Goal: Information Seeking & Learning: Learn about a topic

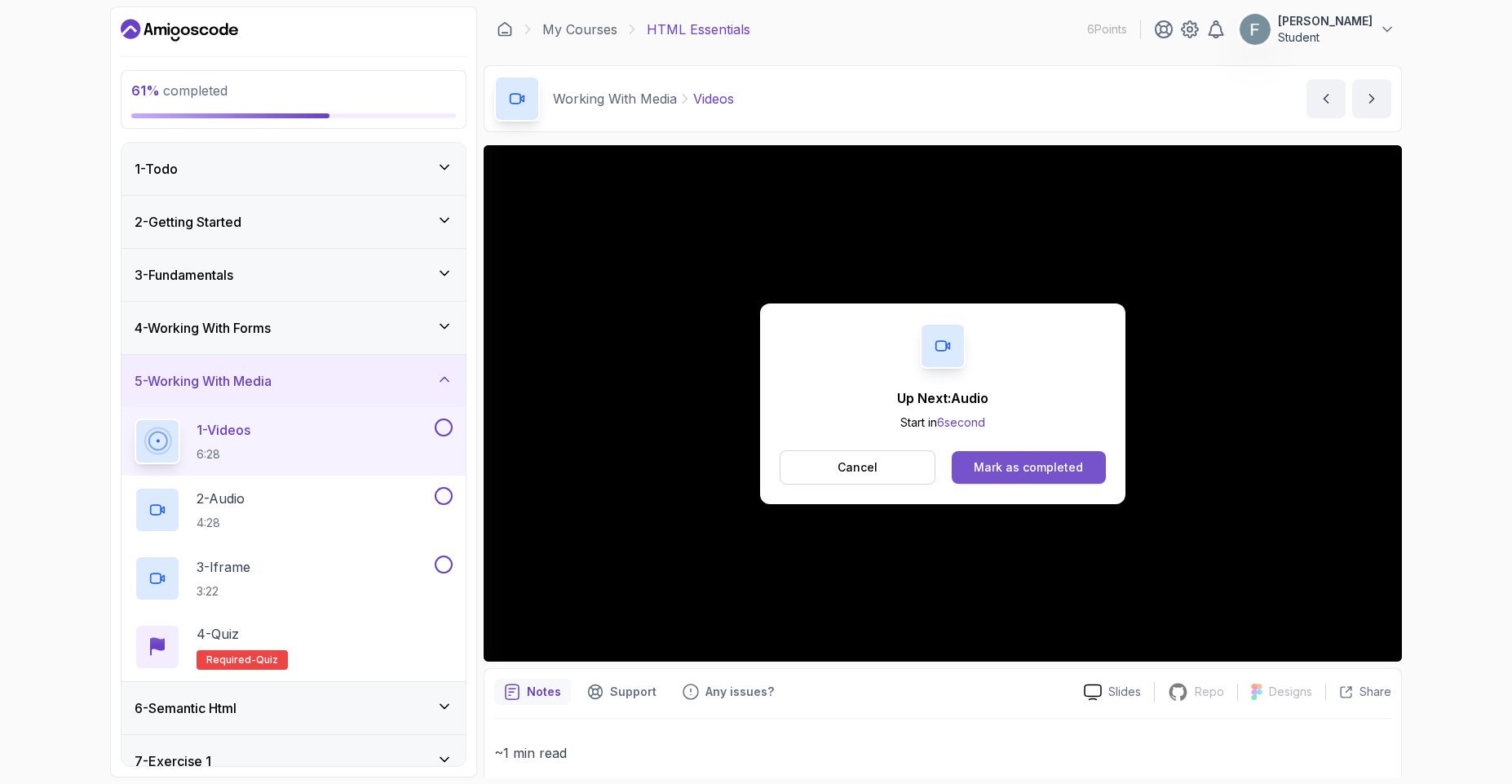
click at [1002, 475] on div "Mark as completed" at bounding box center [1028, 467] width 109 height 16
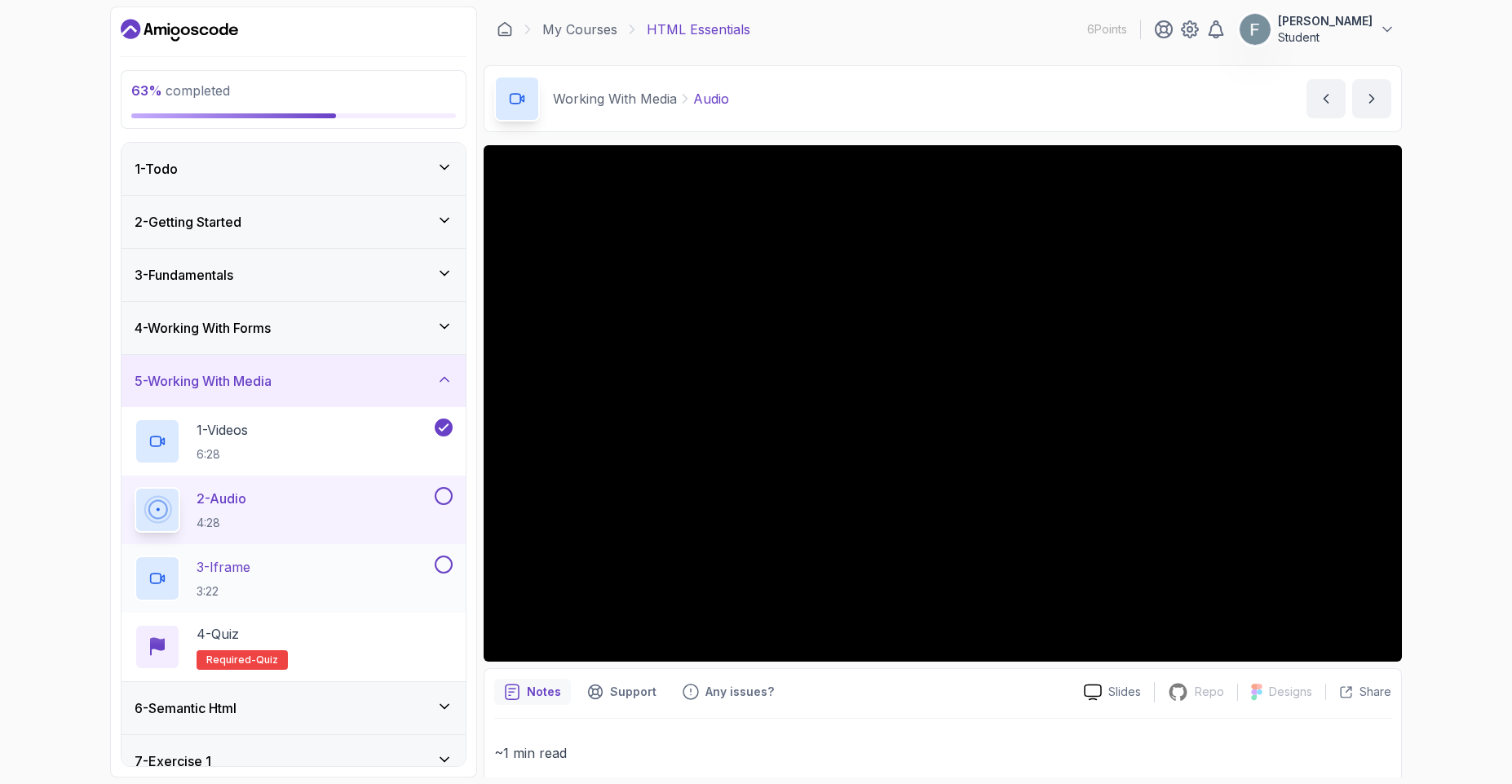
click at [304, 565] on div "3 - Iframe 3:22" at bounding box center [283, 577] width 297 height 46
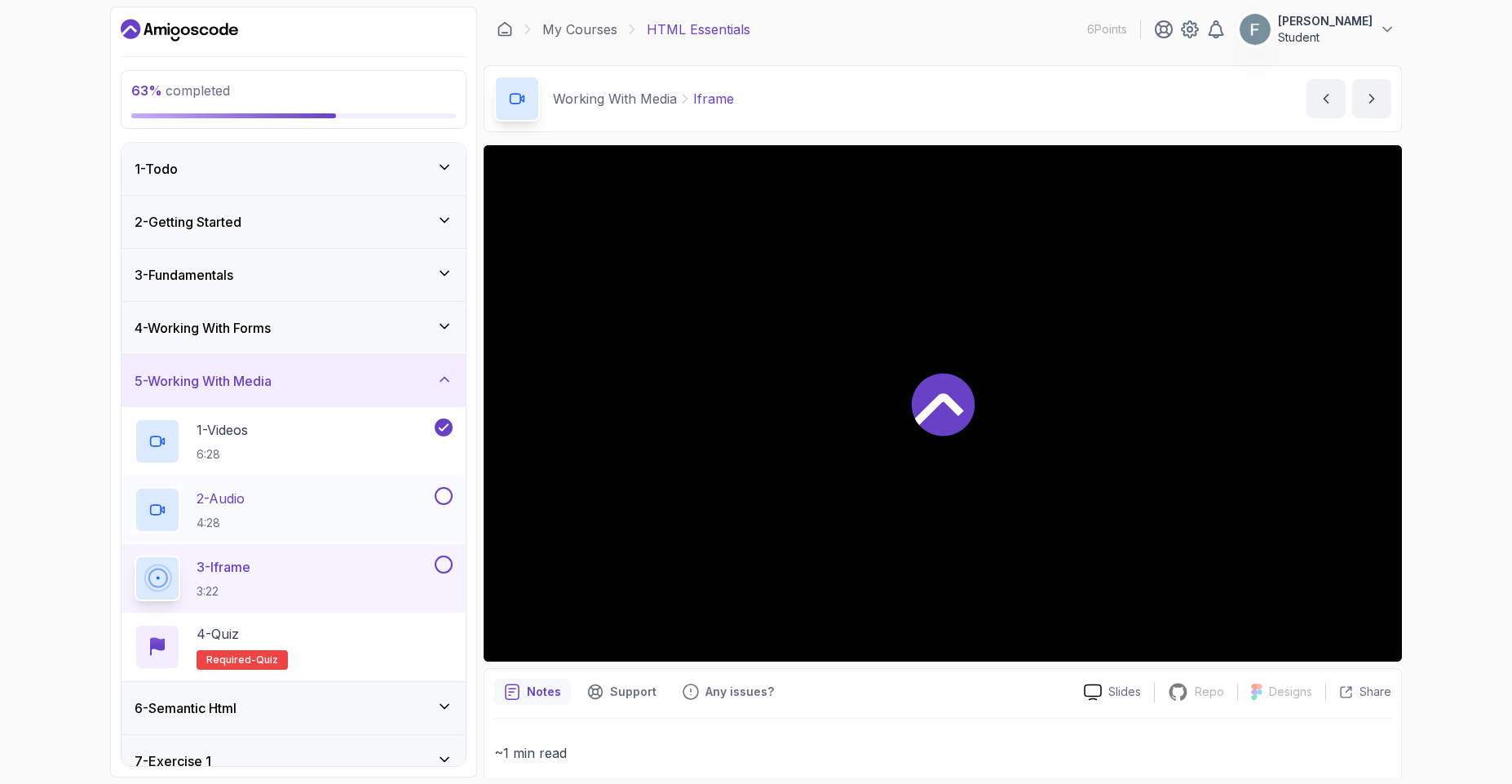
click at [442, 504] on button at bounding box center [443, 495] width 18 height 18
click at [367, 713] on div "6 - Semantic Html" at bounding box center [294, 707] width 318 height 20
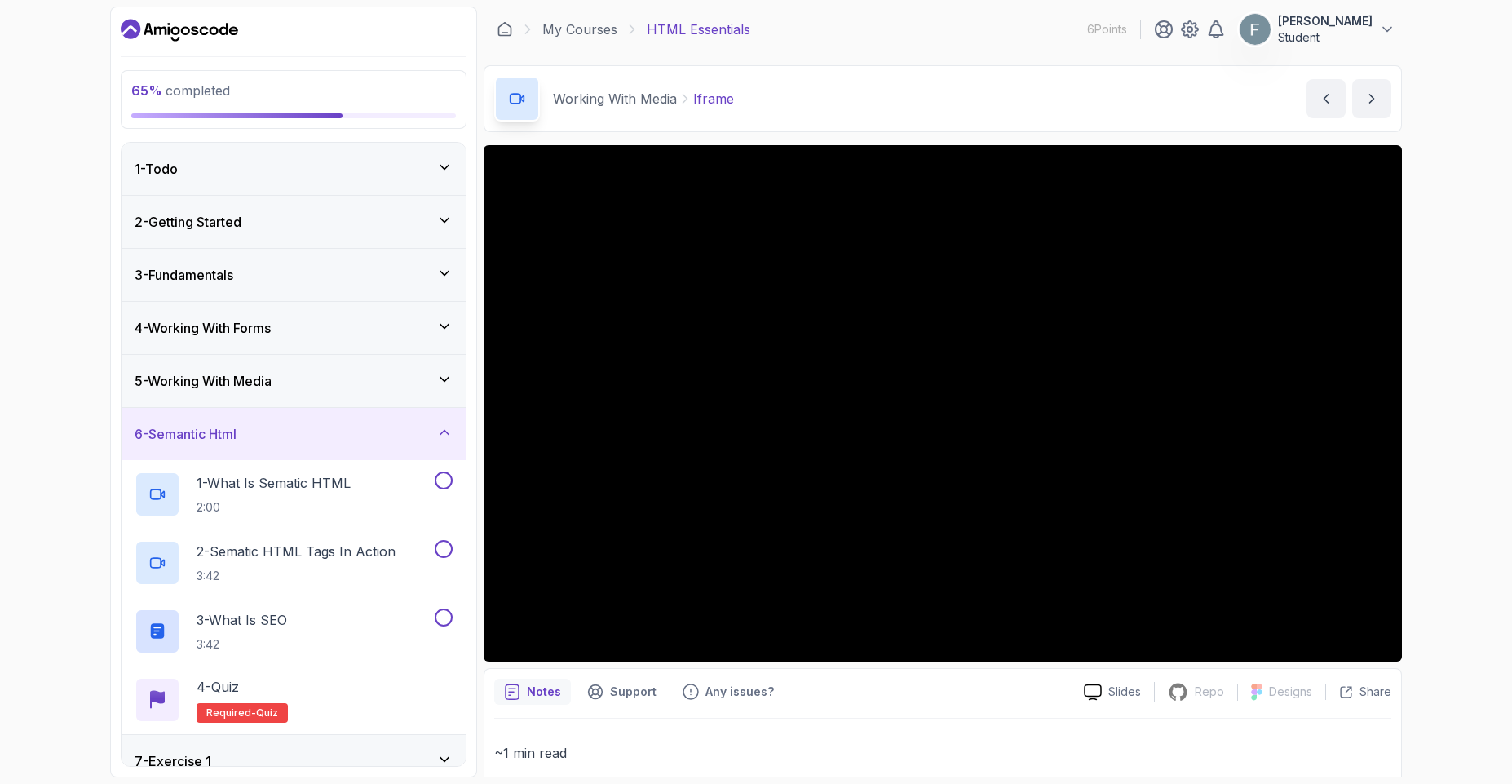
click at [348, 436] on div "6 - Semantic Html" at bounding box center [294, 434] width 318 height 20
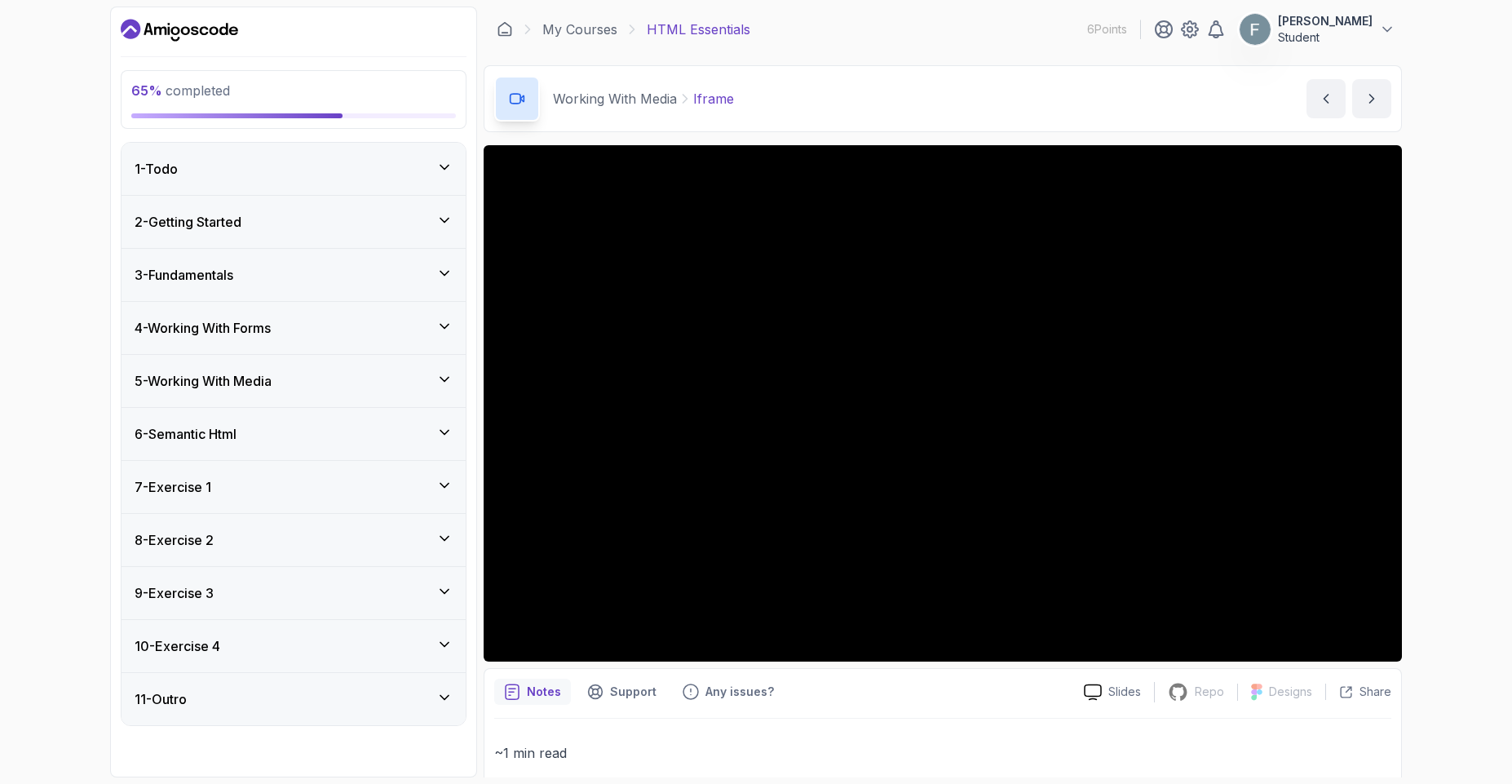
click at [323, 384] on div "5 - Working With Media" at bounding box center [294, 380] width 318 height 20
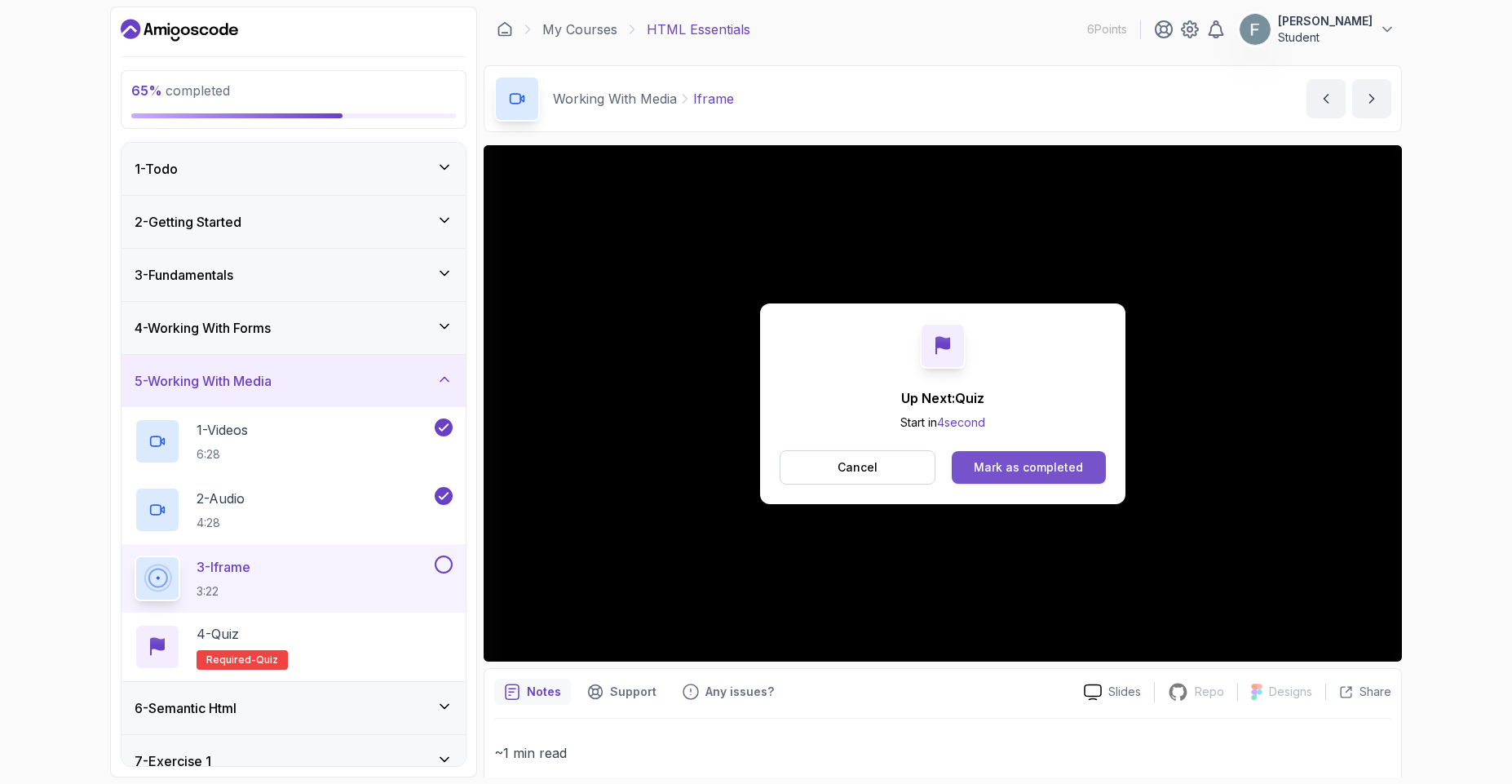
click at [979, 469] on div "Mark as completed" at bounding box center [1028, 467] width 109 height 16
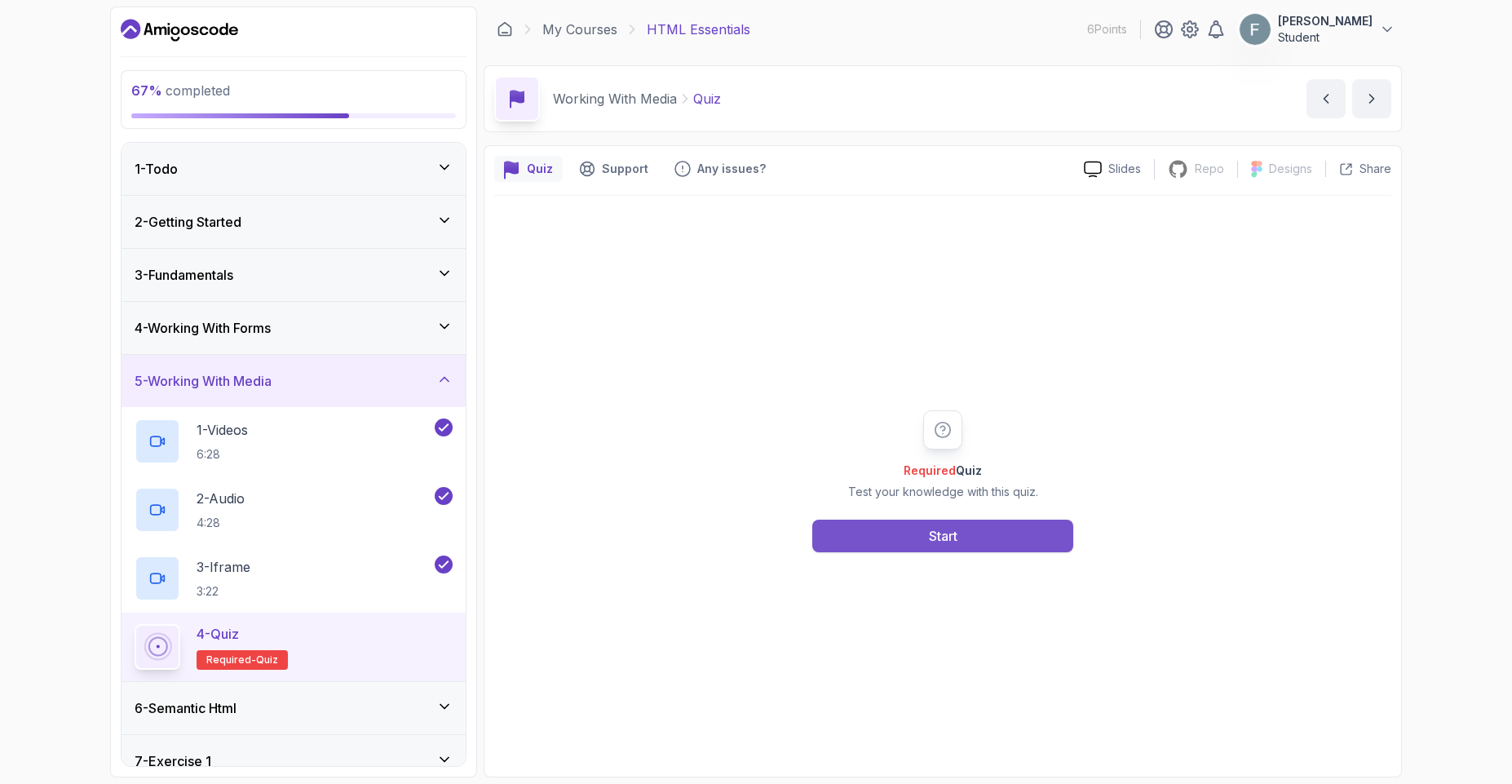
click at [843, 539] on button "Start" at bounding box center [943, 536] width 261 height 33
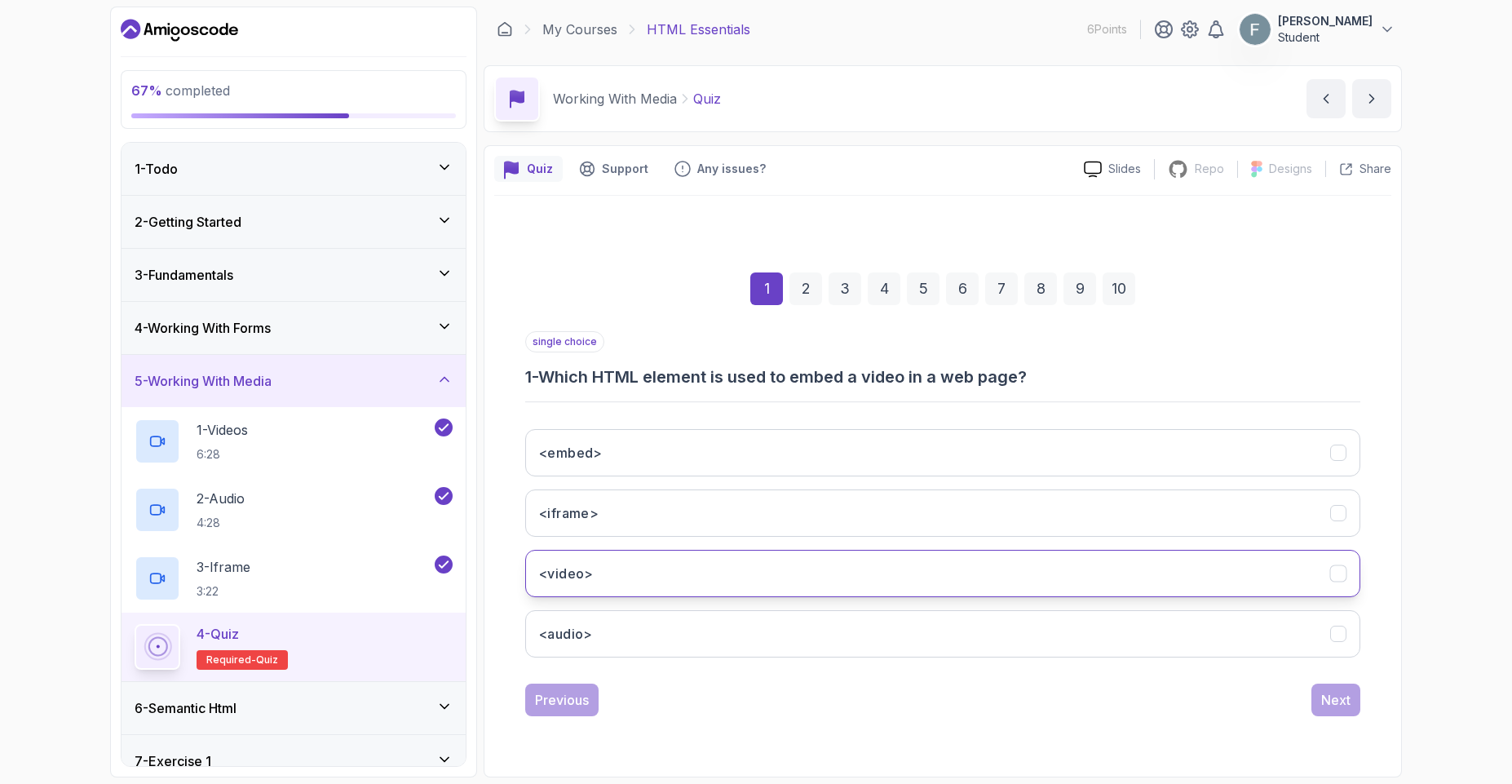
click at [649, 562] on button "<video>" at bounding box center [942, 573] width 835 height 48
click at [1322, 718] on div "1 2 3 4 5 6 7 8 9 10 single choice 1 - Which HTML element is used to embed a vi…" at bounding box center [943, 481] width 897 height 496
click at [1322, 702] on div "Next" at bounding box center [1336, 699] width 29 height 20
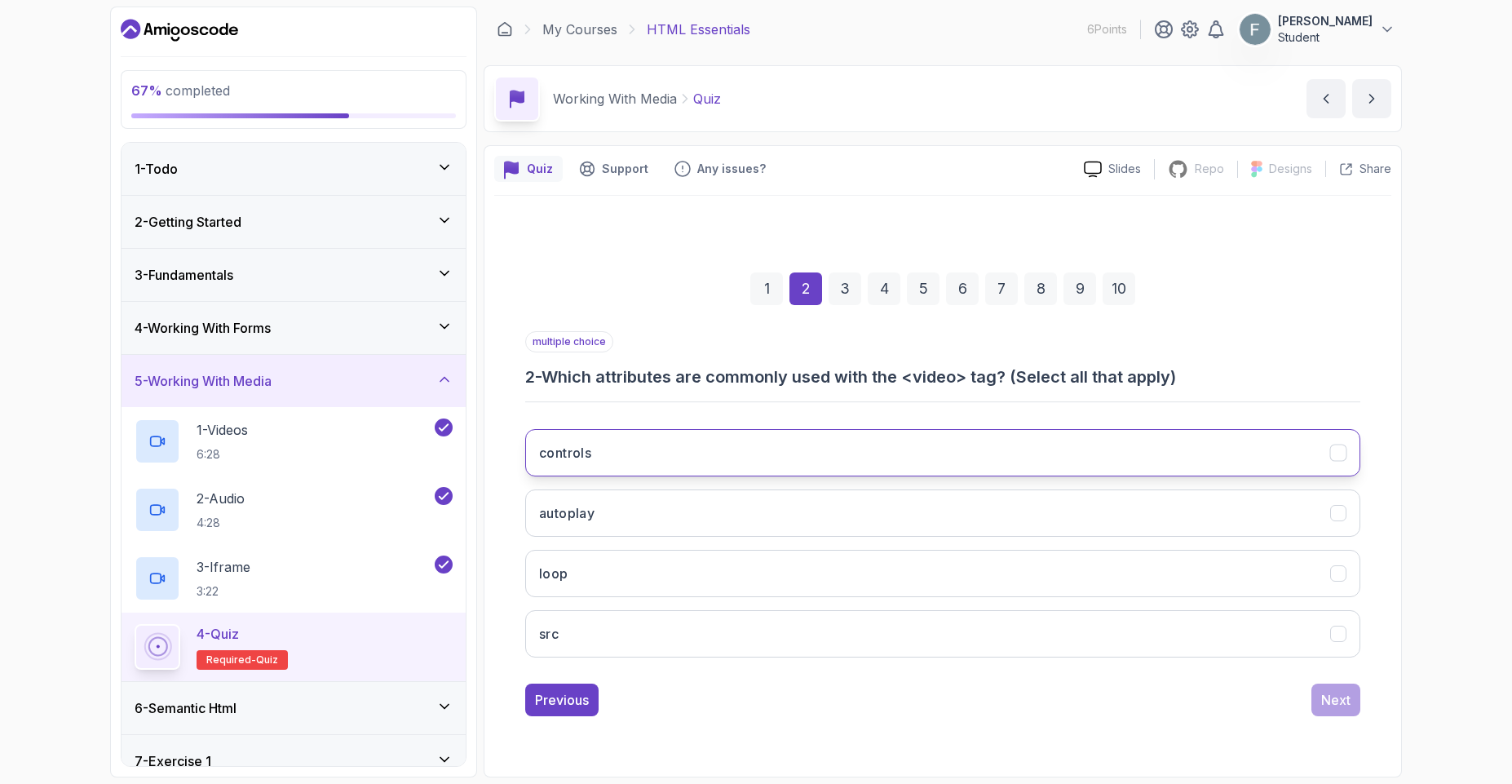
click at [716, 452] on button "controls" at bounding box center [942, 452] width 835 height 48
click at [669, 515] on button "autoplay" at bounding box center [942, 513] width 835 height 48
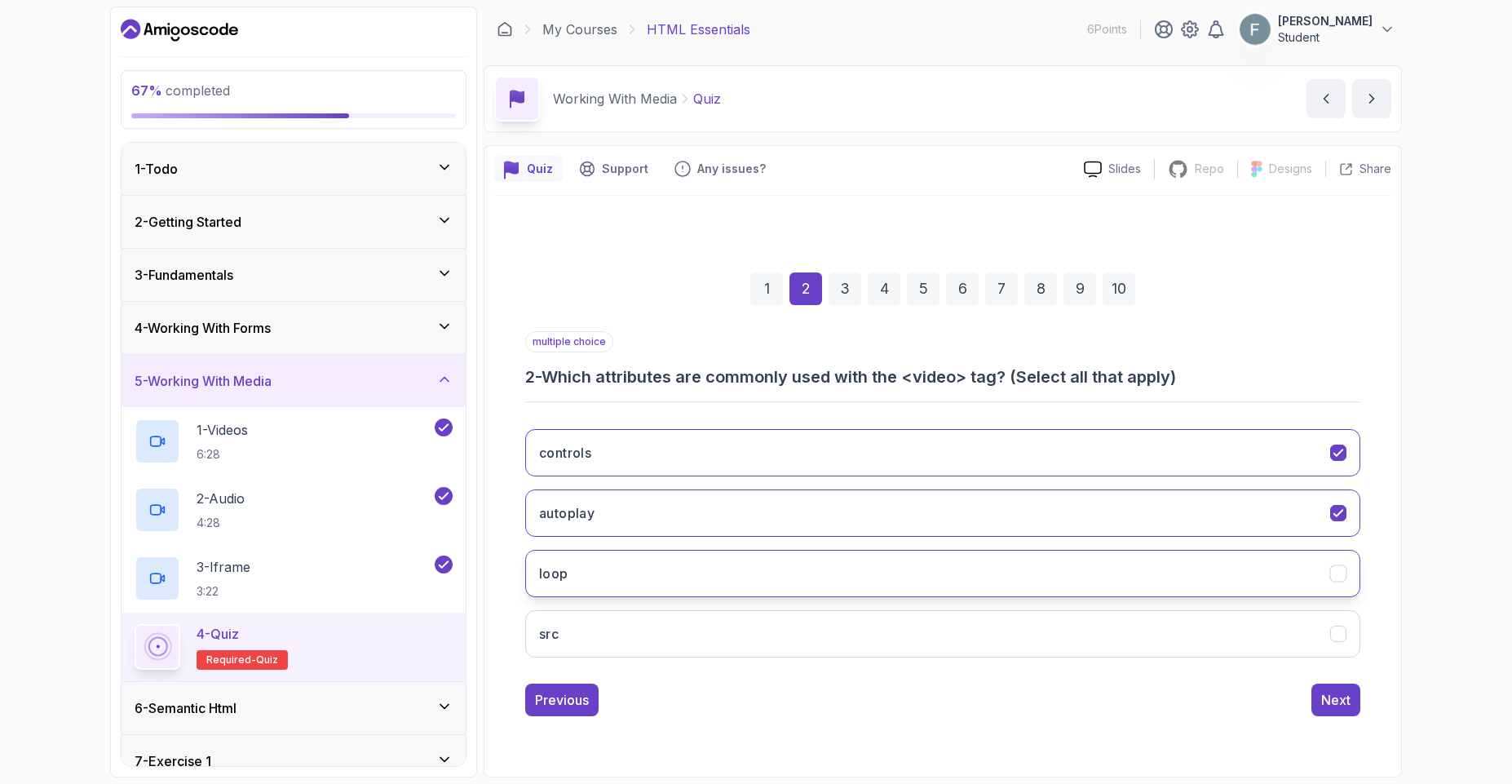
click at [670, 583] on button "loop" at bounding box center [942, 573] width 835 height 48
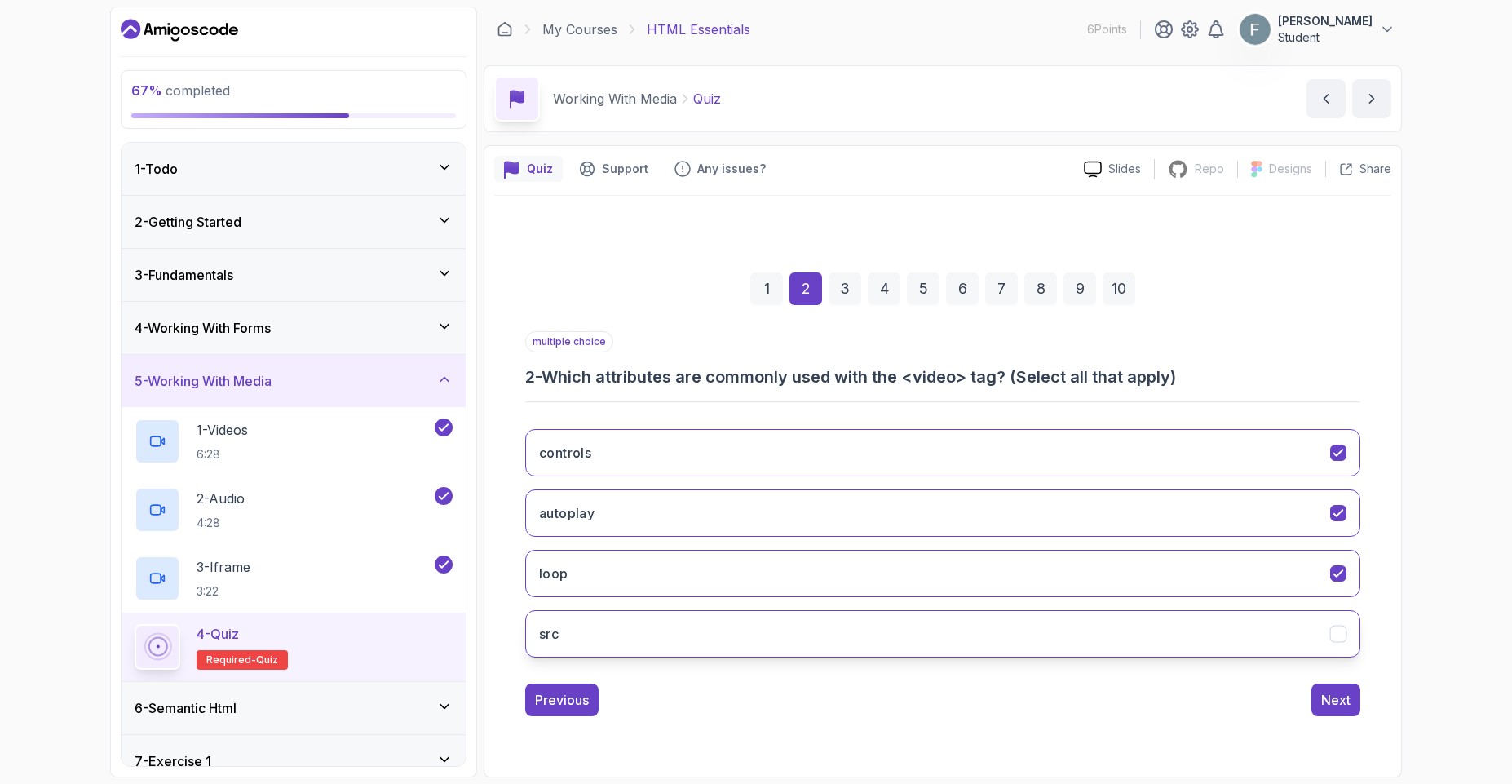
click at [696, 635] on button "src" at bounding box center [942, 634] width 835 height 48
click at [1080, 652] on button "src" at bounding box center [942, 634] width 835 height 48
click at [1330, 710] on button "Next" at bounding box center [1336, 699] width 49 height 33
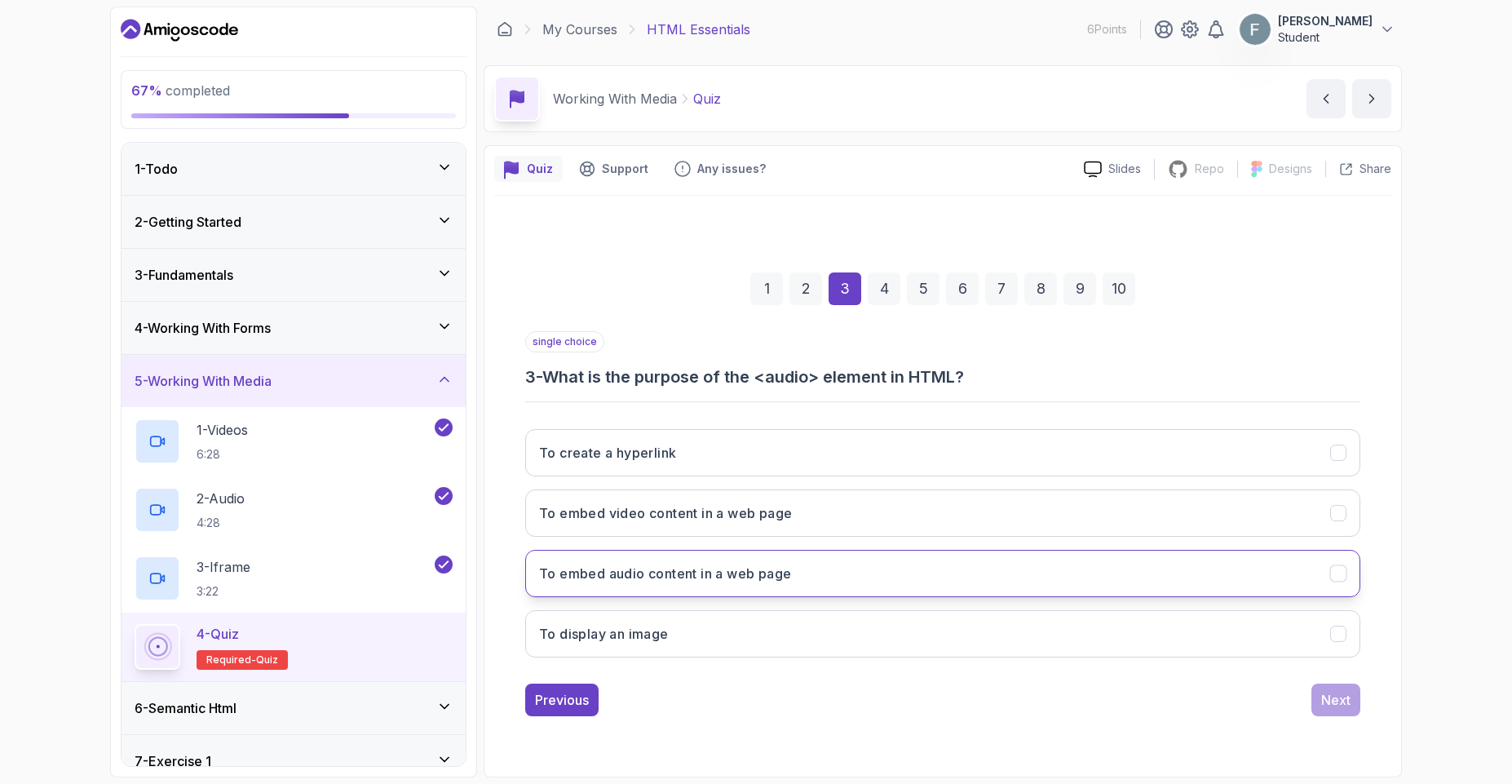
click at [677, 583] on h3 "To embed audio content in a web page" at bounding box center [665, 573] width 252 height 20
click at [1317, 719] on div "1 2 3 4 5 6 7 8 9 10 single choice 3 - What is the purpose of the <audio> eleme…" at bounding box center [943, 481] width 897 height 496
click at [1322, 717] on div "1 2 3 4 5 6 7 8 9 10 single choice 3 - What is the purpose of the <audio> eleme…" at bounding box center [943, 481] width 897 height 496
click at [1326, 709] on div "Next" at bounding box center [1336, 699] width 29 height 20
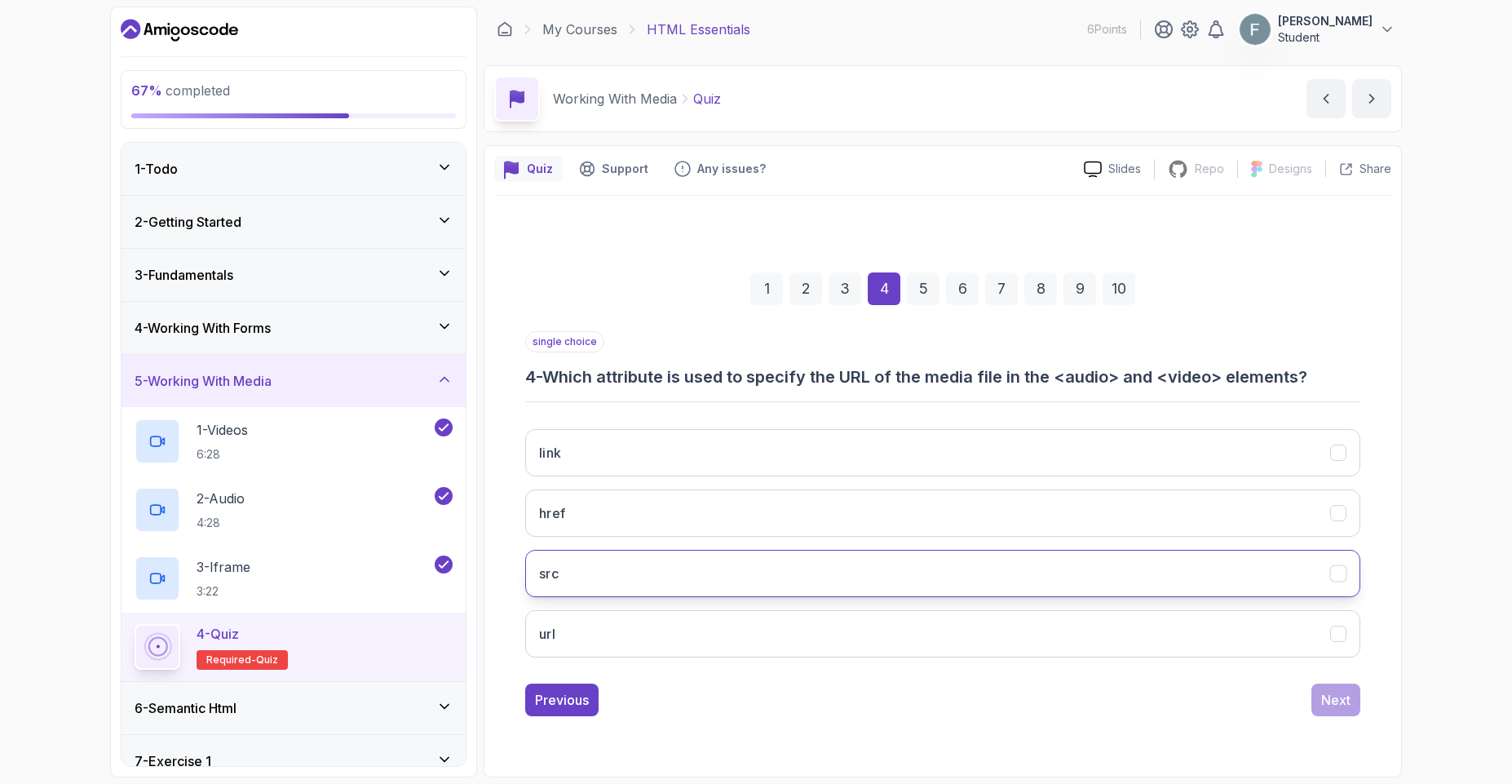
click at [741, 590] on button "src" at bounding box center [942, 573] width 835 height 48
click at [1325, 713] on button "Next" at bounding box center [1336, 699] width 49 height 33
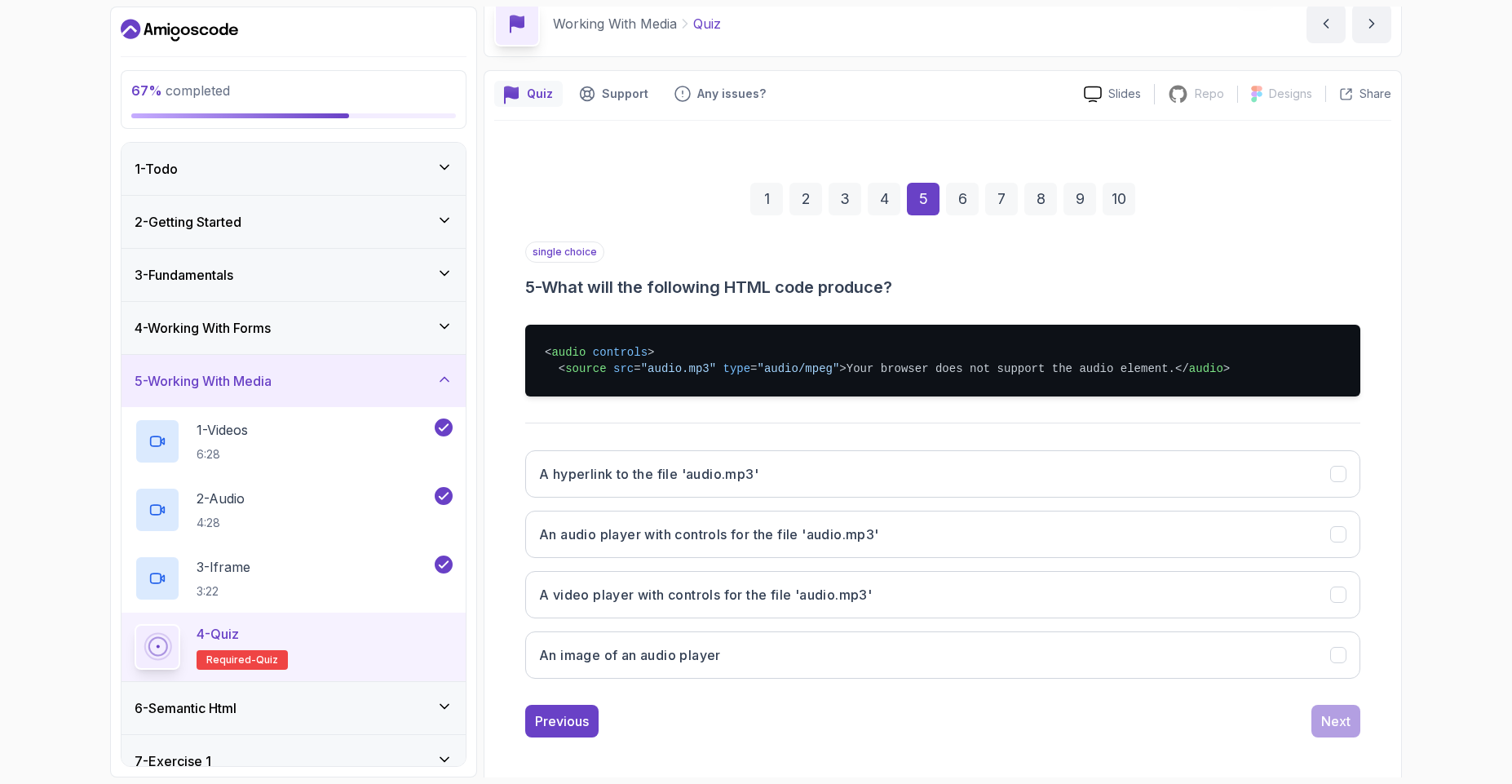
scroll to position [114, 0]
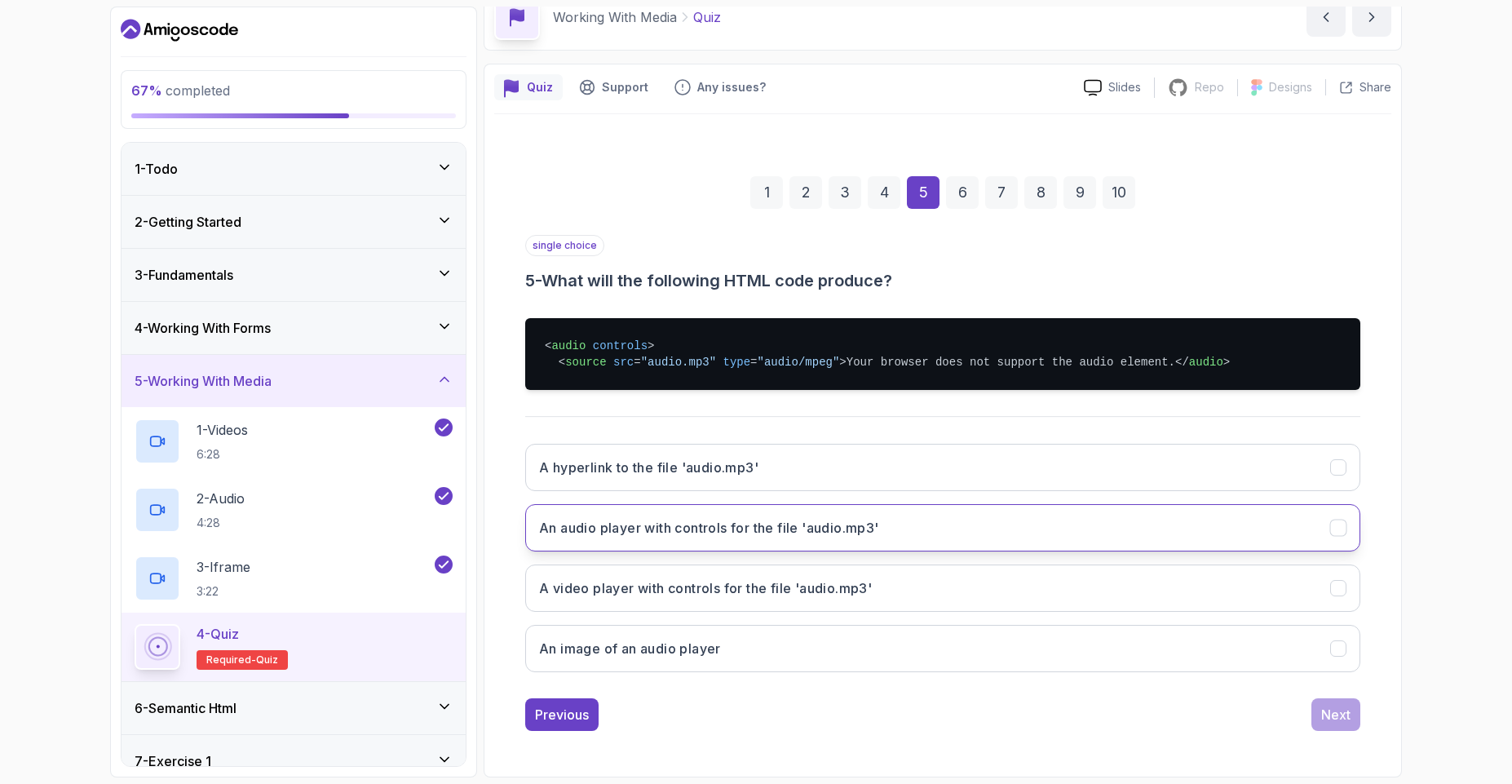
click at [737, 532] on h3 "An audio player with controls for the file 'audio.mp3'" at bounding box center [709, 527] width 340 height 20
click at [1340, 717] on div "Next" at bounding box center [1336, 714] width 29 height 20
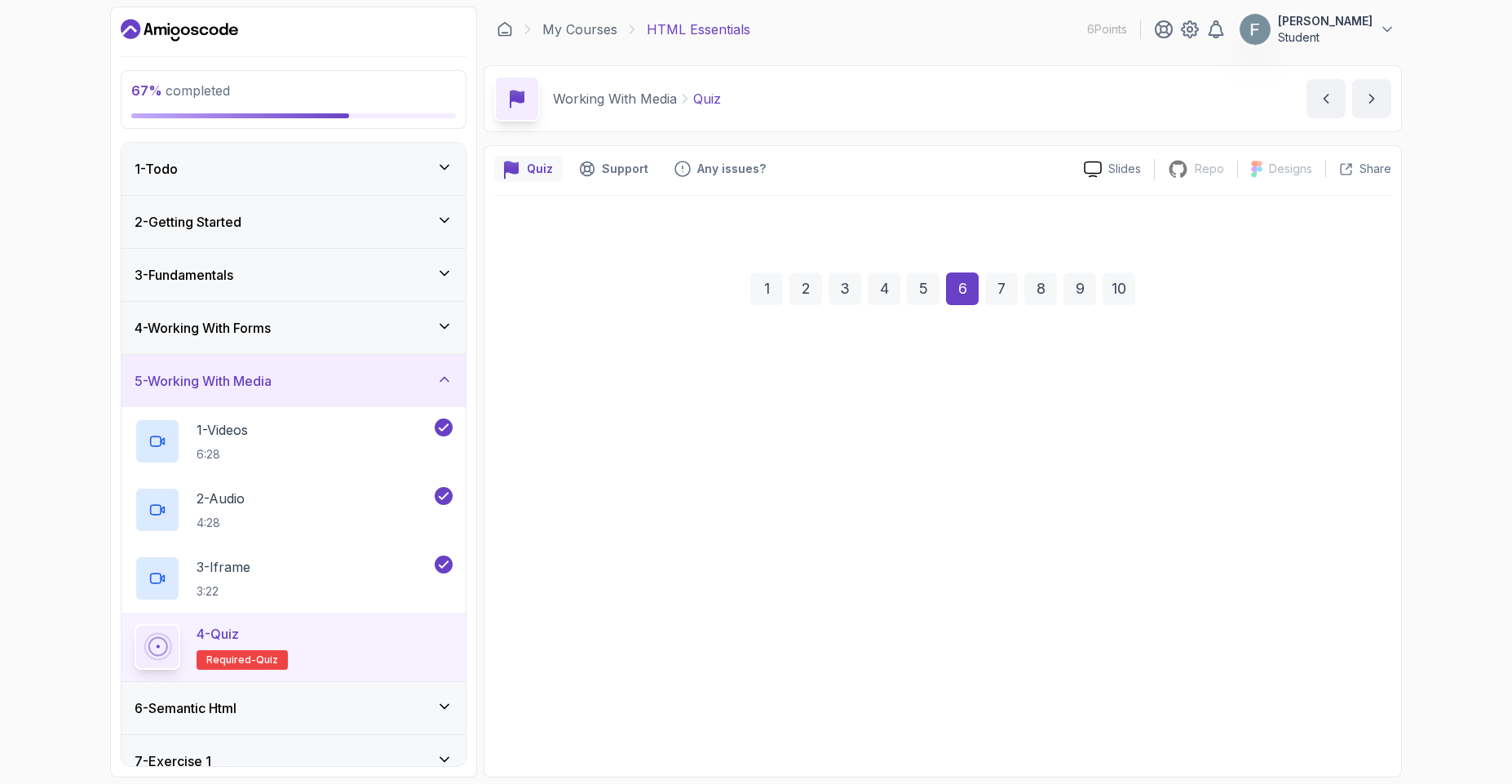
scroll to position [0, 0]
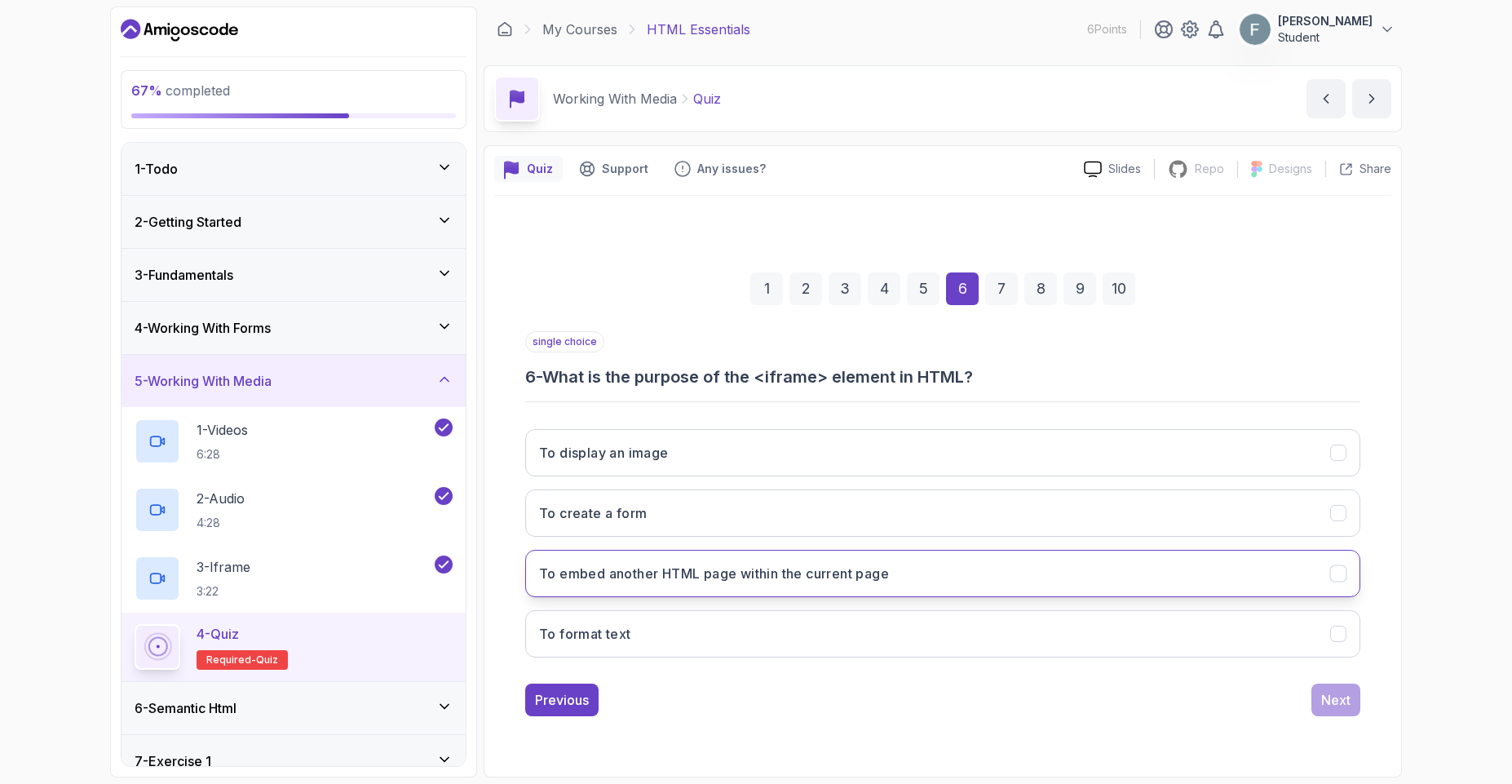
click at [784, 583] on h3 "To embed another HTML page within the current page" at bounding box center [714, 573] width 350 height 20
click at [1345, 705] on div "Next" at bounding box center [1336, 699] width 29 height 20
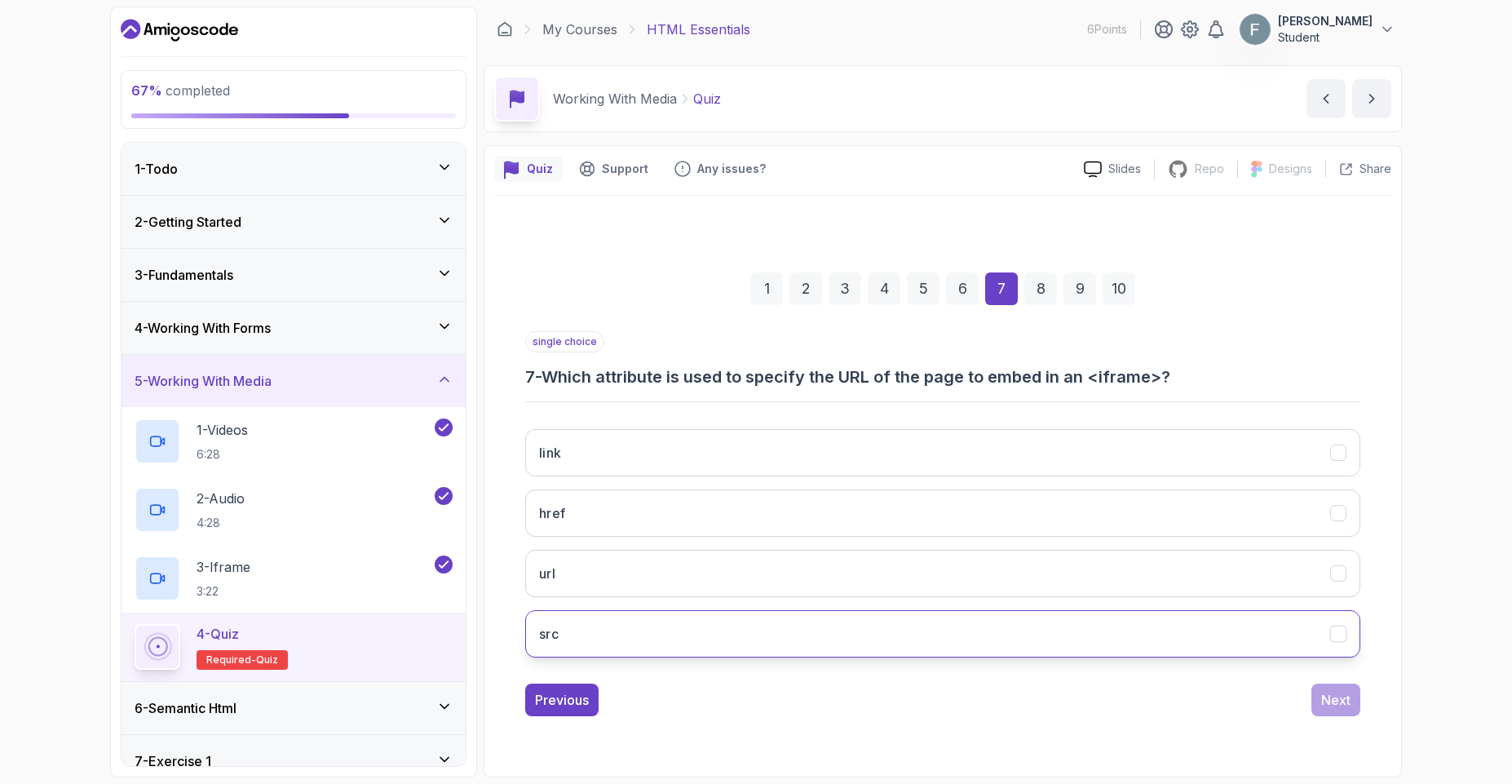
click at [627, 643] on button "src" at bounding box center [942, 634] width 835 height 48
click at [1340, 717] on div "1 2 3 4 5 6 7 8 9 10 single choice 7 - Which attribute is used to specify the U…" at bounding box center [943, 481] width 897 height 496
click at [1344, 712] on button "Next" at bounding box center [1336, 699] width 49 height 33
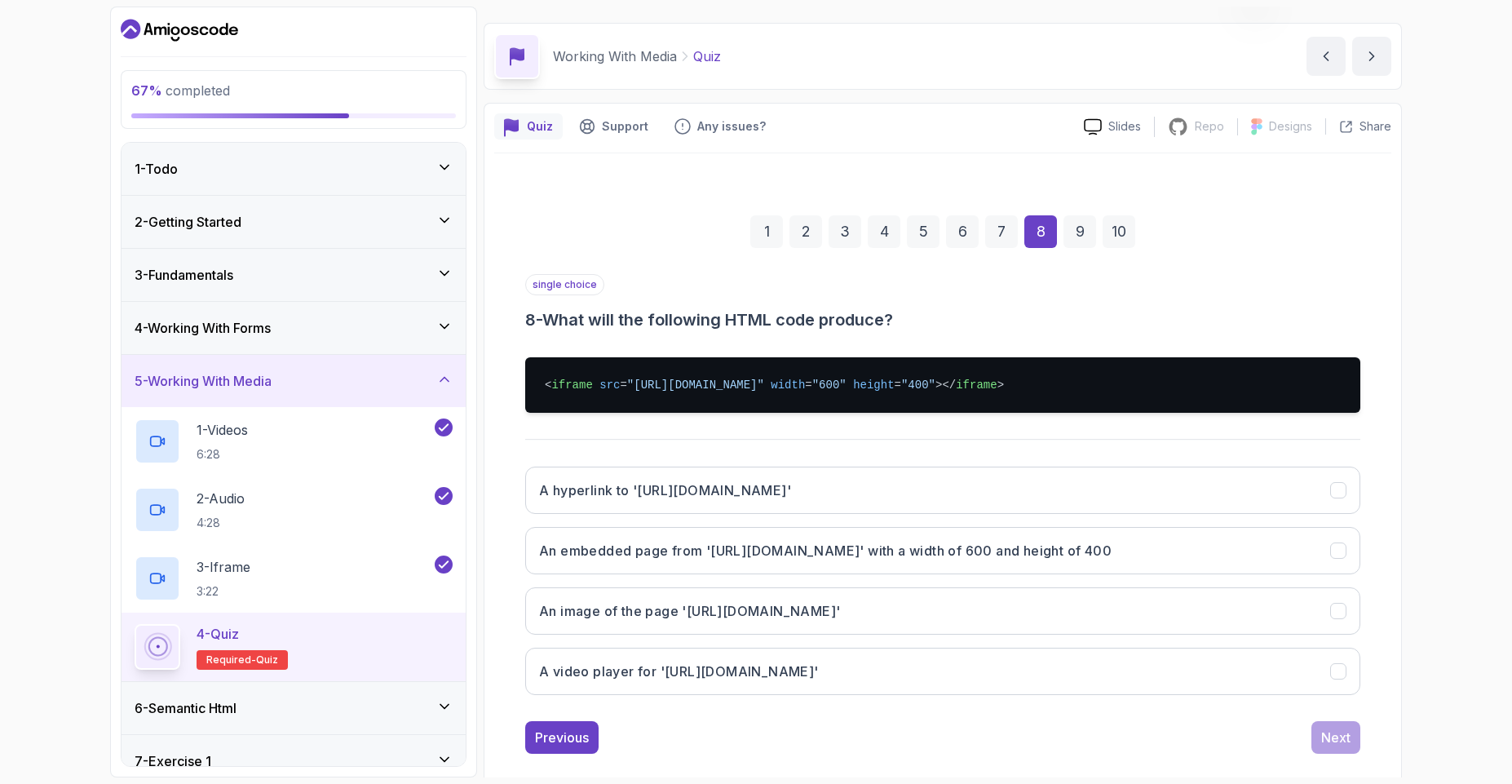
scroll to position [65, 0]
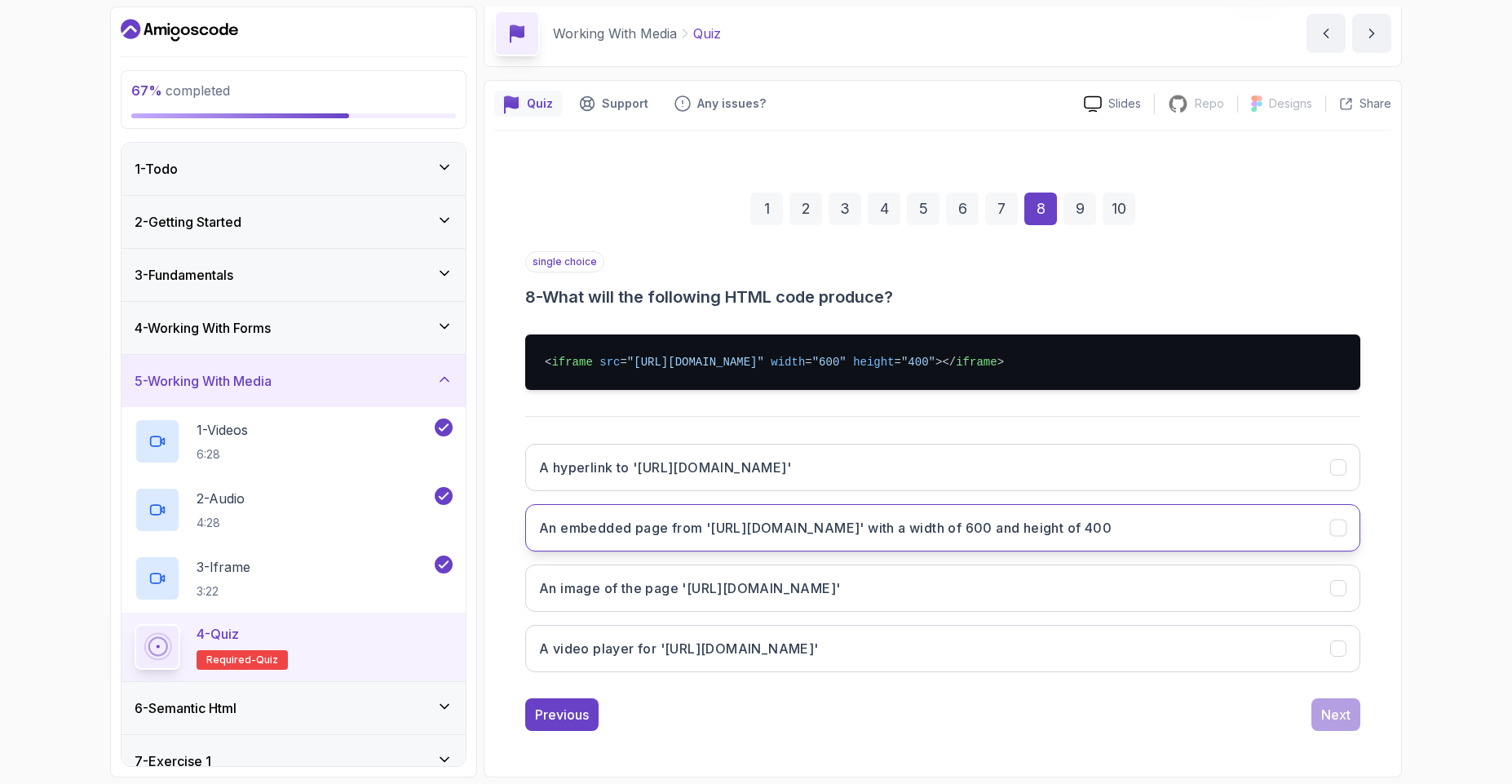
click at [667, 535] on h3 "An embedded page from '[URL][DOMAIN_NAME]' with a width of 600 and height of 400" at bounding box center [826, 527] width 572 height 20
click at [1338, 713] on div "Next" at bounding box center [1336, 714] width 29 height 20
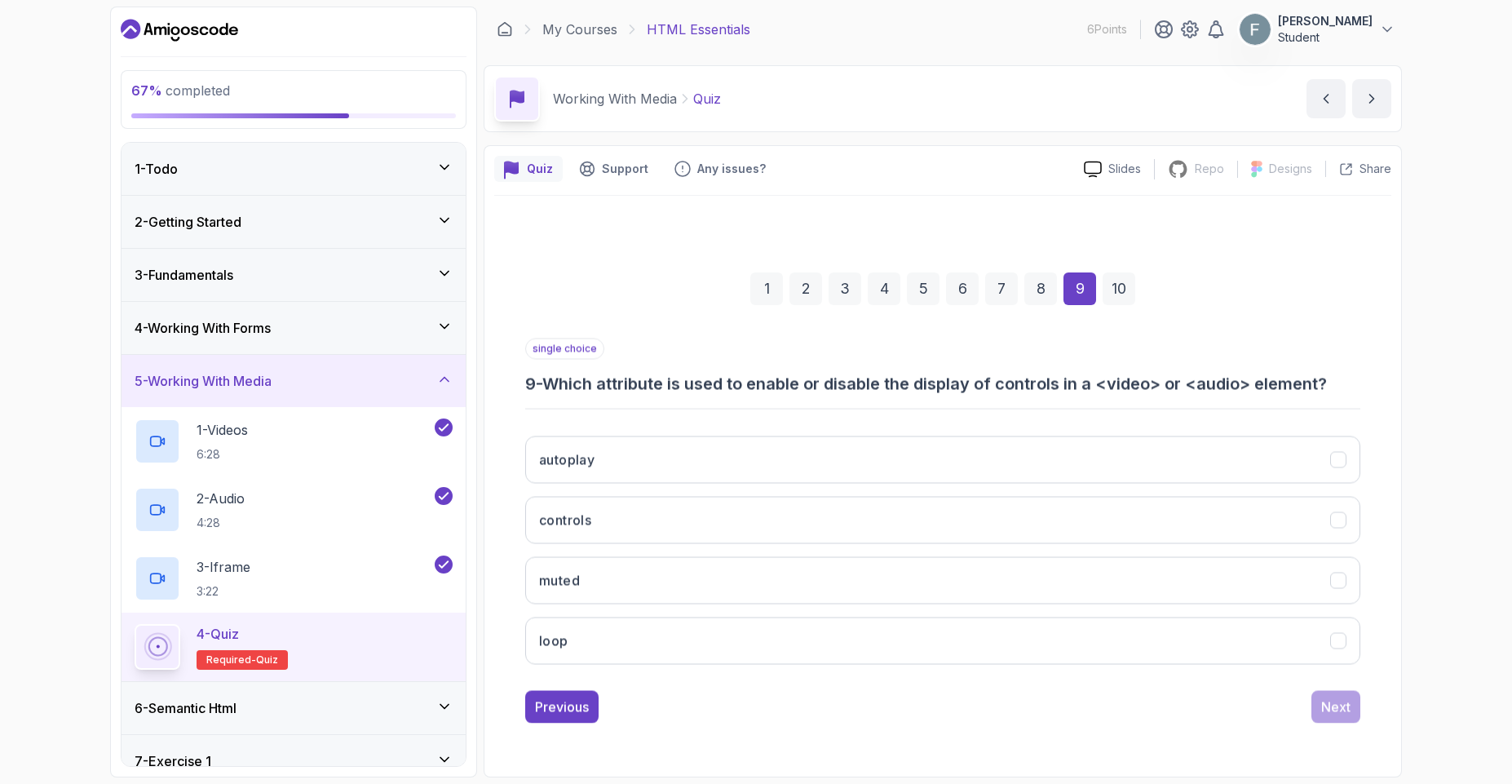
scroll to position [0, 0]
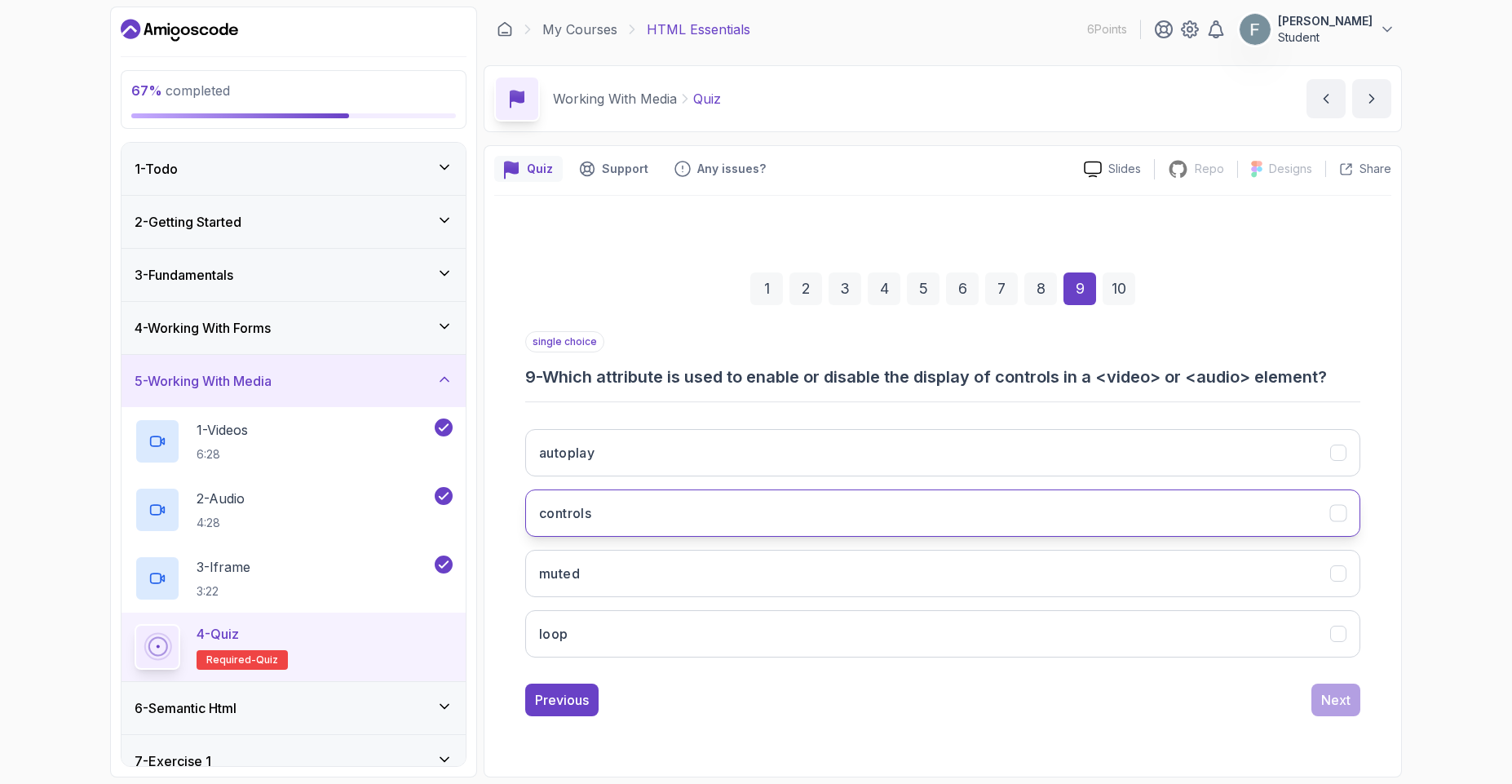
click at [633, 510] on button "controls" at bounding box center [942, 513] width 835 height 48
click at [1325, 699] on div "Next" at bounding box center [1336, 699] width 29 height 20
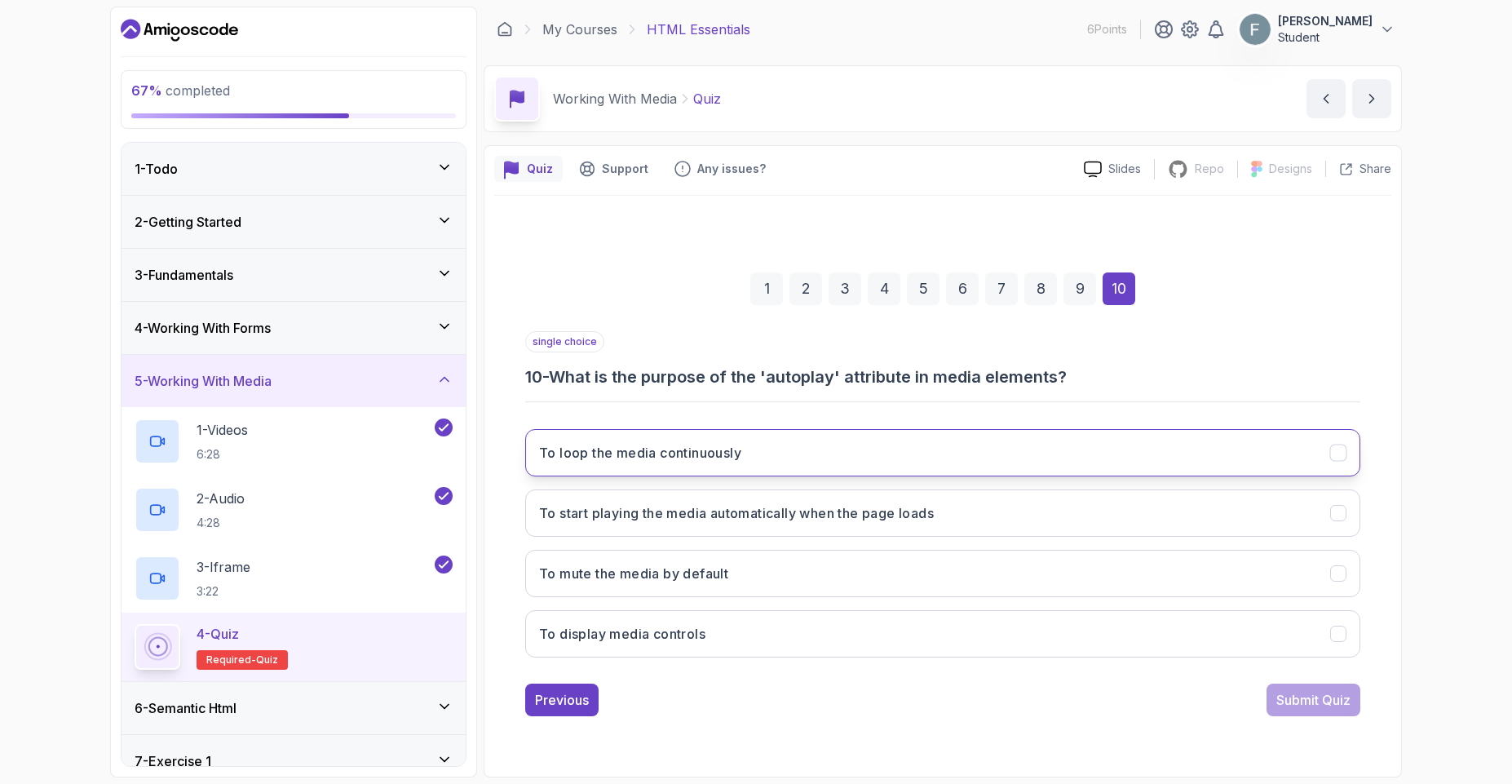
click at [672, 454] on h3 "To loop the media continuously" at bounding box center [641, 452] width 202 height 20
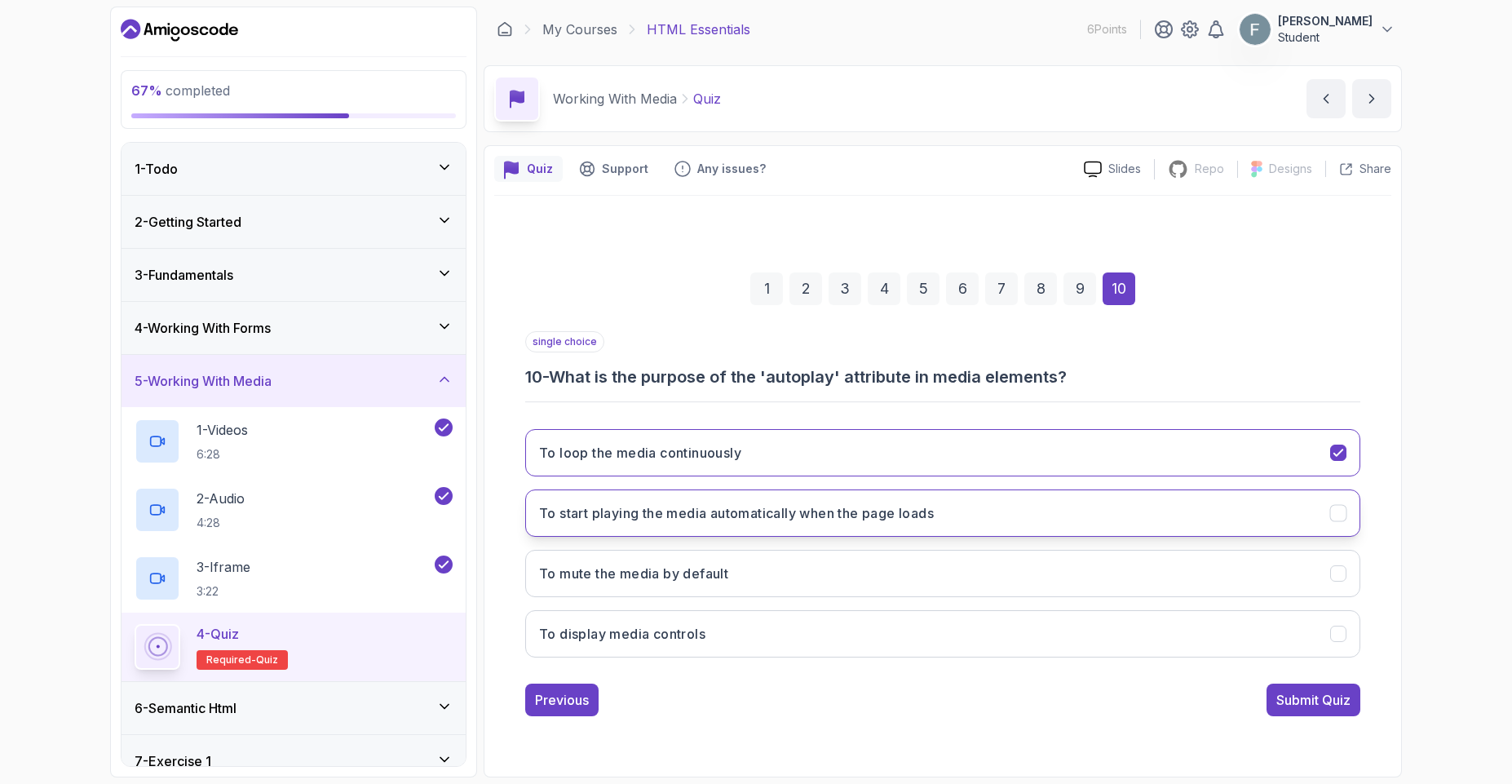
click at [689, 518] on h3 "To start playing the media automatically when the page loads" at bounding box center [737, 513] width 395 height 20
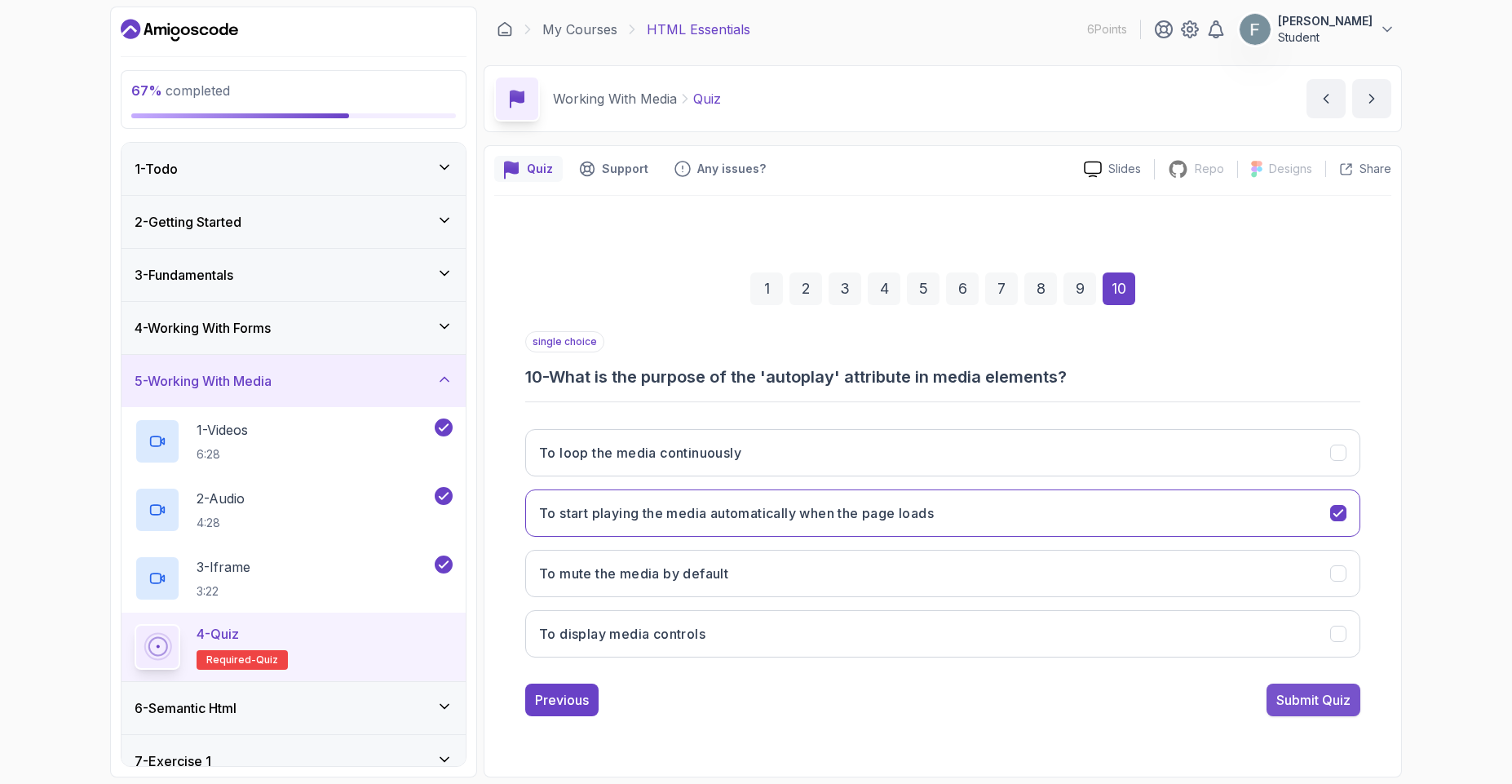
click at [1311, 698] on div "Submit Quiz" at bounding box center [1313, 699] width 74 height 20
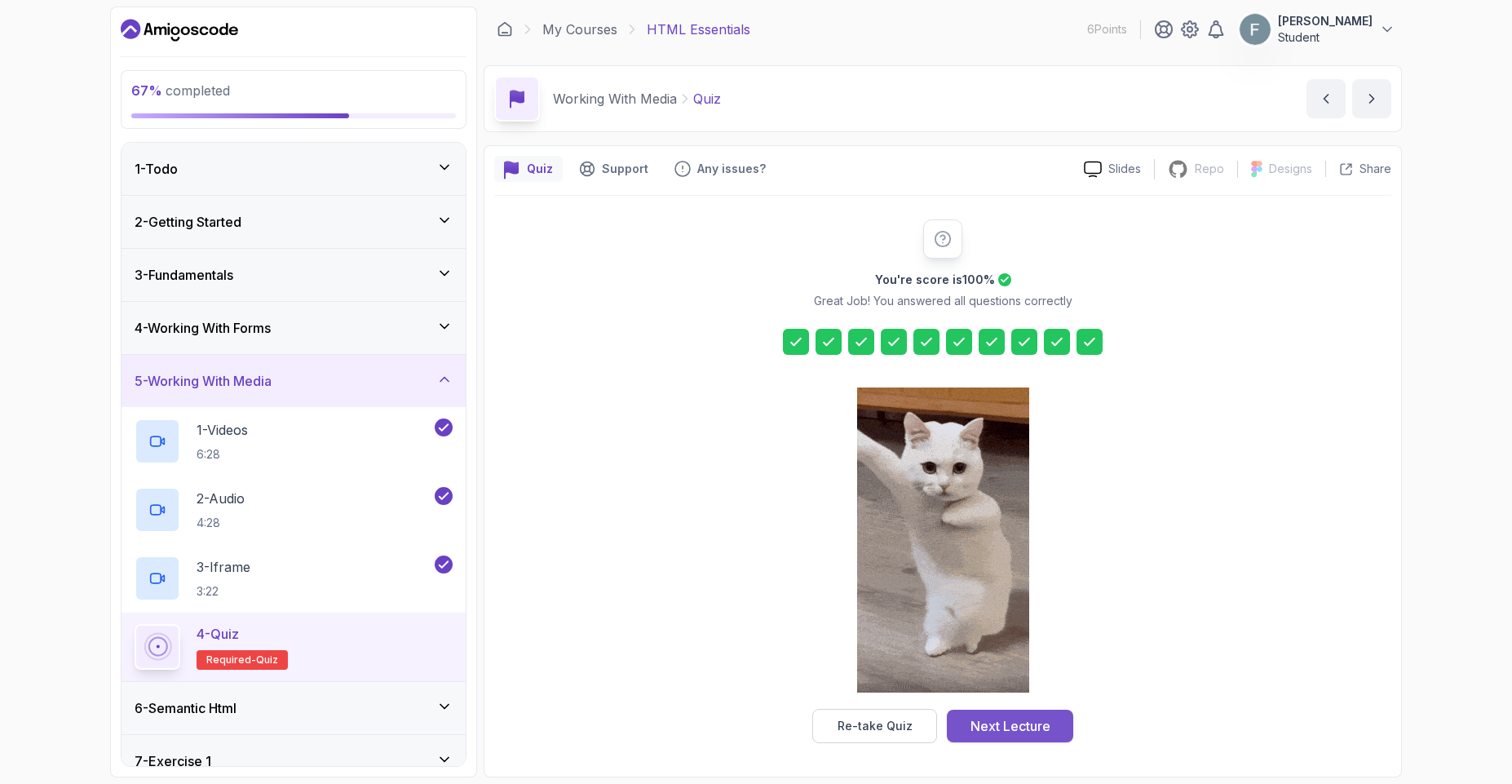
click at [1048, 728] on div "Next Lecture" at bounding box center [1011, 725] width 80 height 20
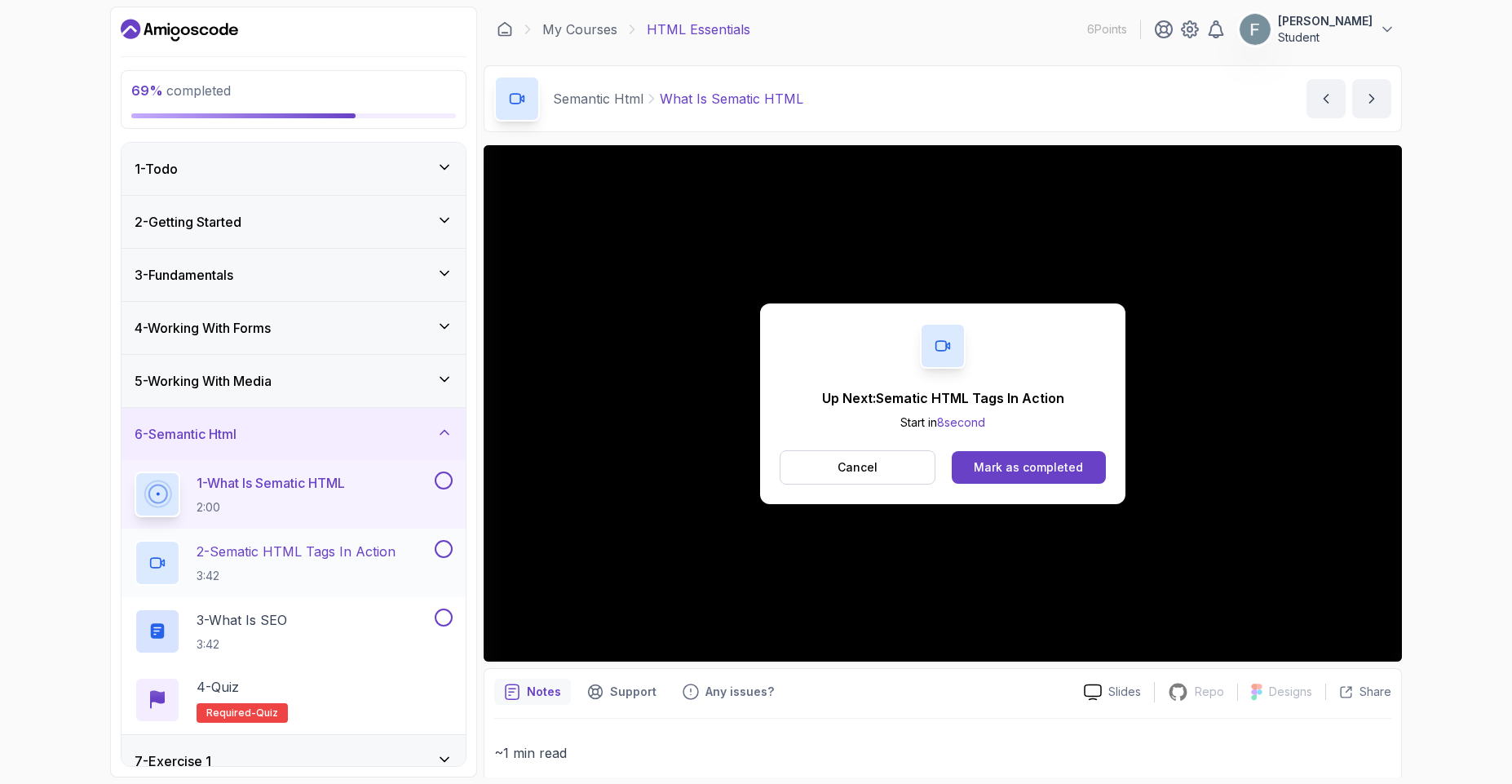
click at [326, 578] on p "3:42" at bounding box center [296, 576] width 199 height 16
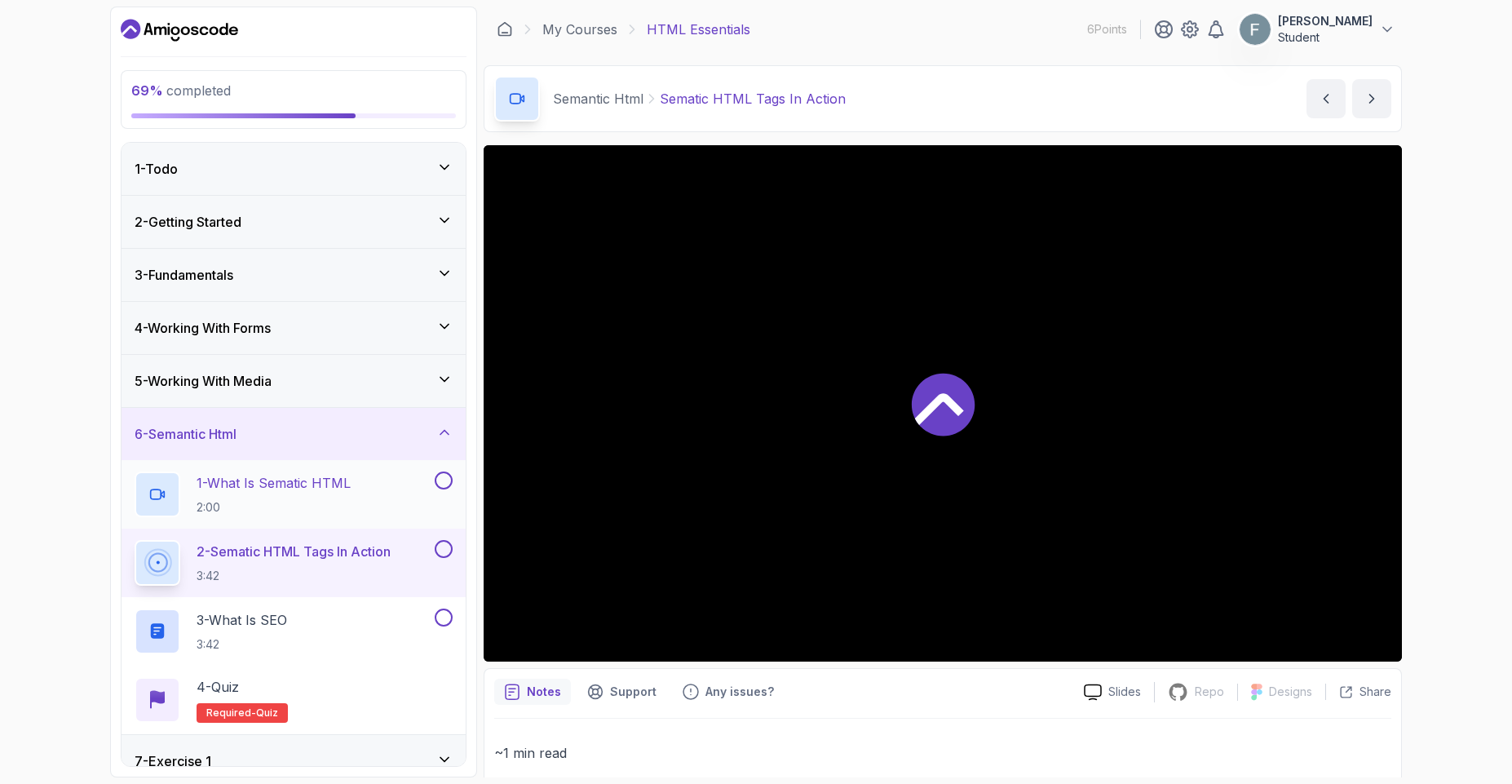
click at [445, 473] on button at bounding box center [443, 480] width 18 height 18
click at [437, 386] on icon at bounding box center [444, 379] width 16 height 16
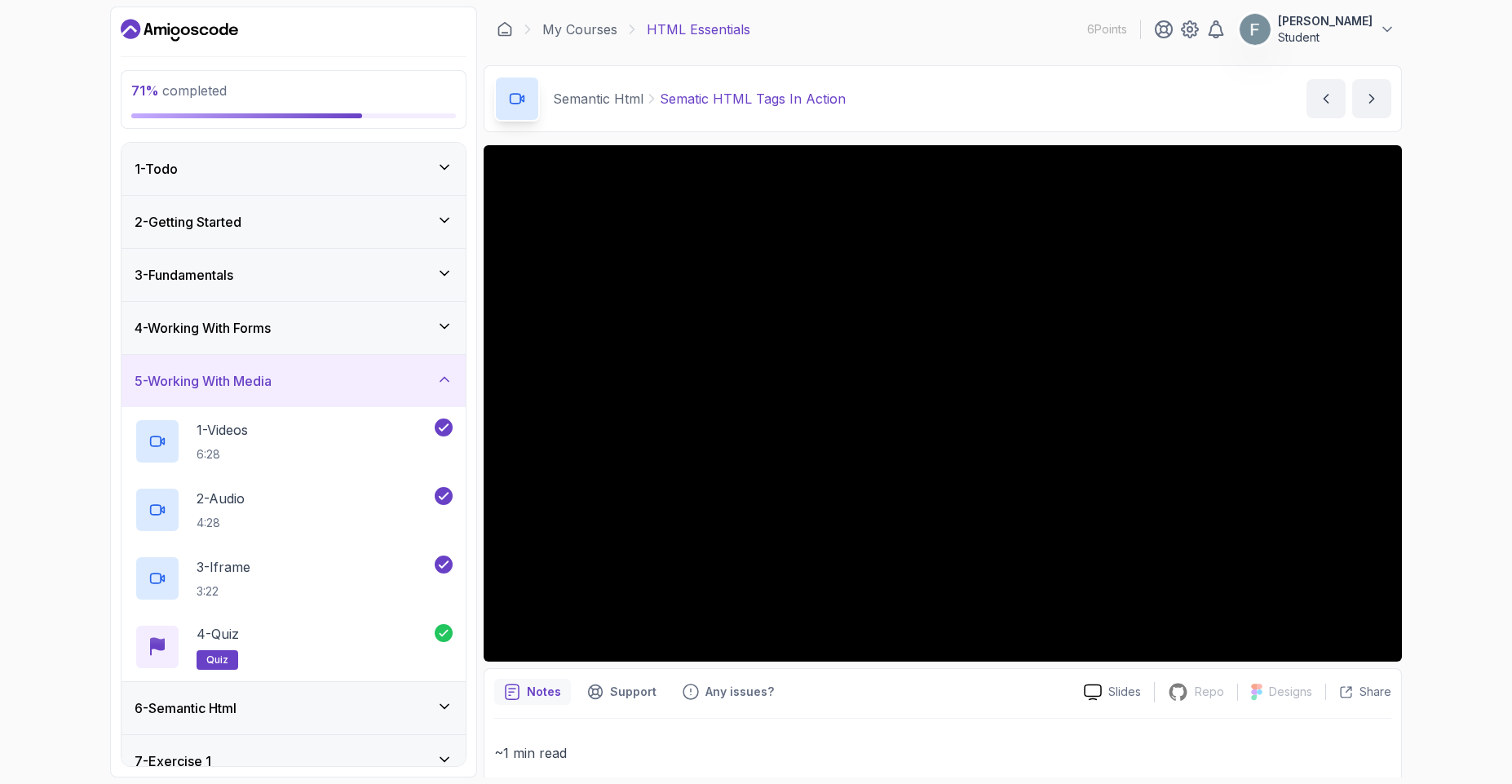
click at [437, 386] on icon at bounding box center [444, 379] width 16 height 16
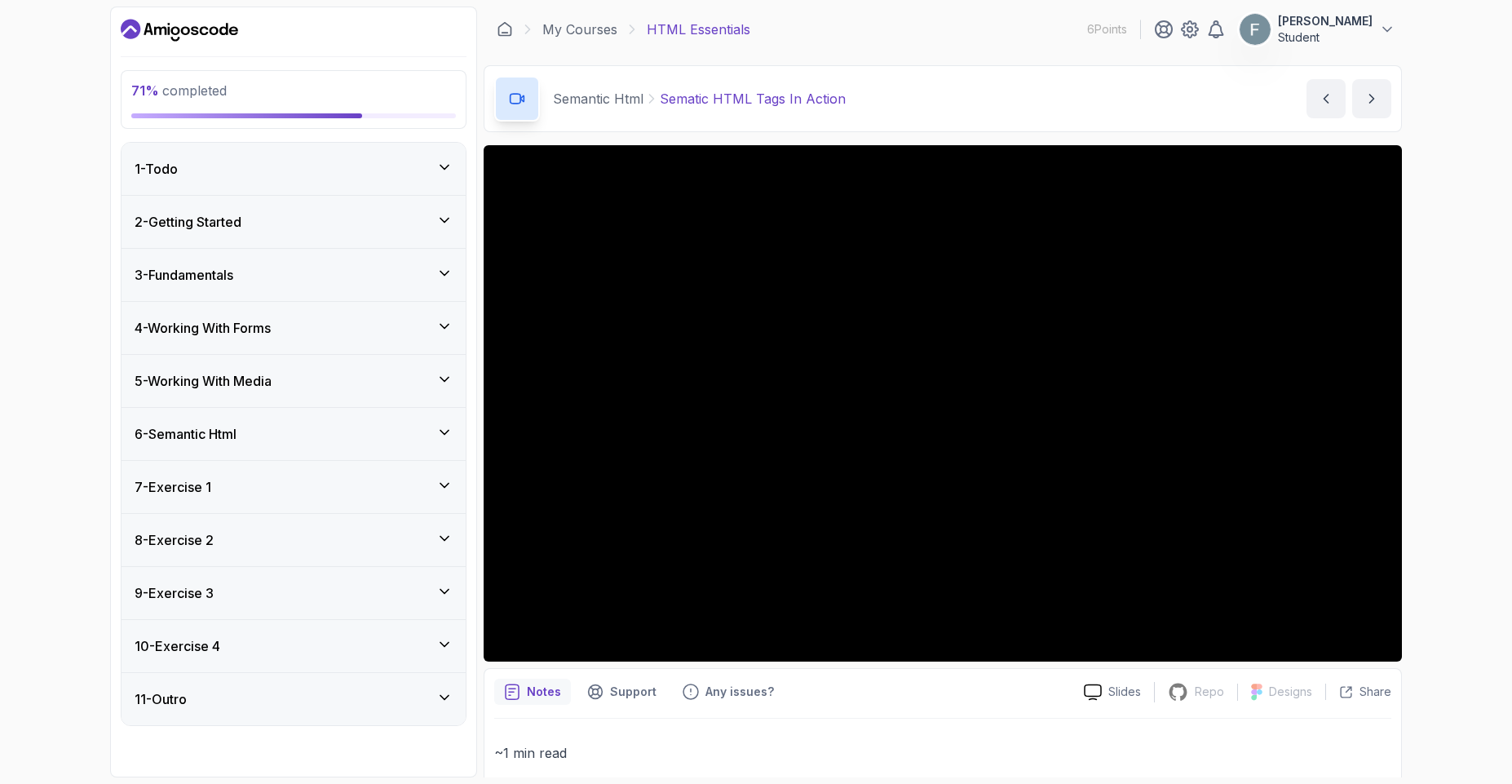
click at [370, 443] on div "6 - Semantic Html" at bounding box center [294, 434] width 344 height 52
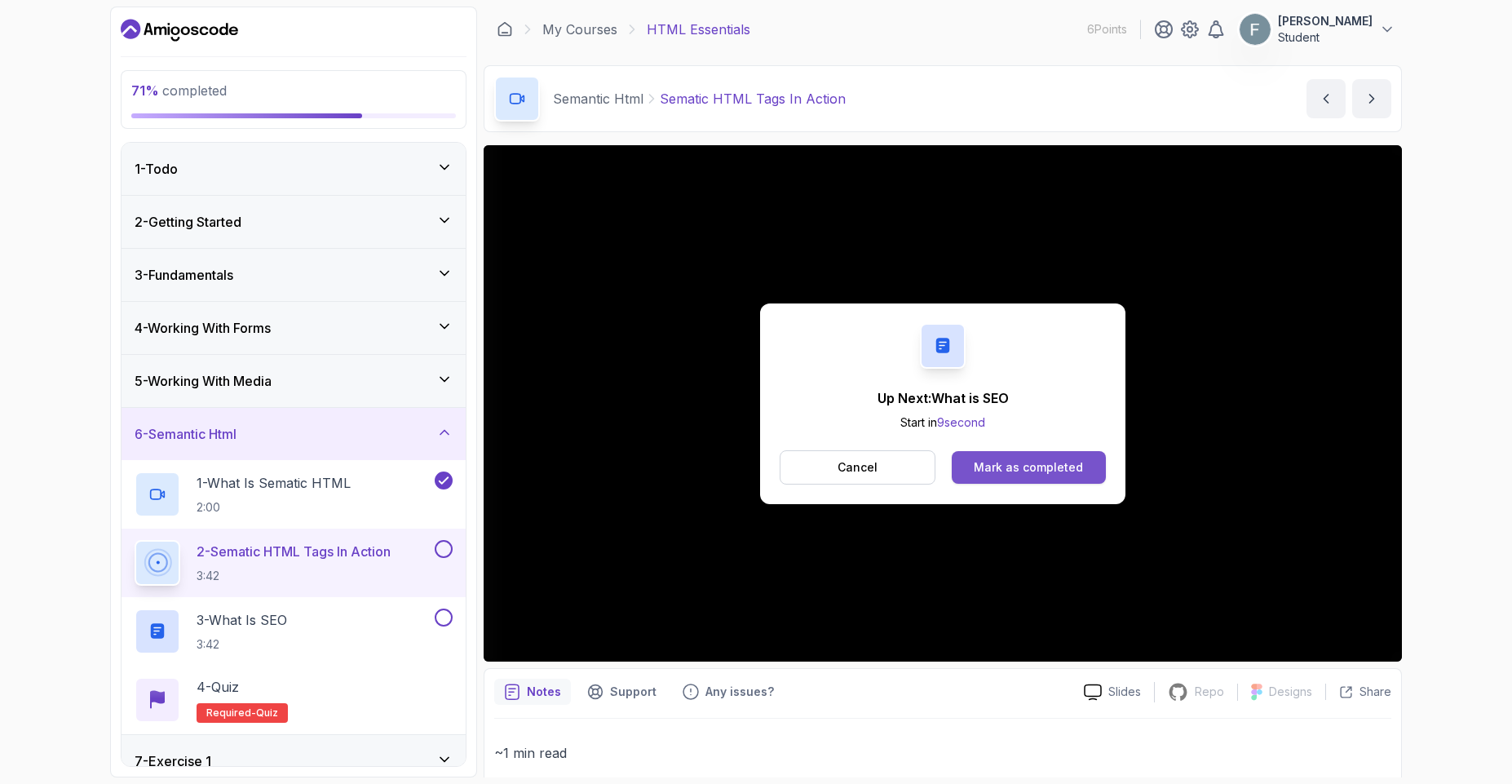
click at [1017, 469] on div "Mark as completed" at bounding box center [1028, 467] width 109 height 16
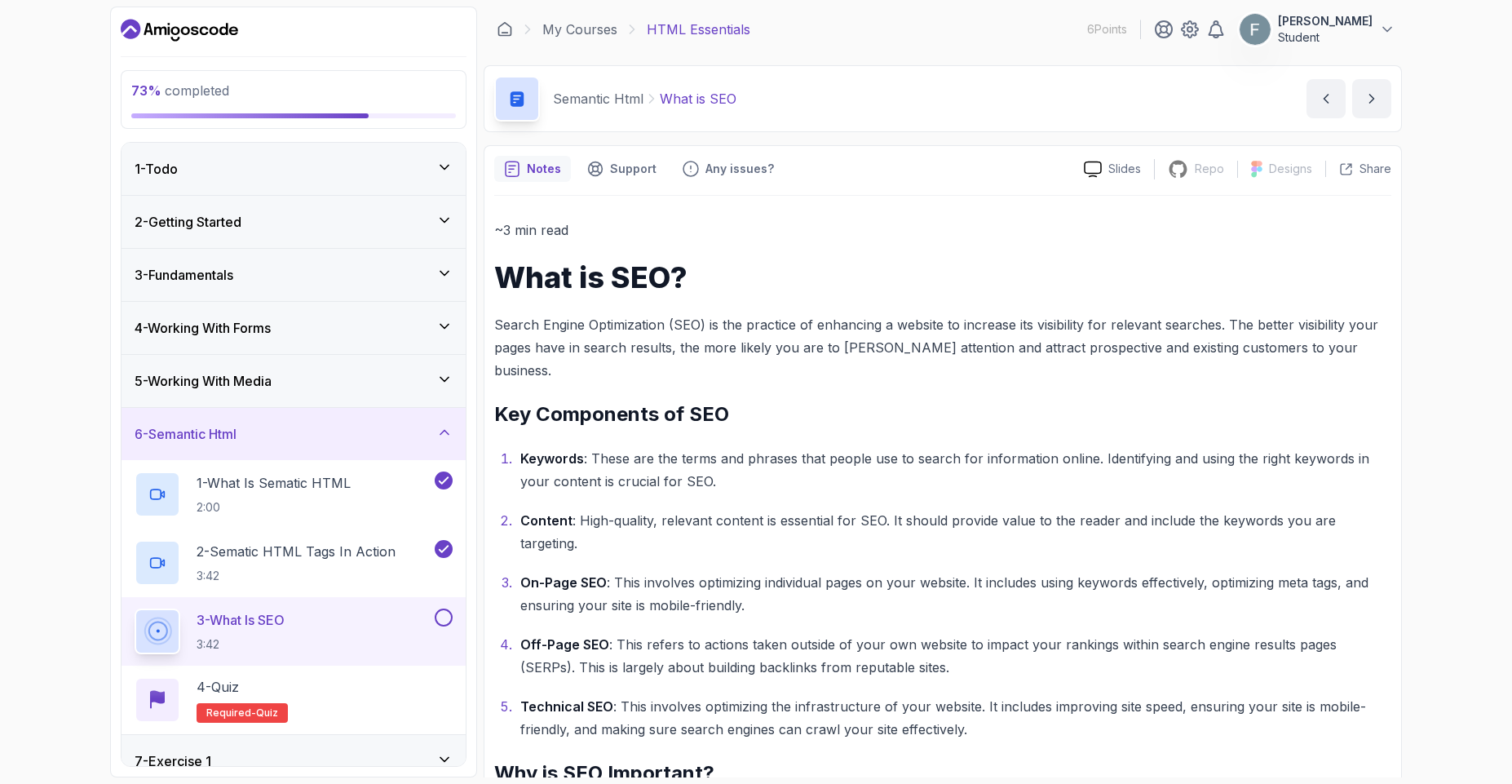
click at [334, 617] on div "3 - What is SEO 3:42" at bounding box center [283, 631] width 297 height 46
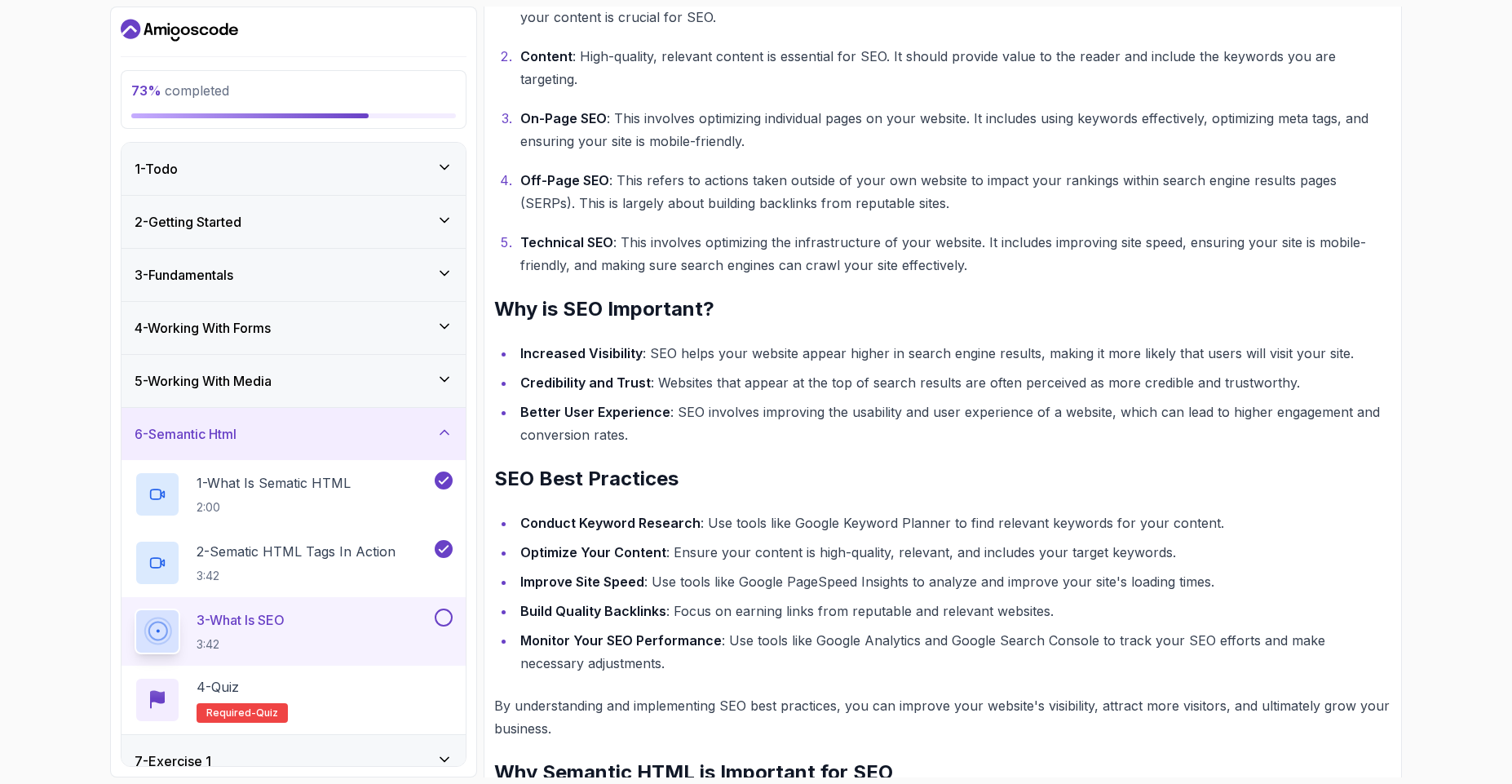
scroll to position [568, 0]
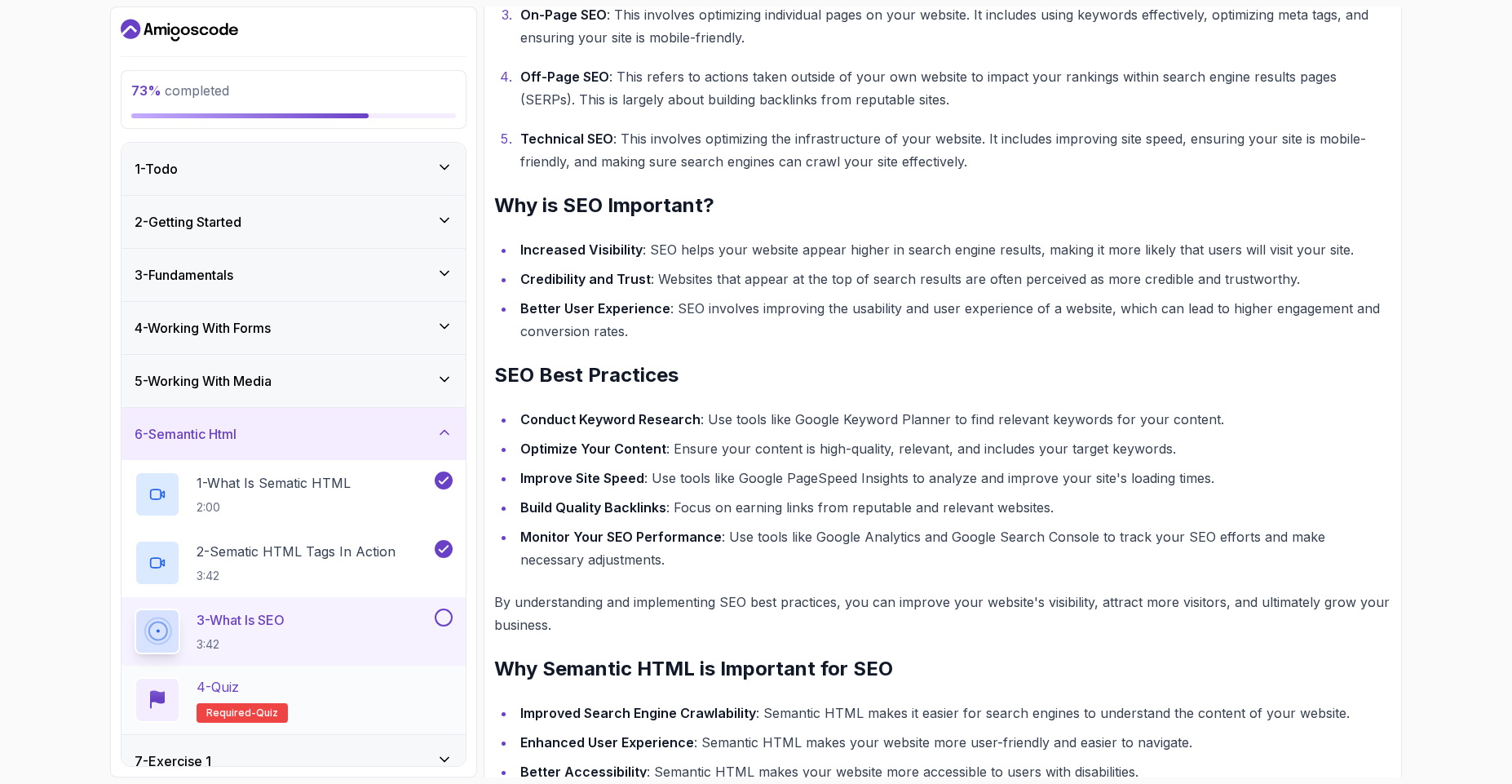
click at [280, 690] on div "4 - Quiz" at bounding box center [242, 686] width 92 height 20
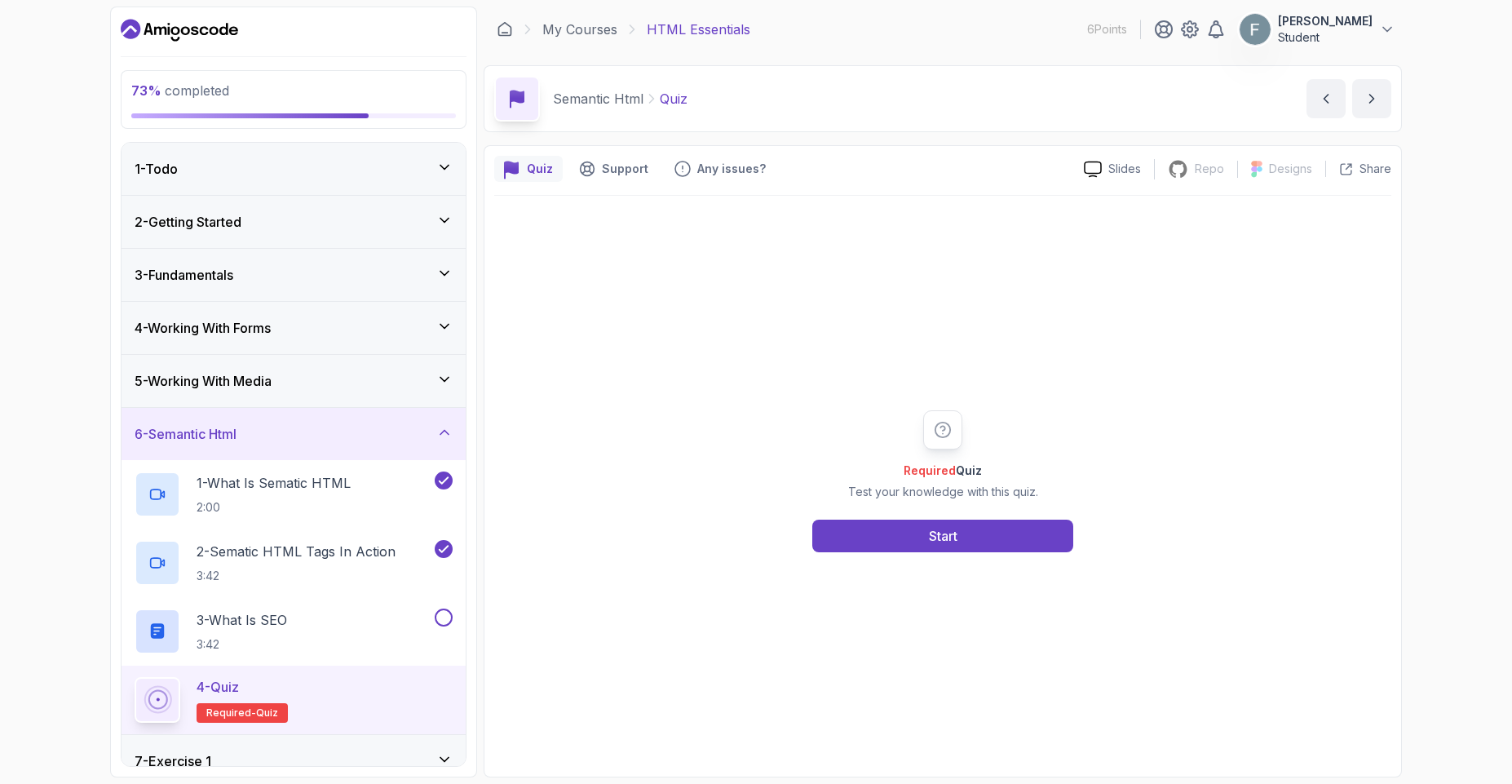
click at [878, 552] on div "Required Quiz Test your knowledge with this quiz. Start" at bounding box center [943, 481] width 897 height 570
click at [884, 545] on button "Start" at bounding box center [943, 536] width 261 height 33
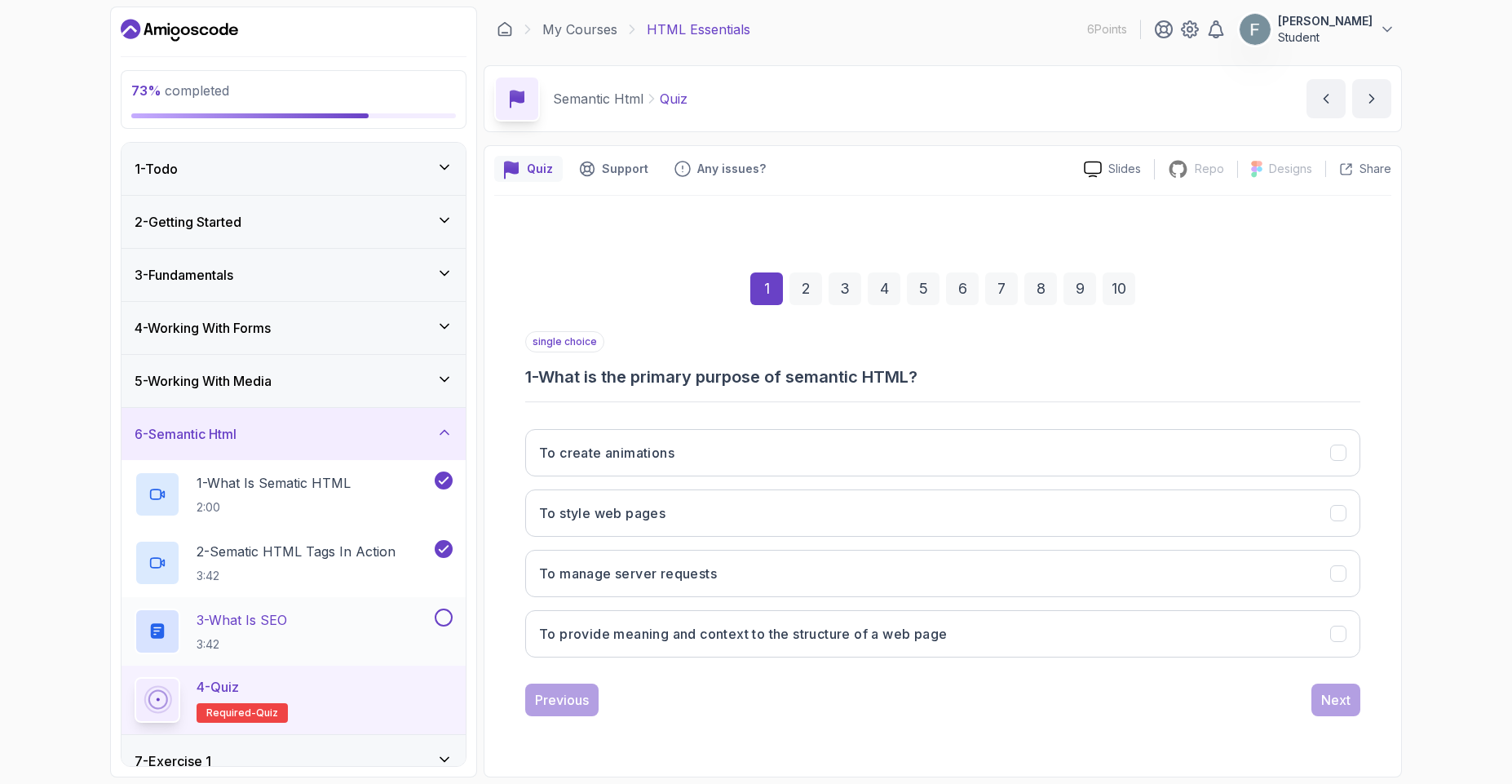
click at [445, 609] on button at bounding box center [443, 617] width 18 height 18
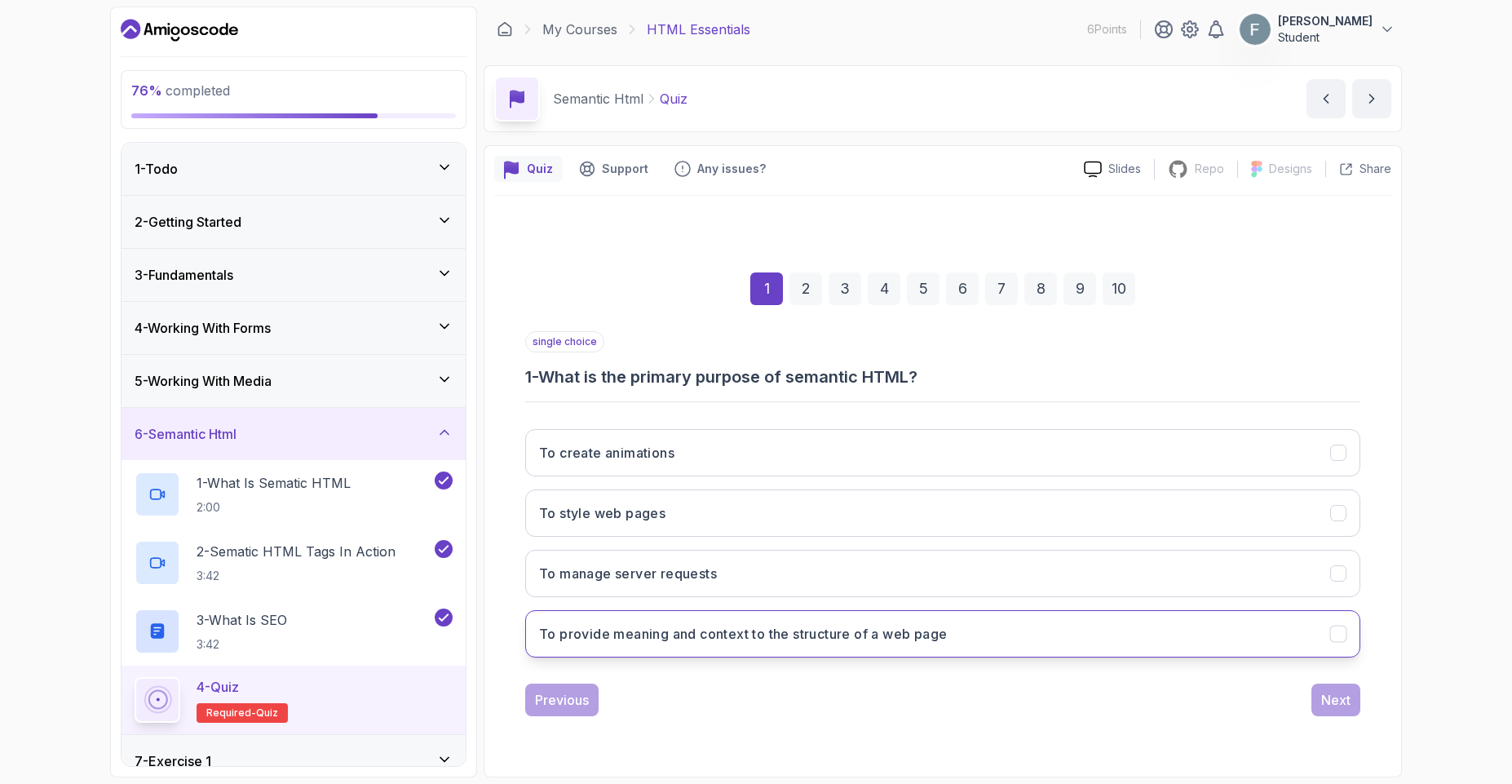
click at [756, 641] on h3 "To provide meaning and context to the structure of a web page" at bounding box center [743, 634] width 408 height 20
click at [1323, 691] on div "Next" at bounding box center [1336, 699] width 29 height 20
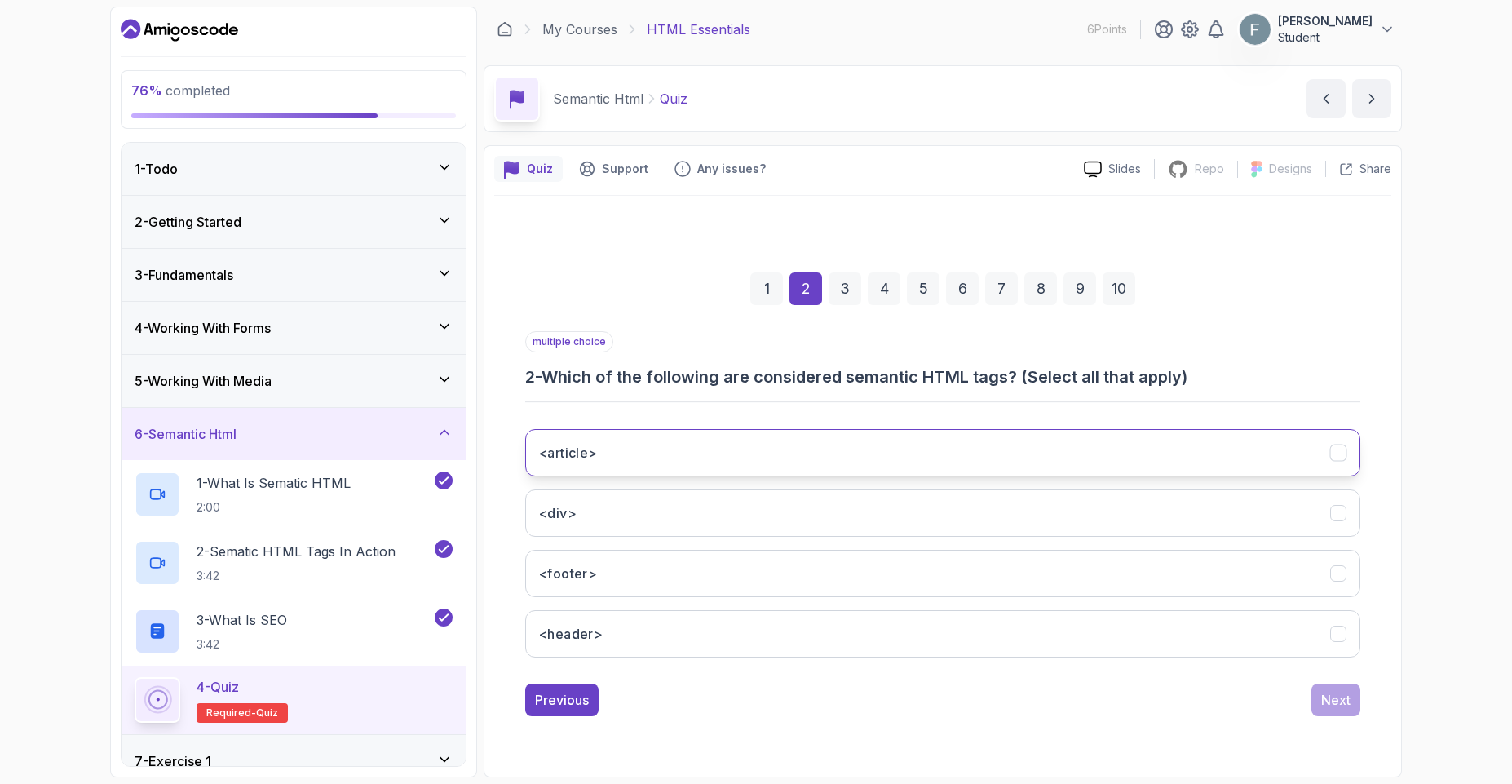
click at [622, 452] on button "<article>" at bounding box center [942, 452] width 835 height 48
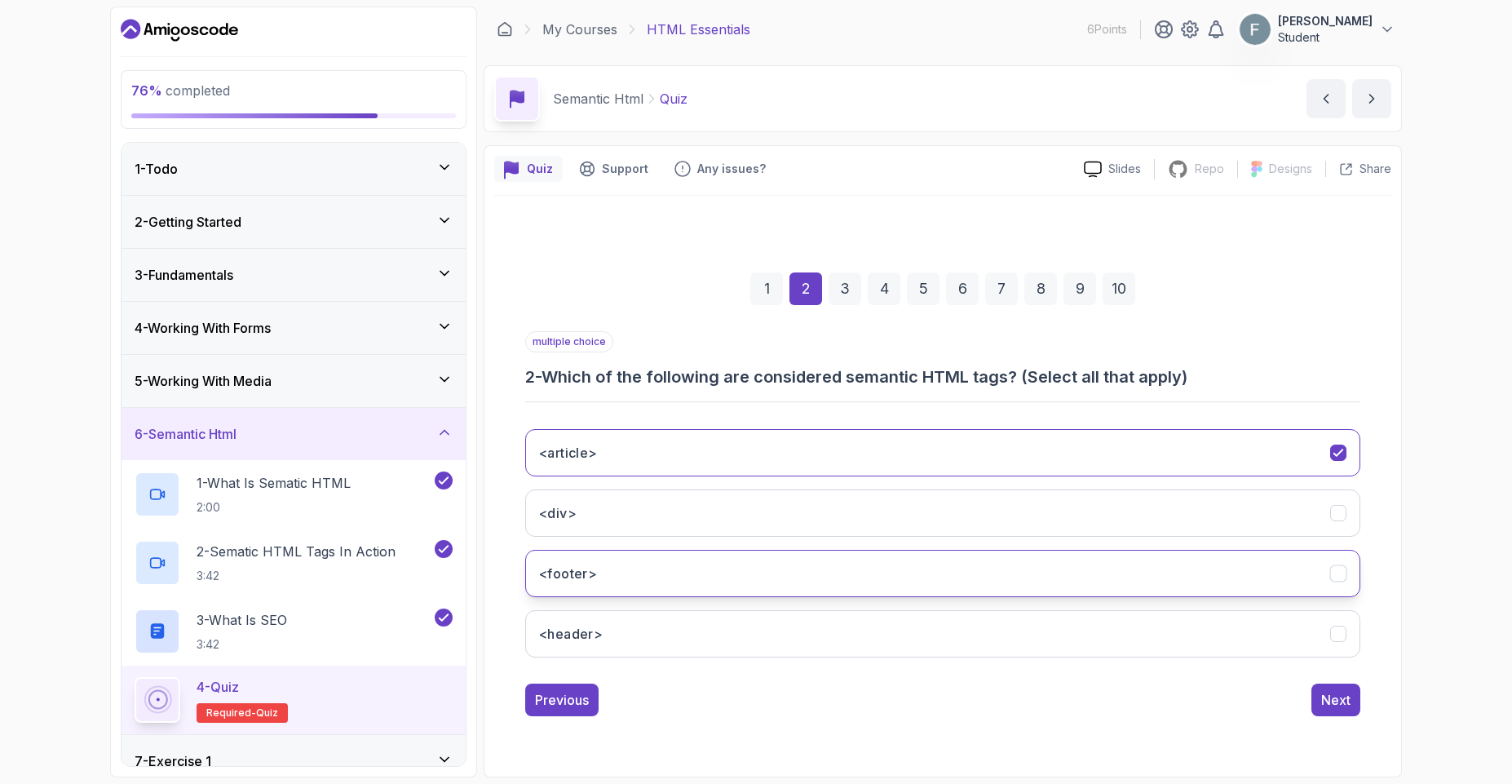
click at [597, 580] on button "<footer>" at bounding box center [942, 573] width 835 height 48
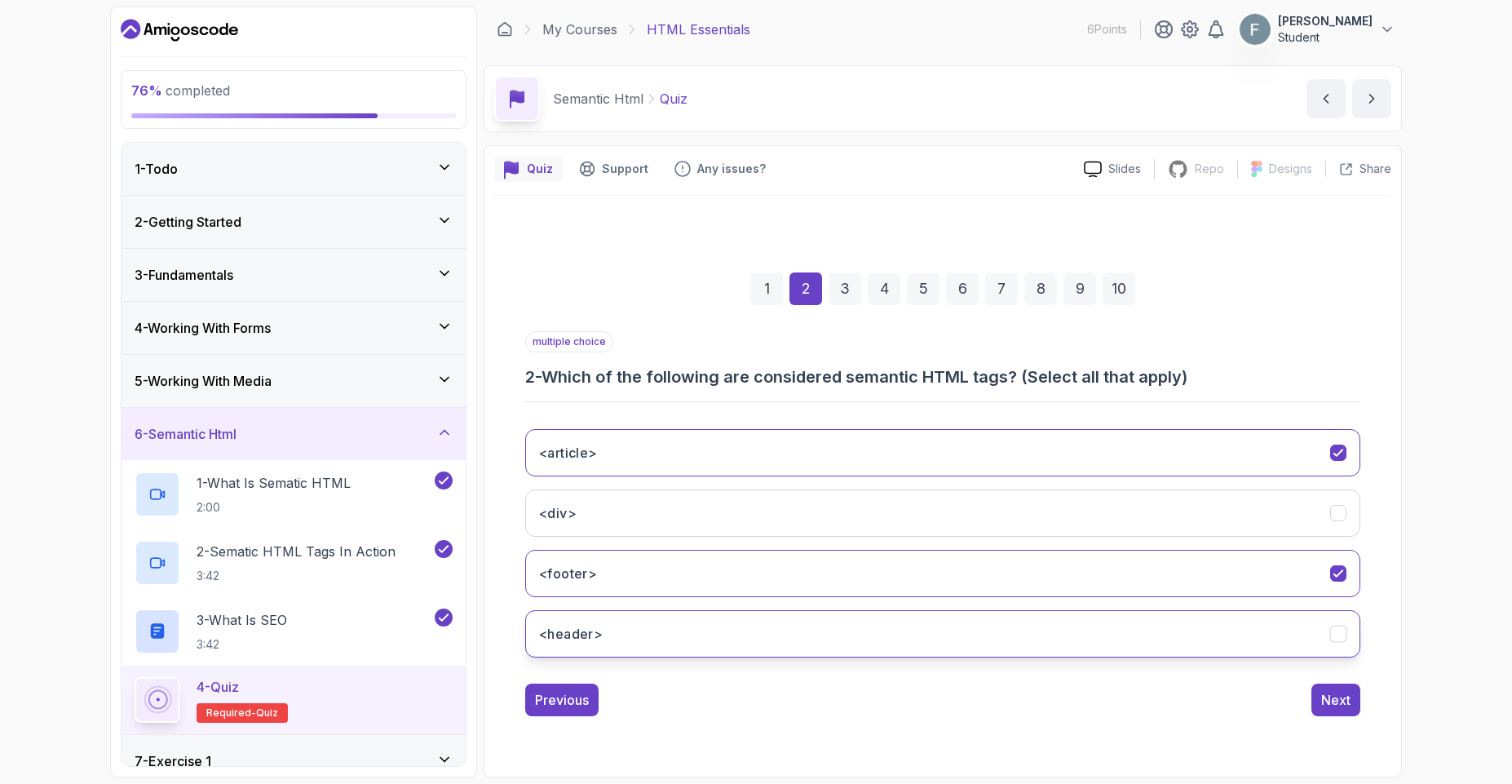
click at [622, 642] on button "<header>" at bounding box center [942, 634] width 835 height 48
click at [1314, 699] on button "Next" at bounding box center [1336, 699] width 49 height 33
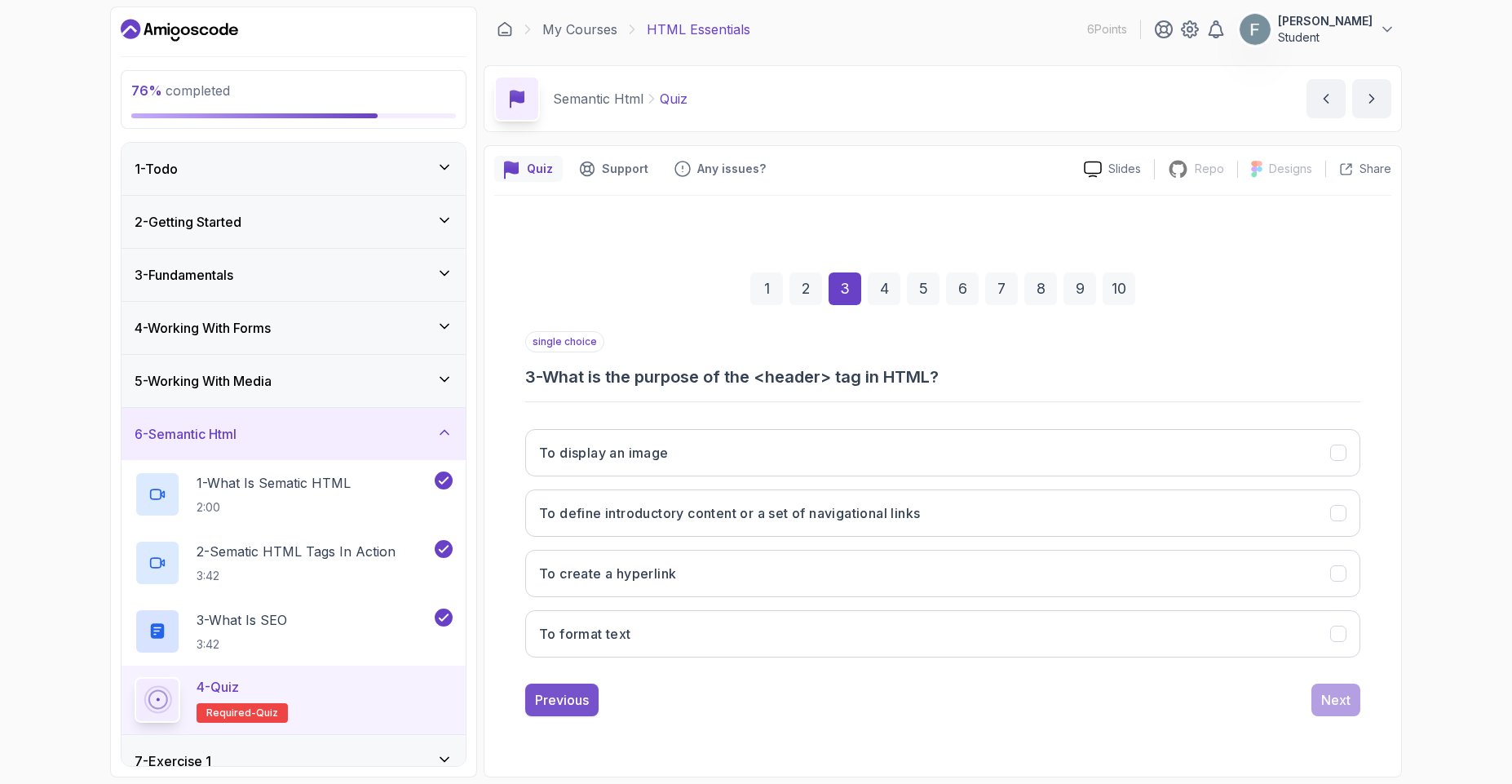
click at [552, 709] on div "Previous" at bounding box center [562, 699] width 54 height 20
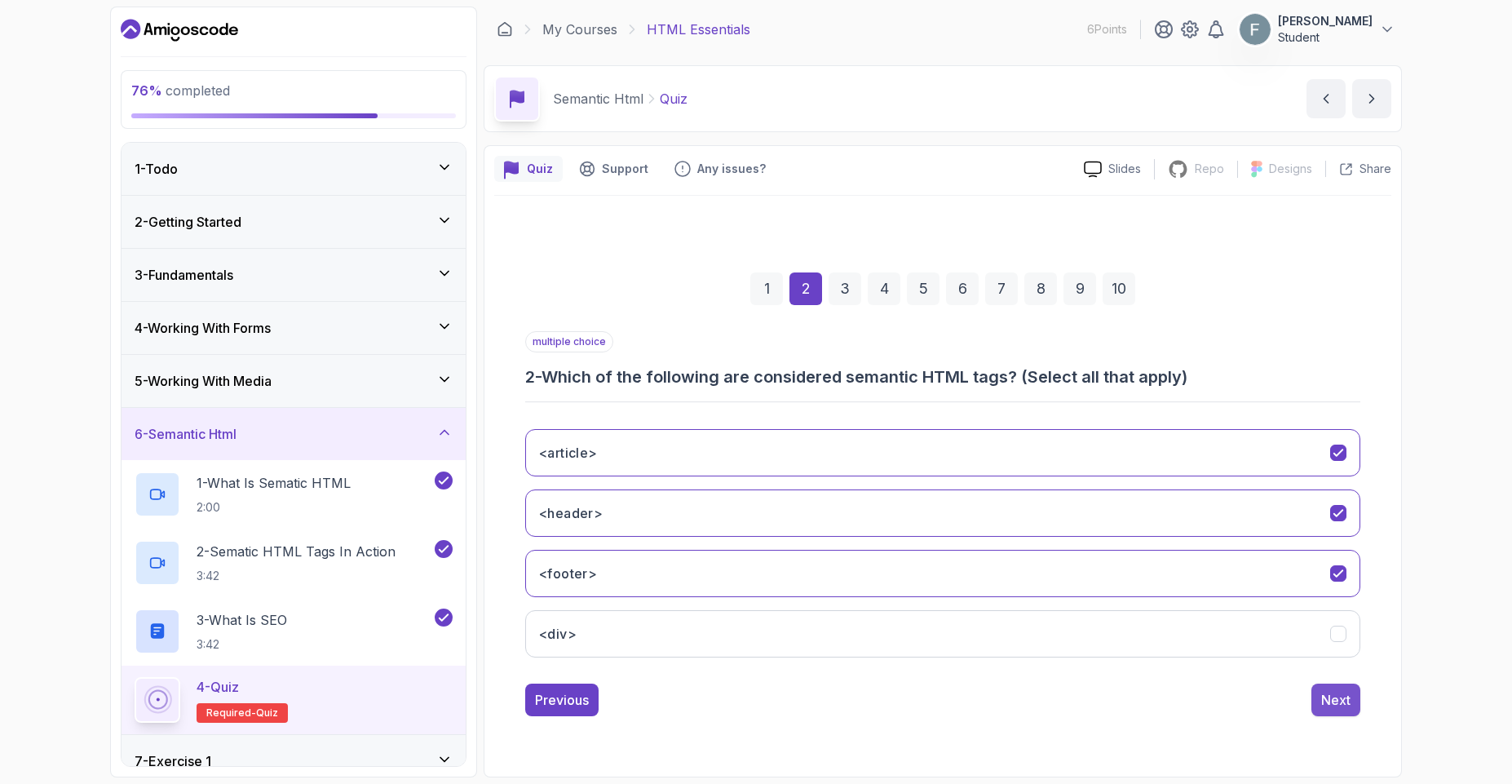
click at [1335, 709] on div "Next" at bounding box center [1336, 699] width 29 height 20
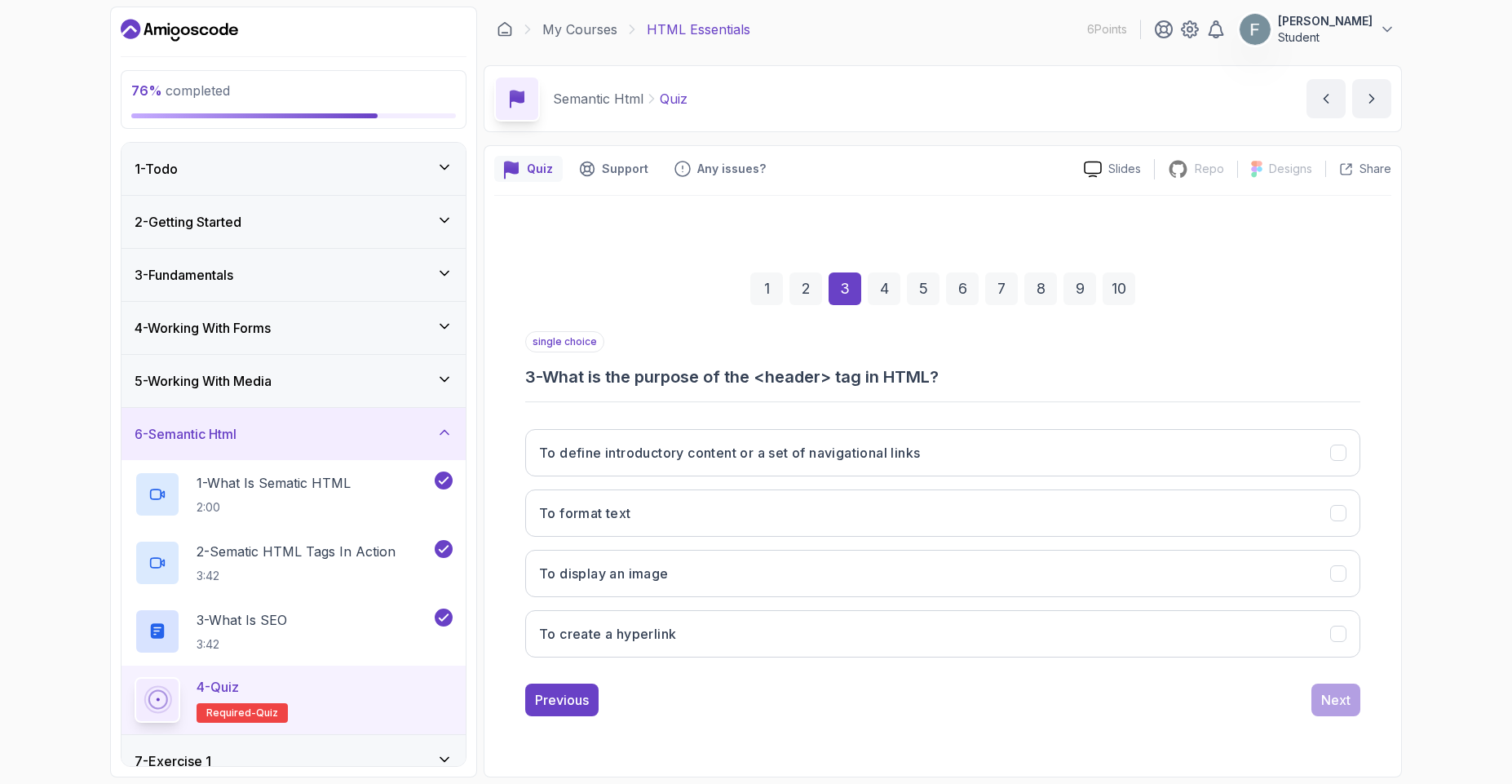
click at [552, 717] on div "1 2 3 4 5 6 7 8 9 10 single choice 3 - What is the purpose of the <header> tag …" at bounding box center [943, 481] width 897 height 496
click at [565, 698] on div "Previous" at bounding box center [562, 699] width 54 height 20
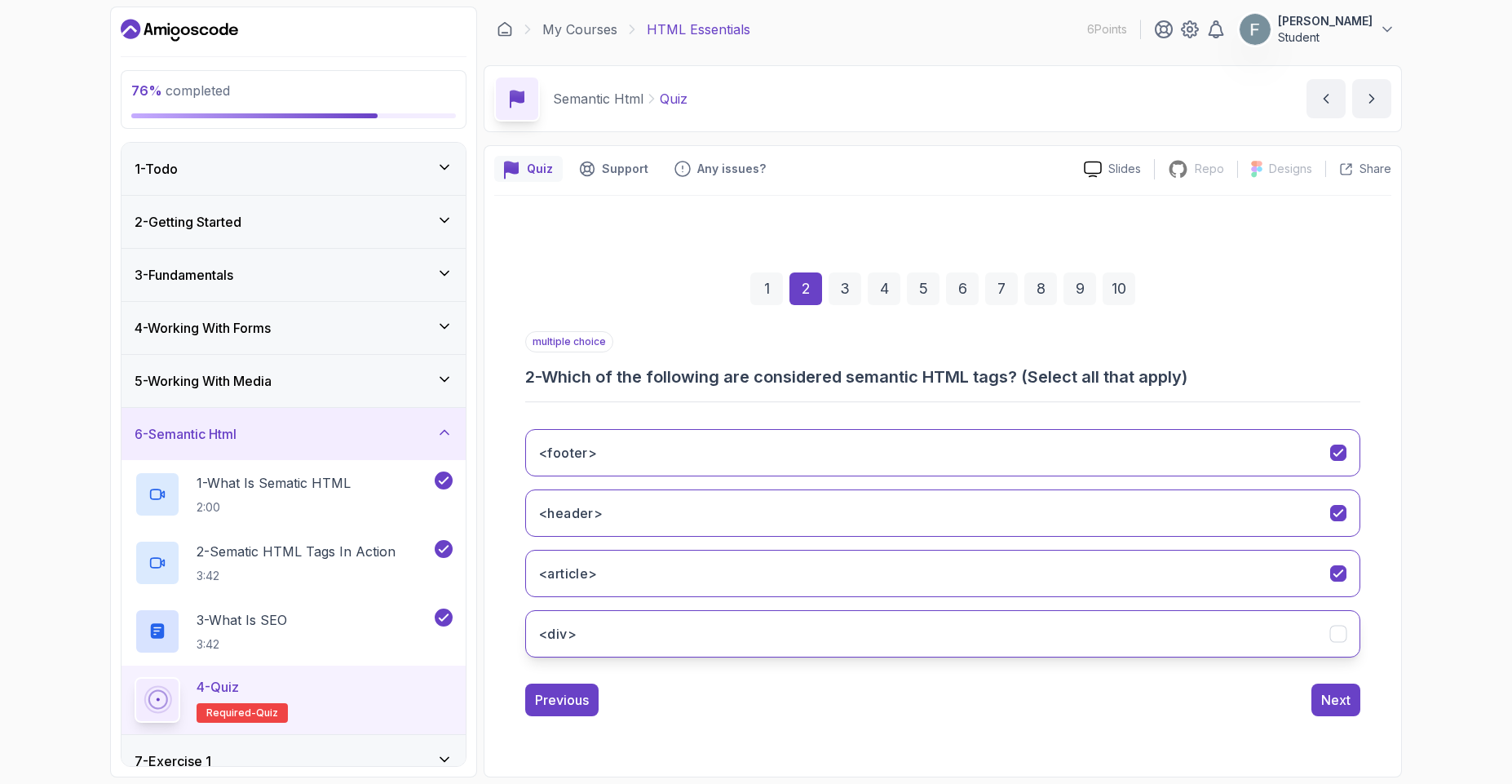
click at [604, 651] on button "<div>" at bounding box center [942, 634] width 835 height 48
click at [1329, 718] on div "1 2 3 4 5 6 7 8 9 10 multiple choice 2 - Which of the following are considered …" at bounding box center [943, 481] width 897 height 496
click at [1328, 708] on div "Next" at bounding box center [1336, 699] width 29 height 20
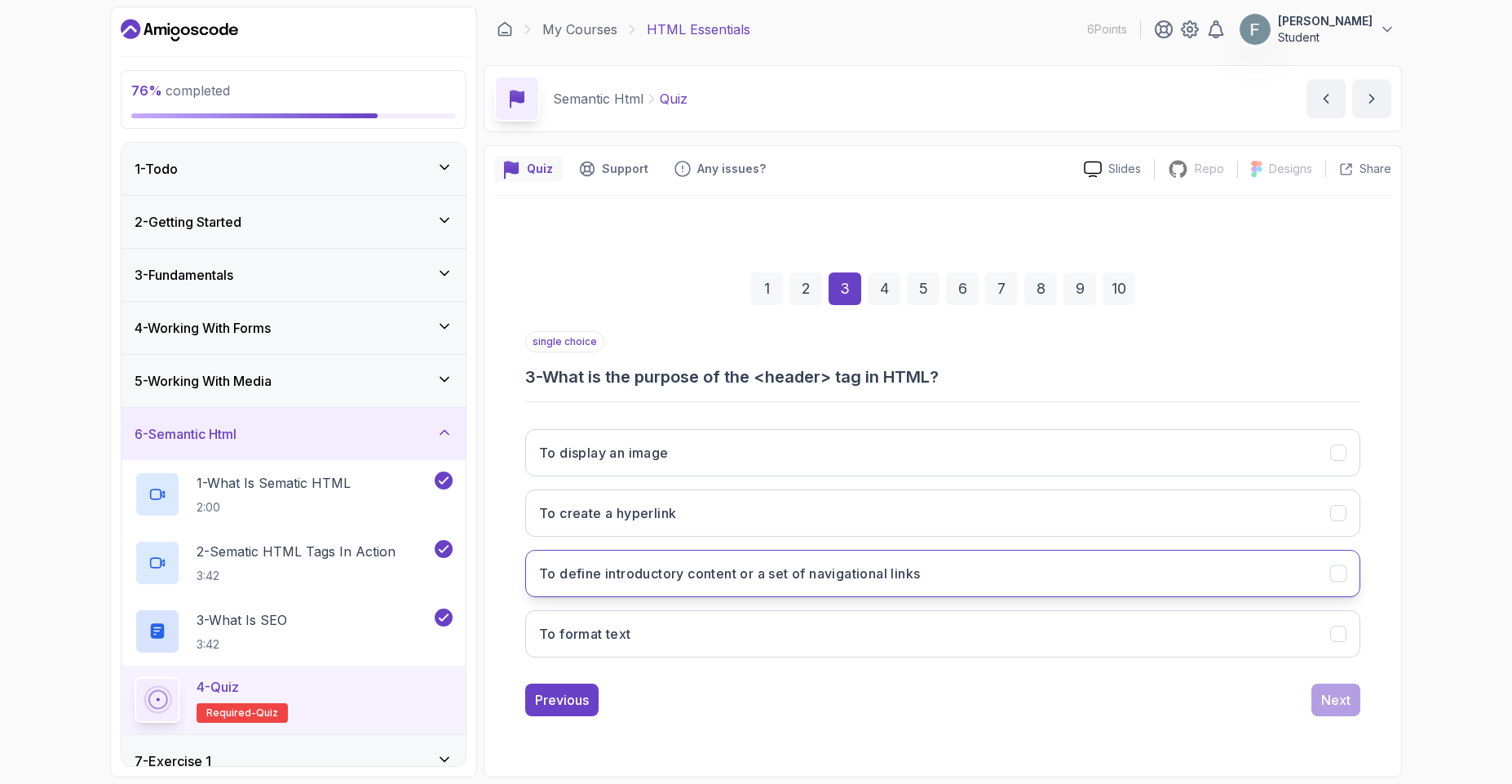
click at [659, 587] on button "To define introductory content or a set of navigational links" at bounding box center [942, 573] width 835 height 48
click at [692, 457] on button "To display an image" at bounding box center [942, 452] width 835 height 48
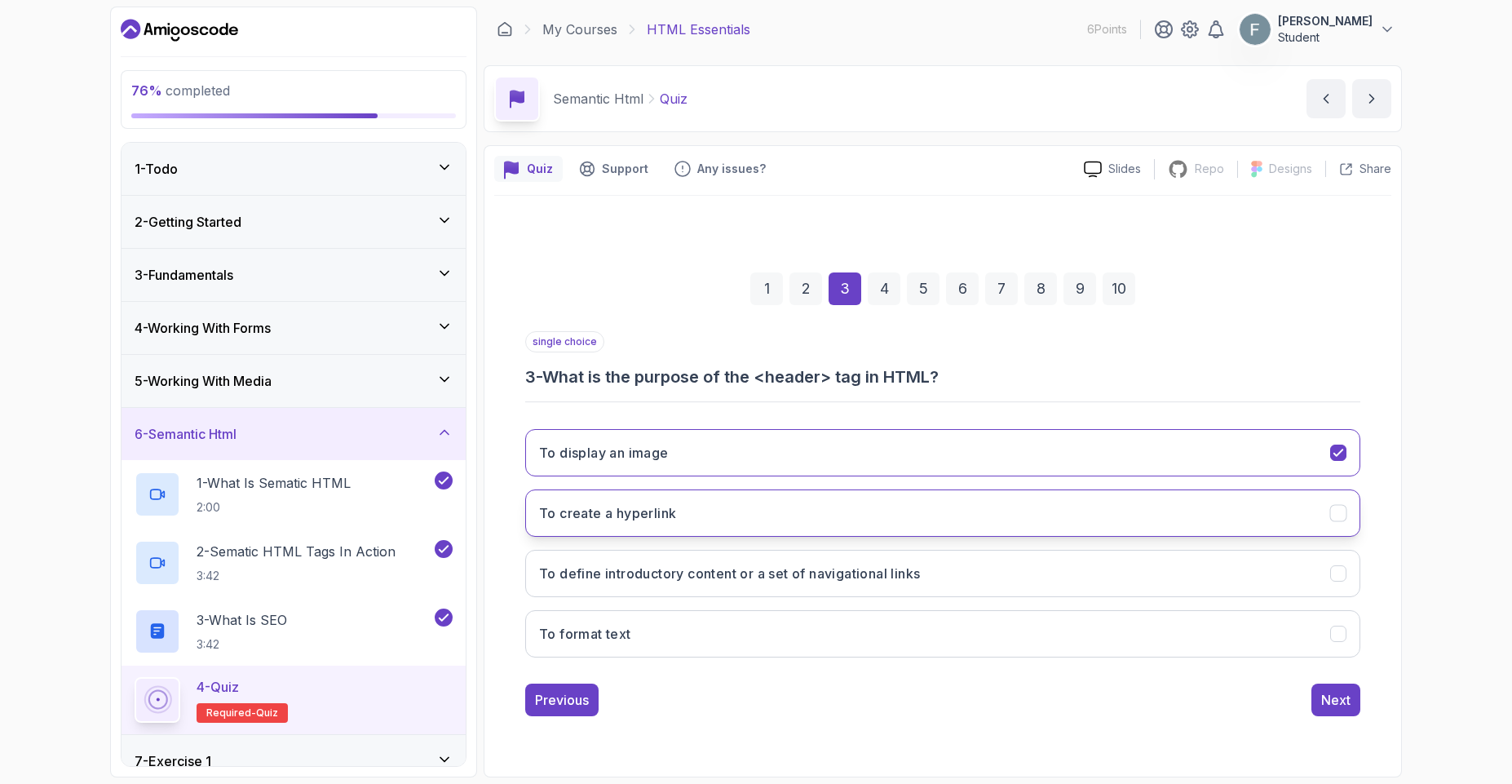
click at [712, 507] on button "To create a hyperlink" at bounding box center [942, 513] width 835 height 48
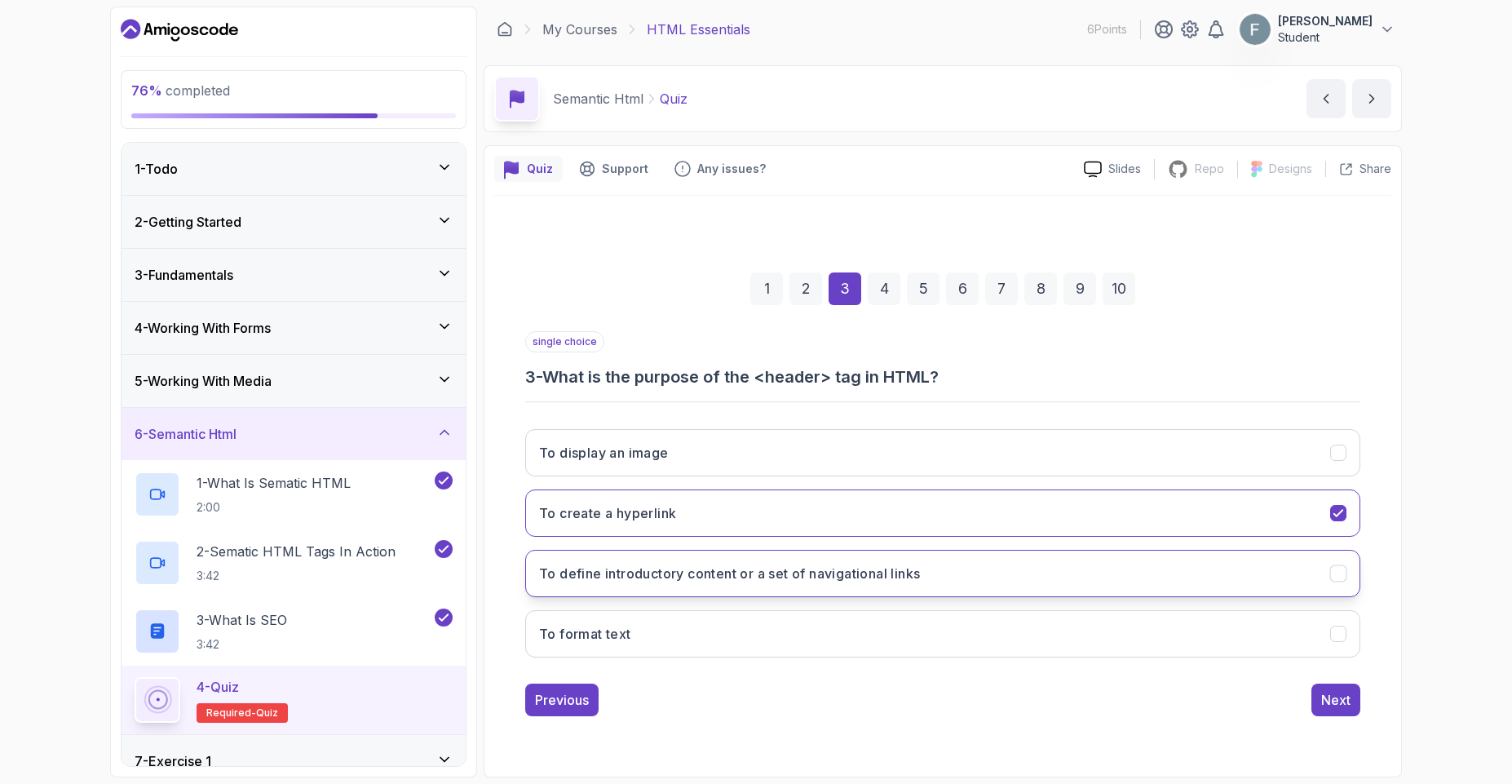
click at [673, 585] on button "To define introductory content or a set of navigational links" at bounding box center [942, 573] width 835 height 48
click at [1337, 707] on div "Next" at bounding box center [1336, 699] width 29 height 20
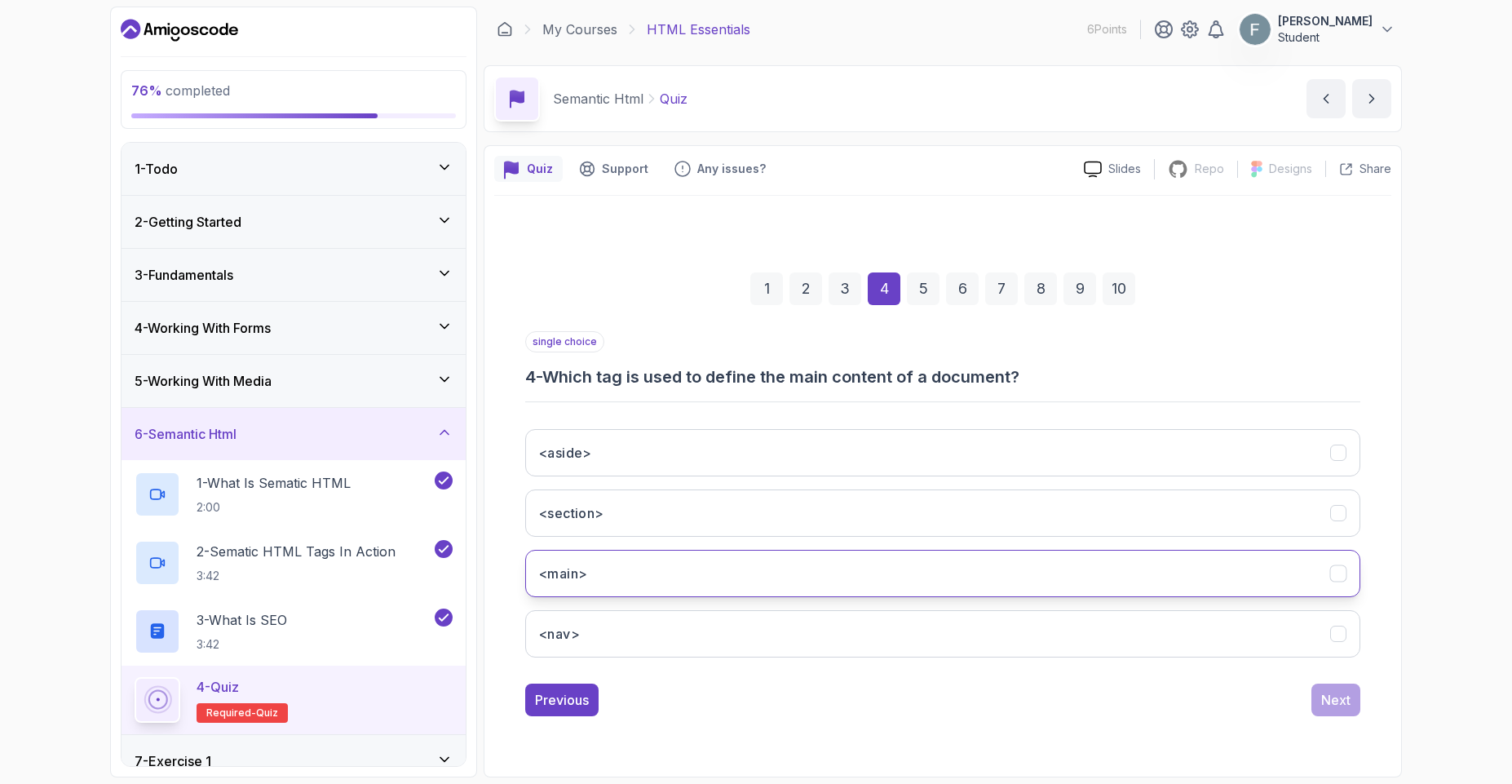
click at [649, 577] on button "<main>" at bounding box center [942, 573] width 835 height 48
click at [1345, 704] on div "Next" at bounding box center [1336, 699] width 29 height 20
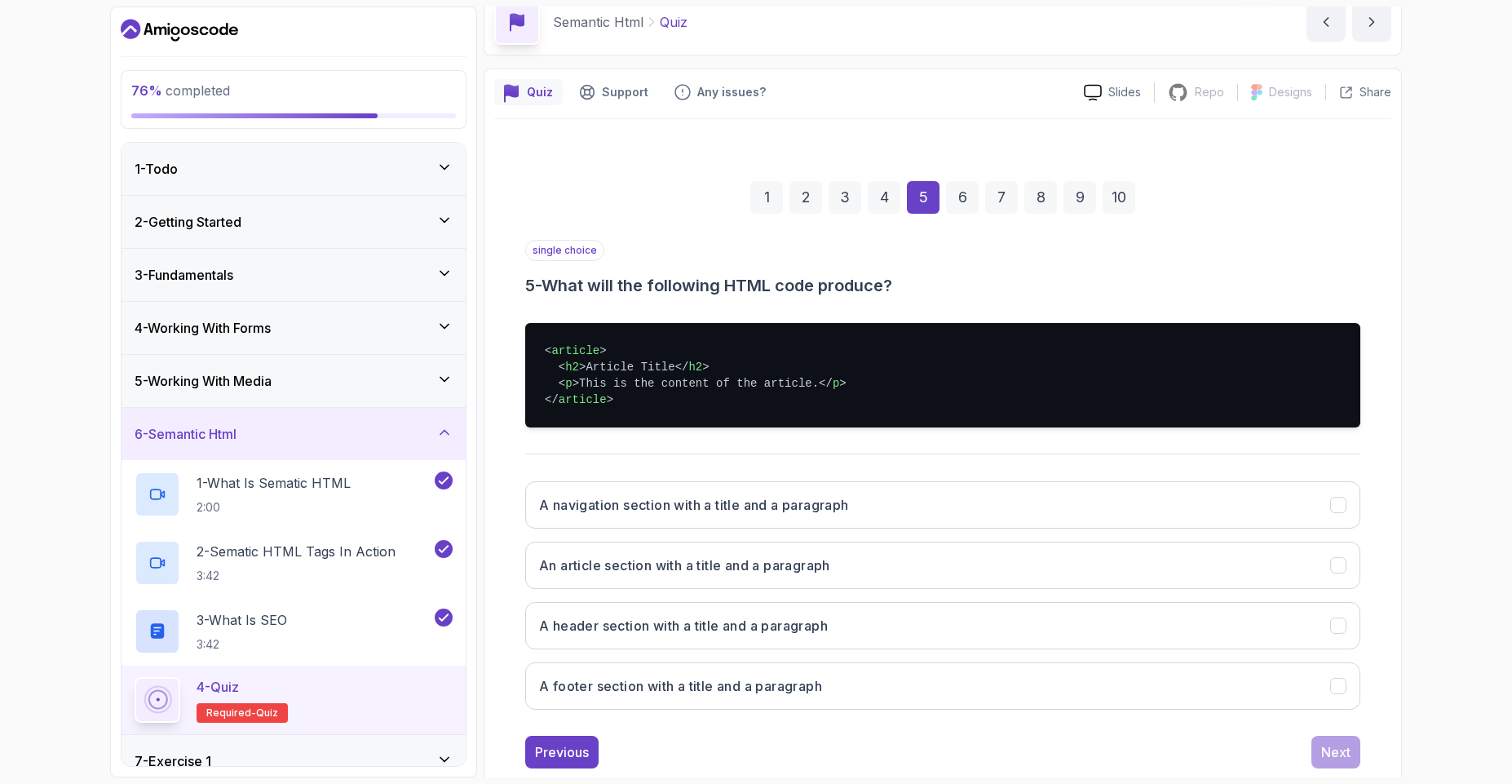
scroll to position [114, 0]
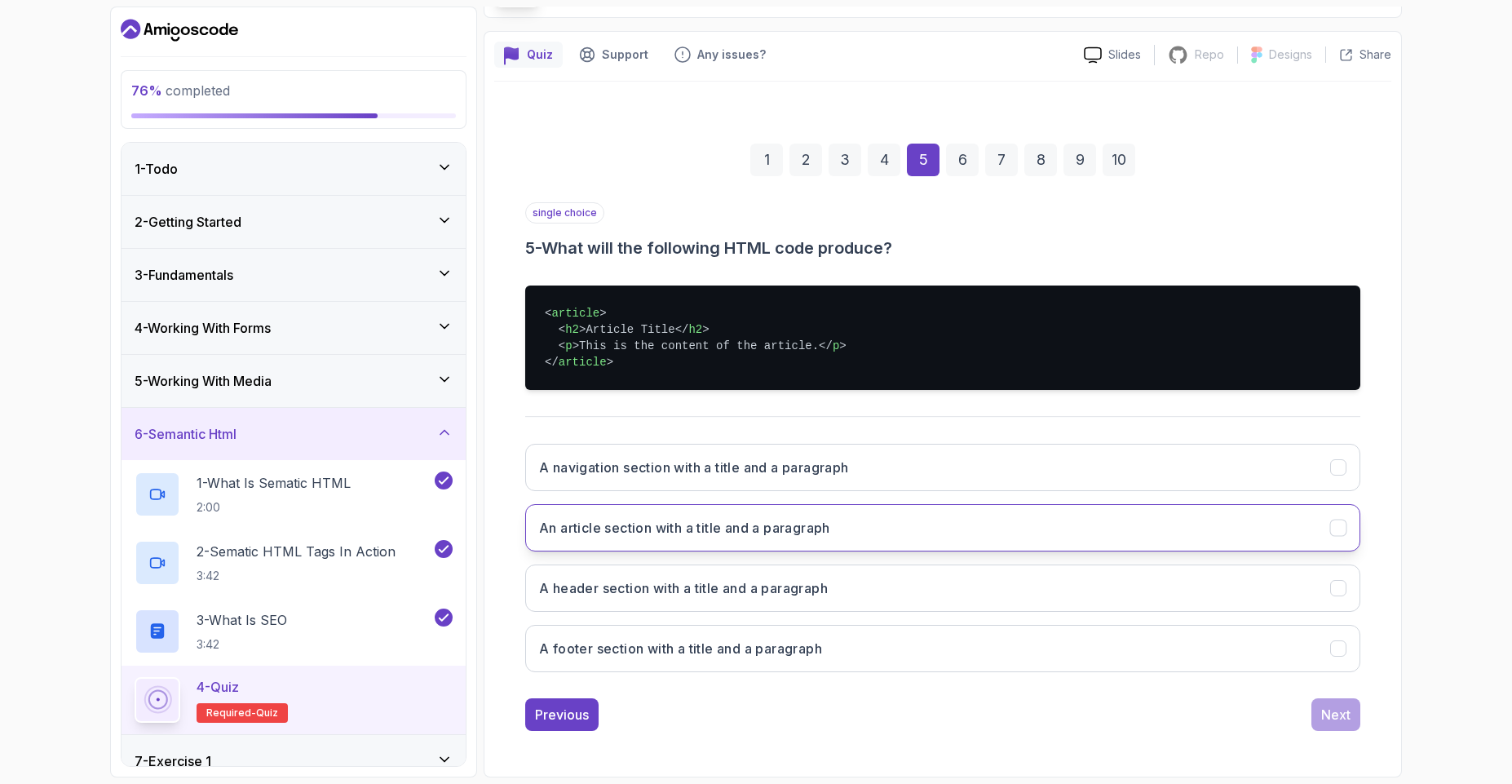
click at [648, 519] on h3 "An article section with a title and a paragraph" at bounding box center [685, 527] width 291 height 20
click at [1329, 720] on div "Next" at bounding box center [1336, 714] width 29 height 20
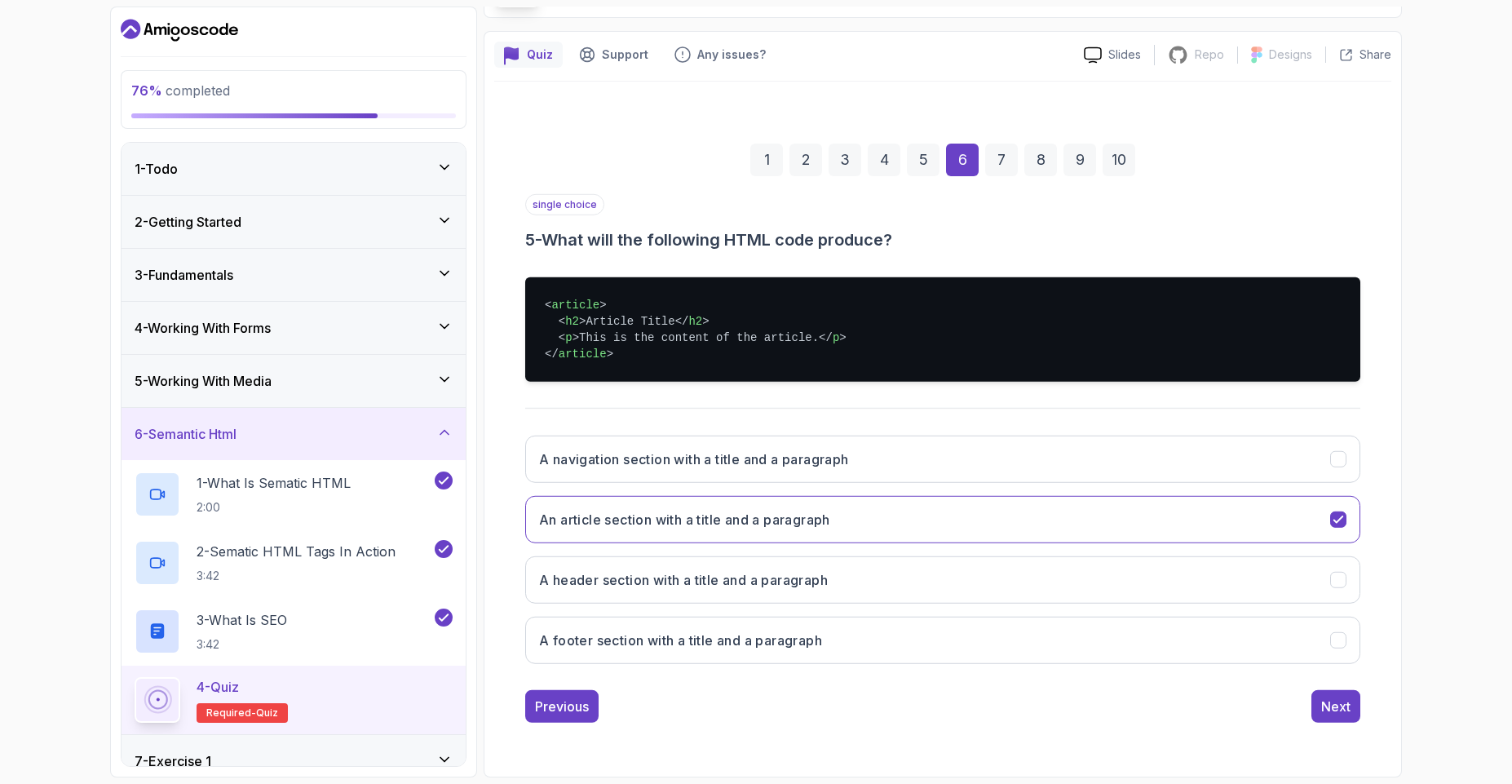
scroll to position [0, 0]
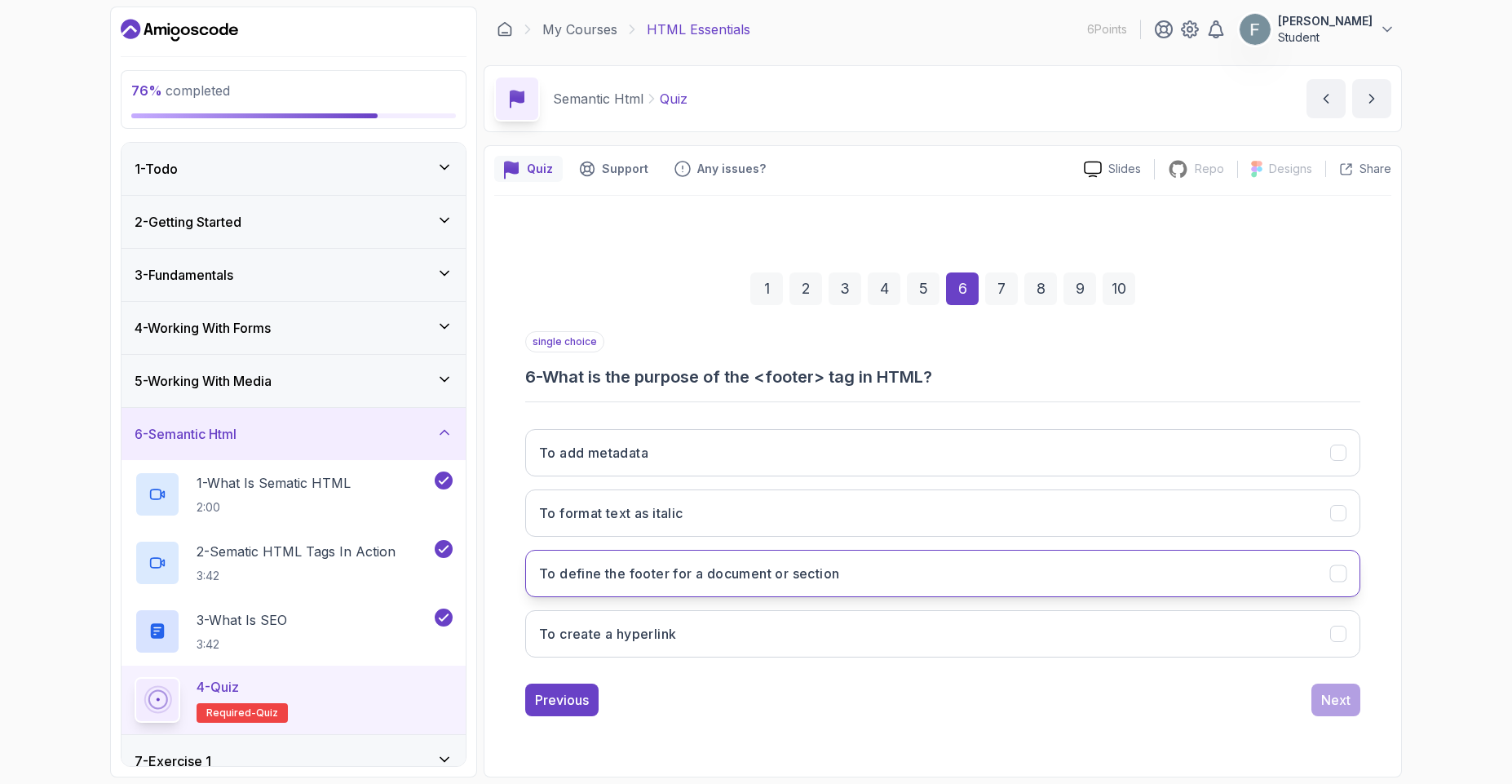
click at [684, 575] on h3 "To define the footer for a document or section" at bounding box center [689, 573] width 300 height 20
click at [1327, 713] on button "Next" at bounding box center [1336, 699] width 49 height 33
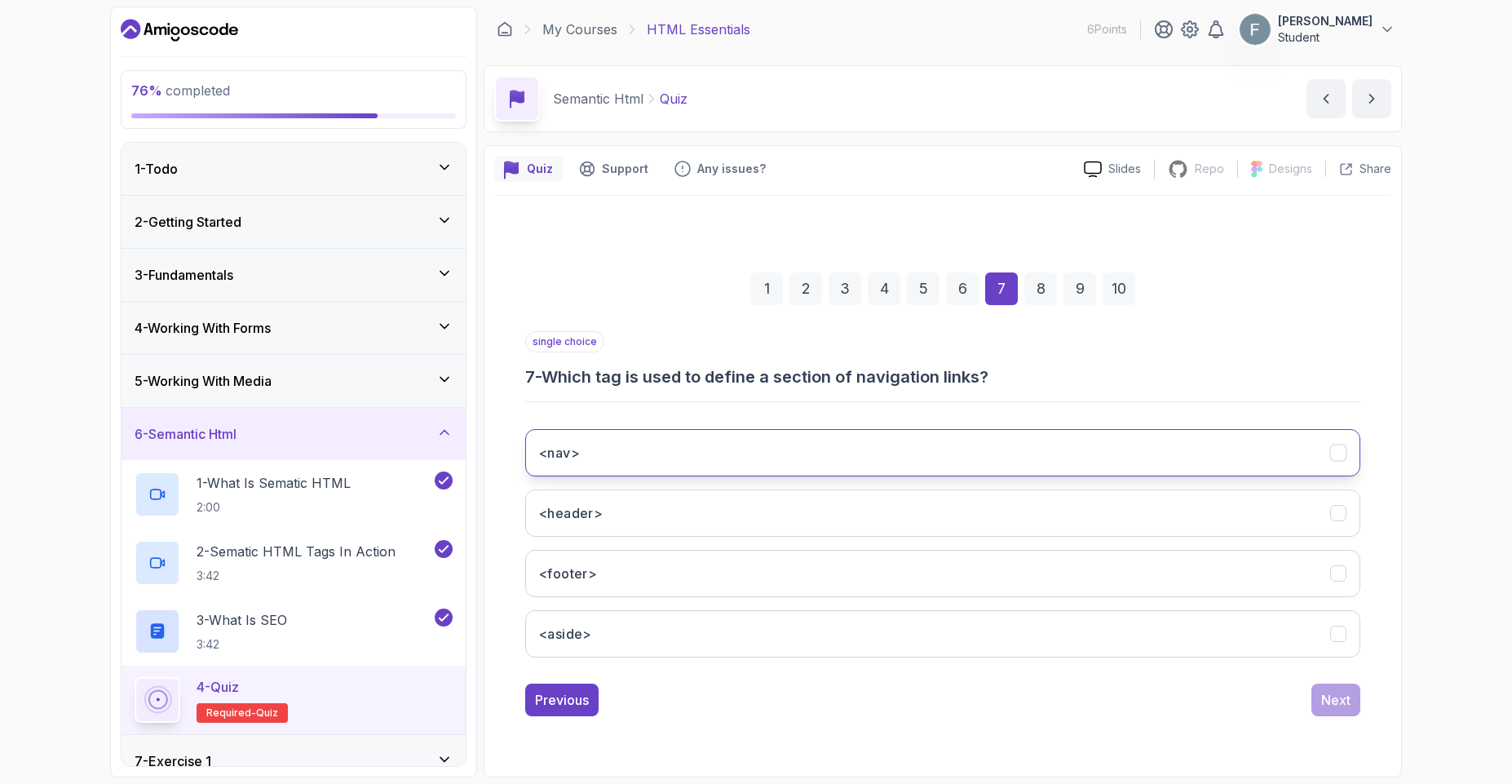
click at [642, 455] on button "<nav>" at bounding box center [942, 452] width 835 height 48
click at [1339, 704] on div "Next" at bounding box center [1336, 699] width 29 height 20
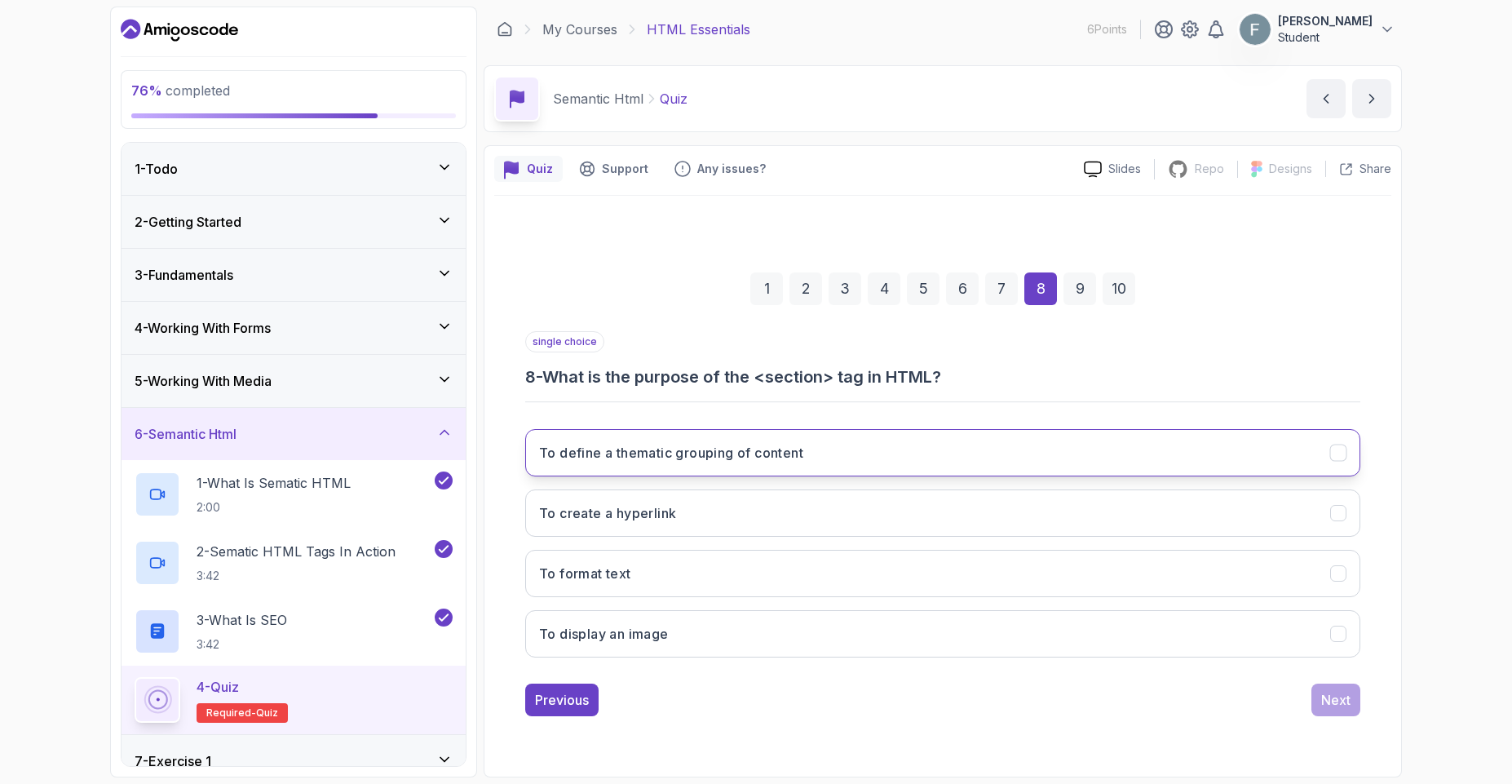
click at [710, 468] on button "To define a thematic grouping of content" at bounding box center [942, 452] width 835 height 48
click at [1321, 726] on div "1 2 3 4 5 6 7 8 9 10 single choice 8 - What is the purpose of the <section> tag…" at bounding box center [943, 481] width 897 height 496
click at [1321, 712] on button "Next" at bounding box center [1336, 699] width 49 height 33
click at [716, 454] on h3 "Improved accessibility and SEO" at bounding box center [641, 452] width 205 height 20
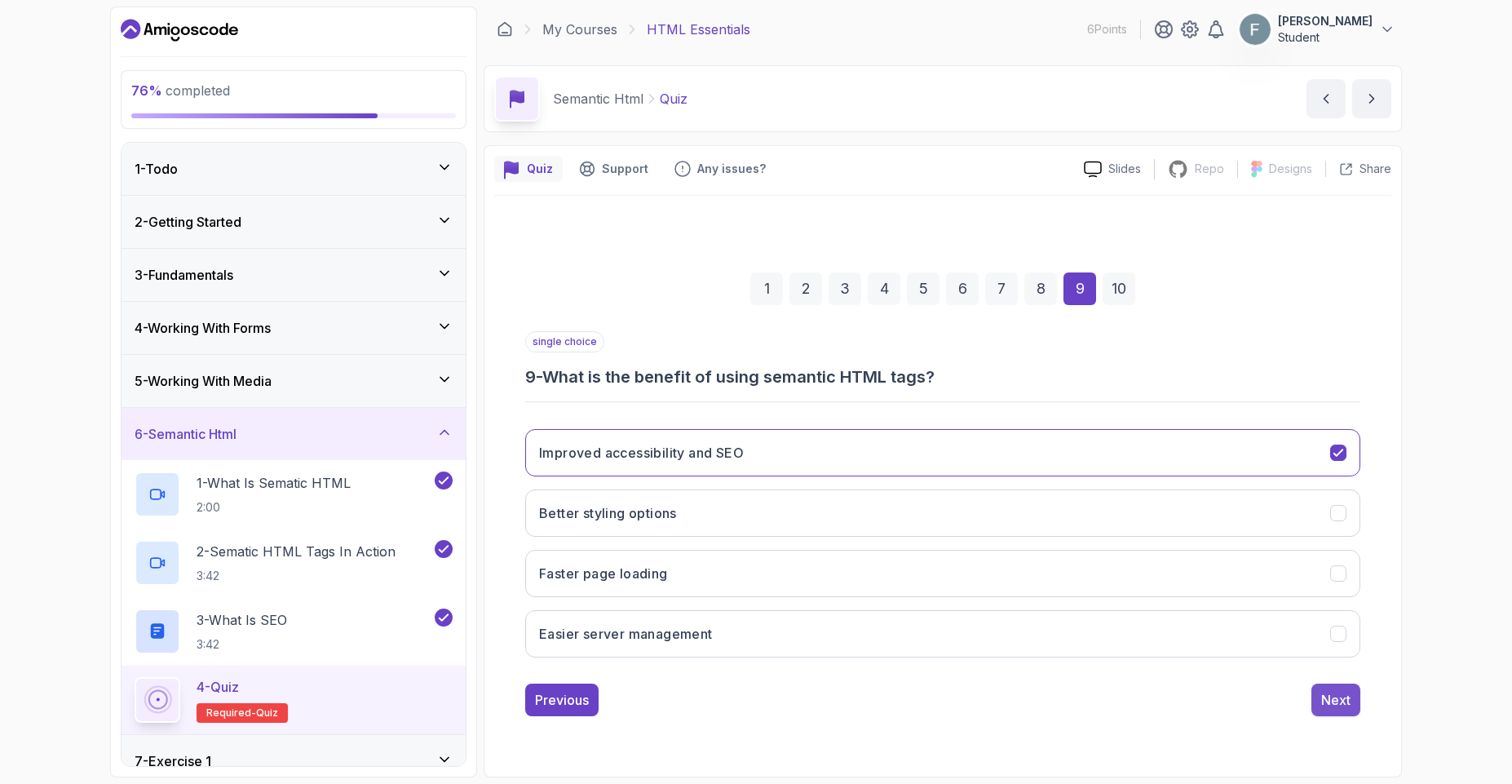
click at [1321, 708] on div "Next" at bounding box center [1336, 699] width 29 height 20
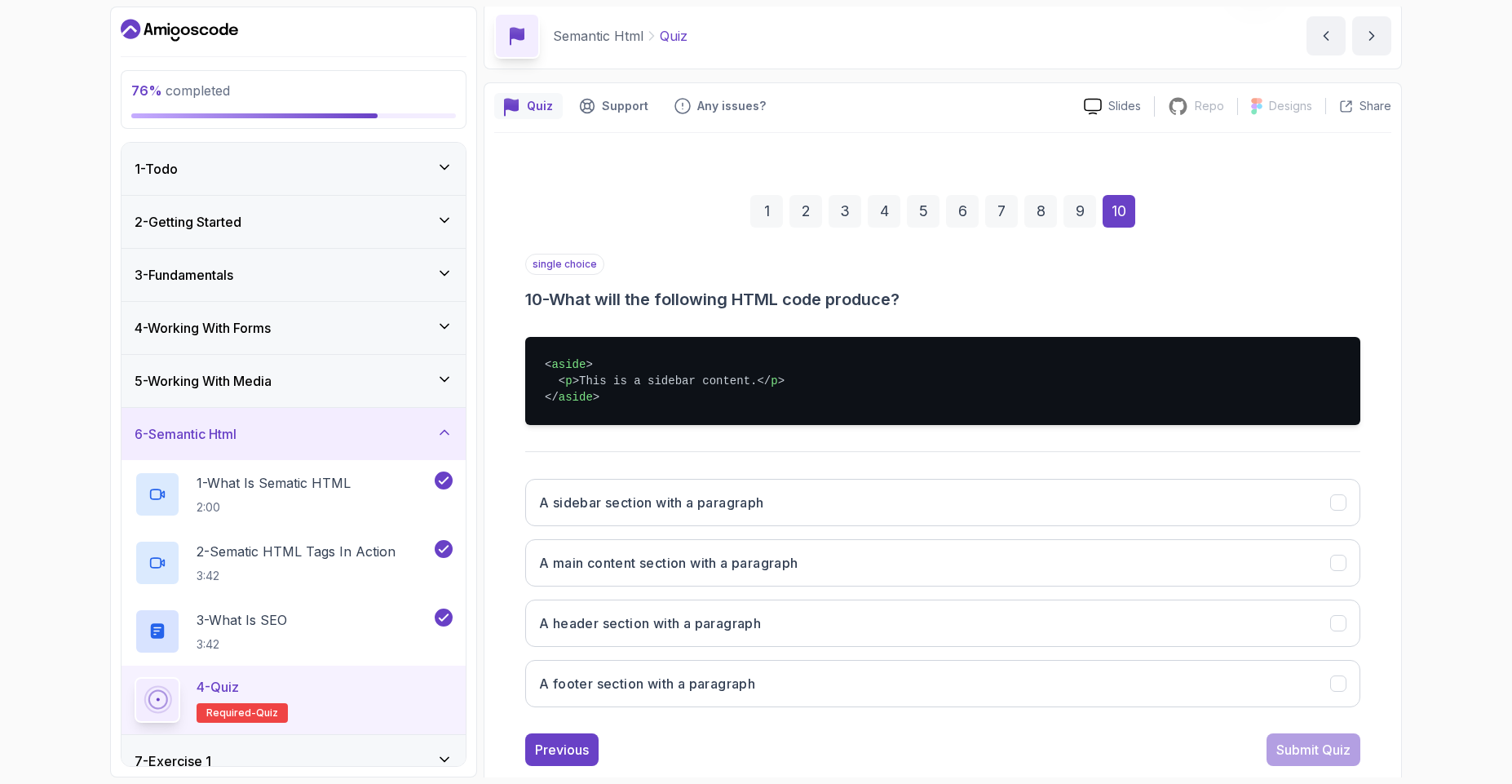
scroll to position [98, 0]
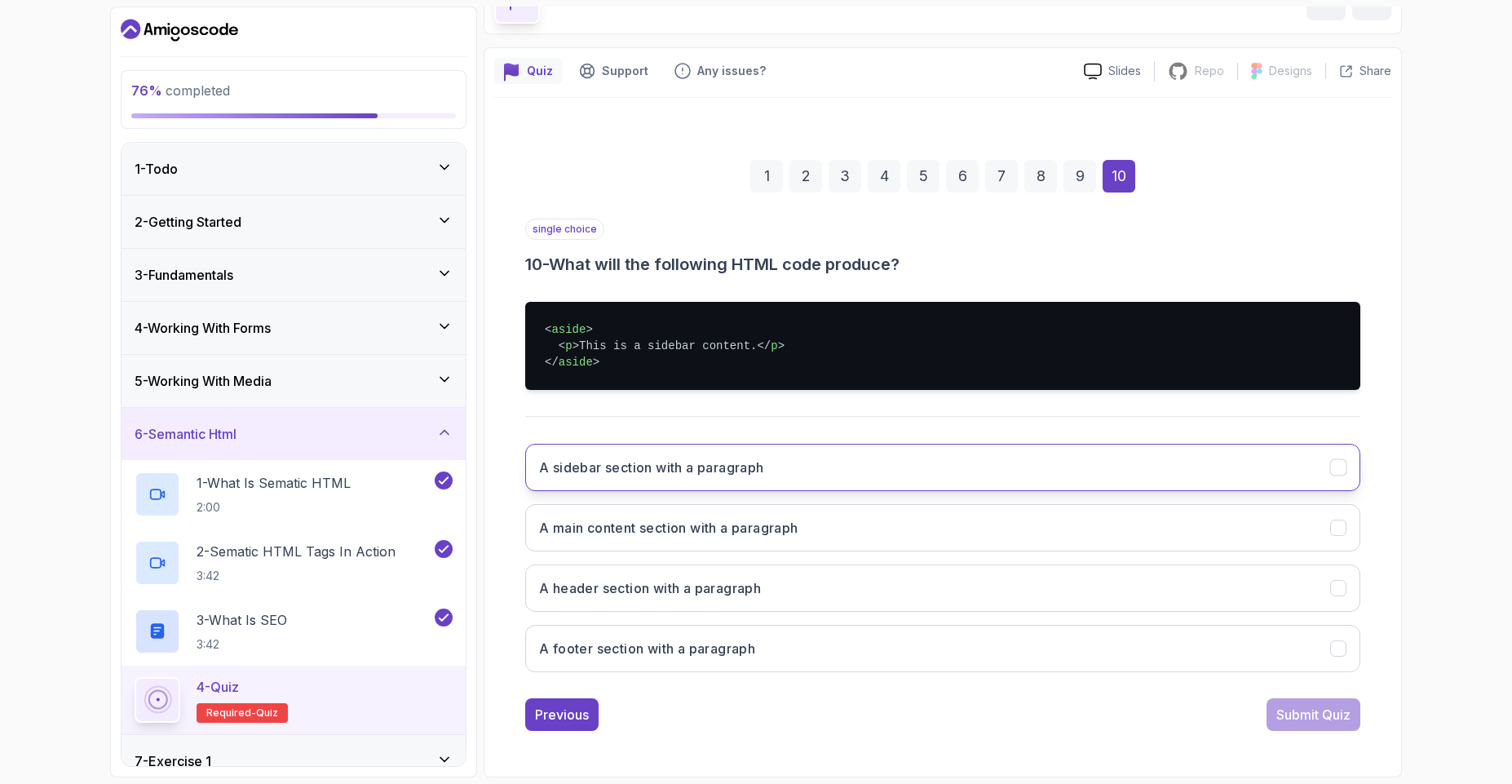
click at [670, 481] on button "A sidebar section with a paragraph" at bounding box center [942, 467] width 835 height 48
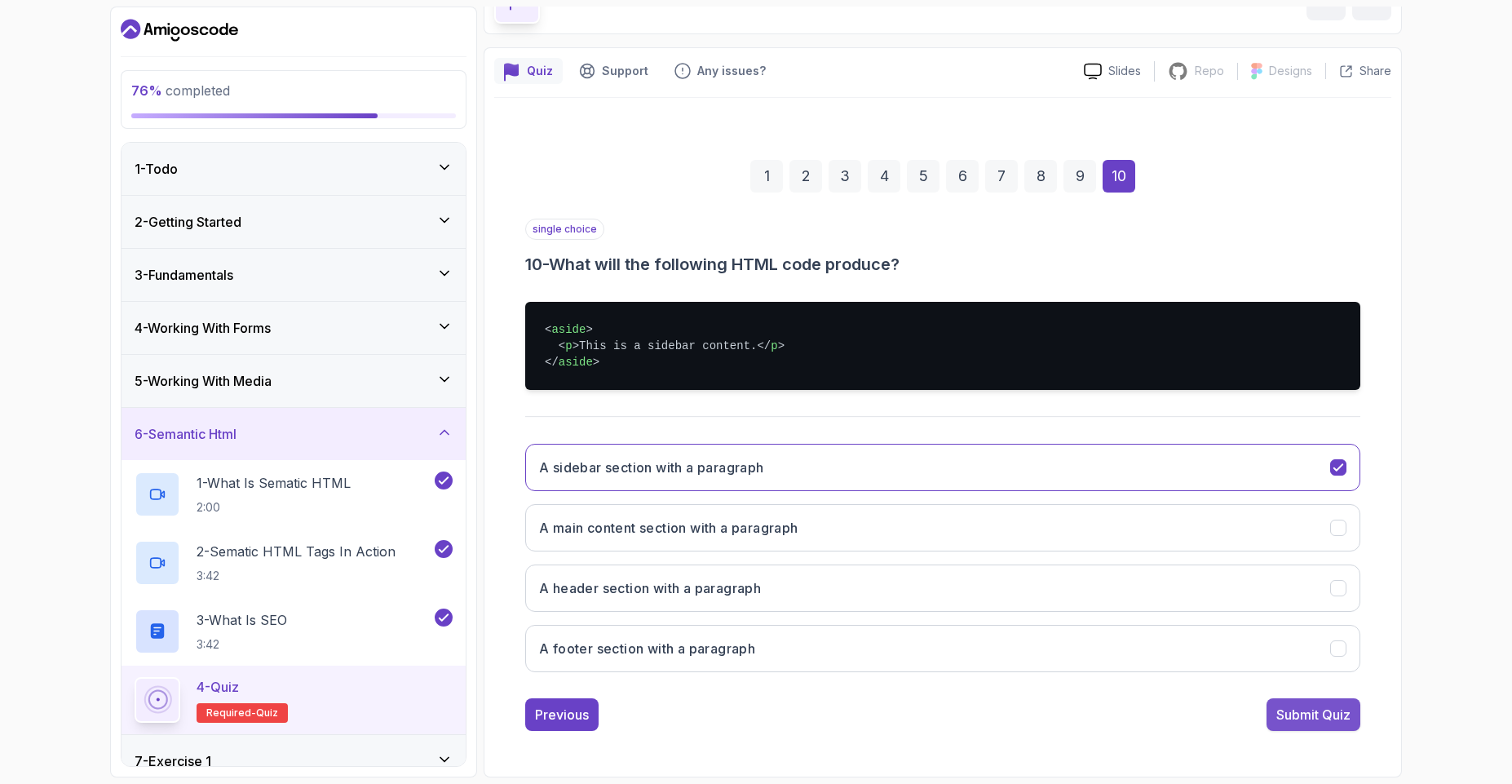
click at [1317, 721] on div "Submit Quiz" at bounding box center [1313, 714] width 74 height 20
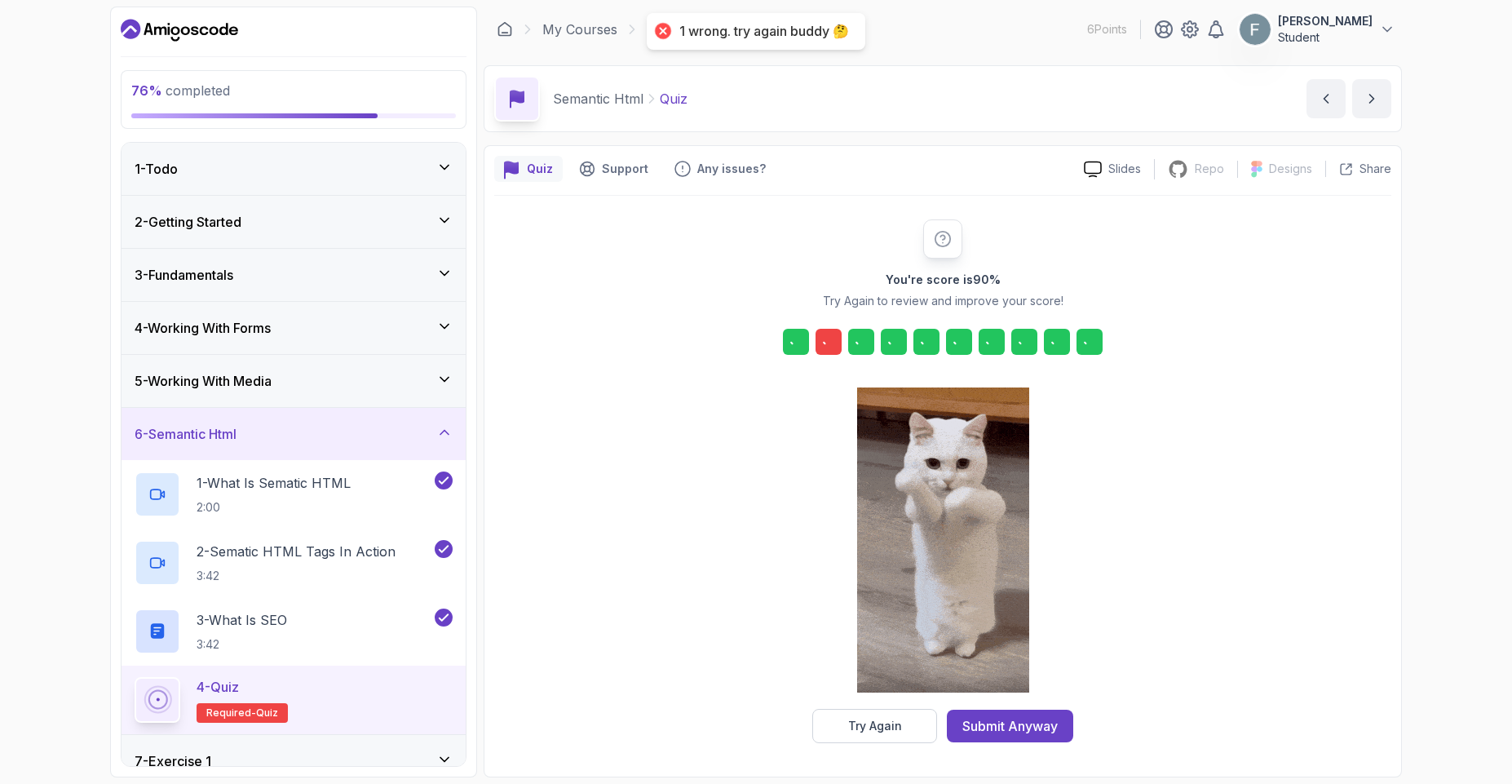
scroll to position [0, 0]
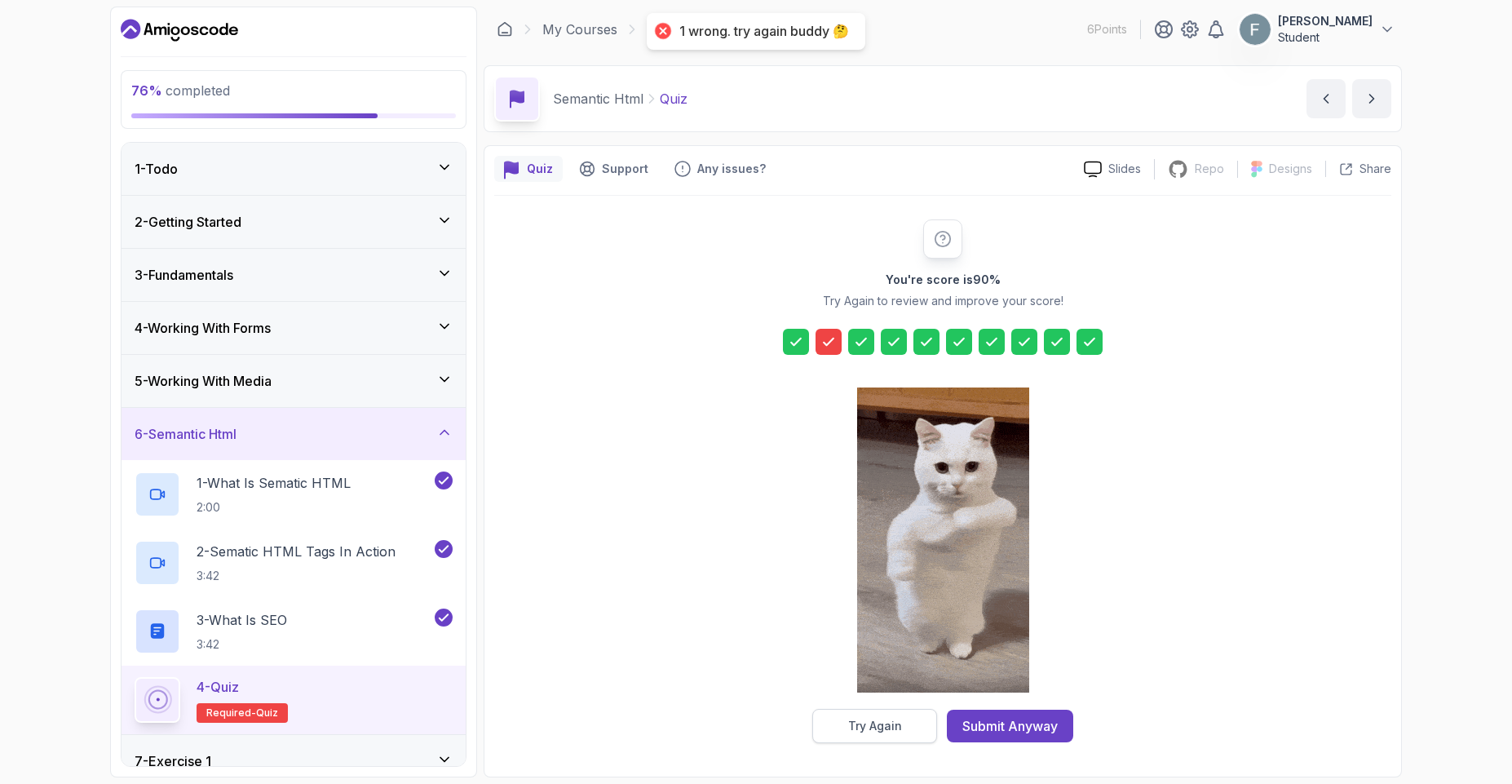
click at [914, 715] on button "Try Again" at bounding box center [875, 726] width 124 height 35
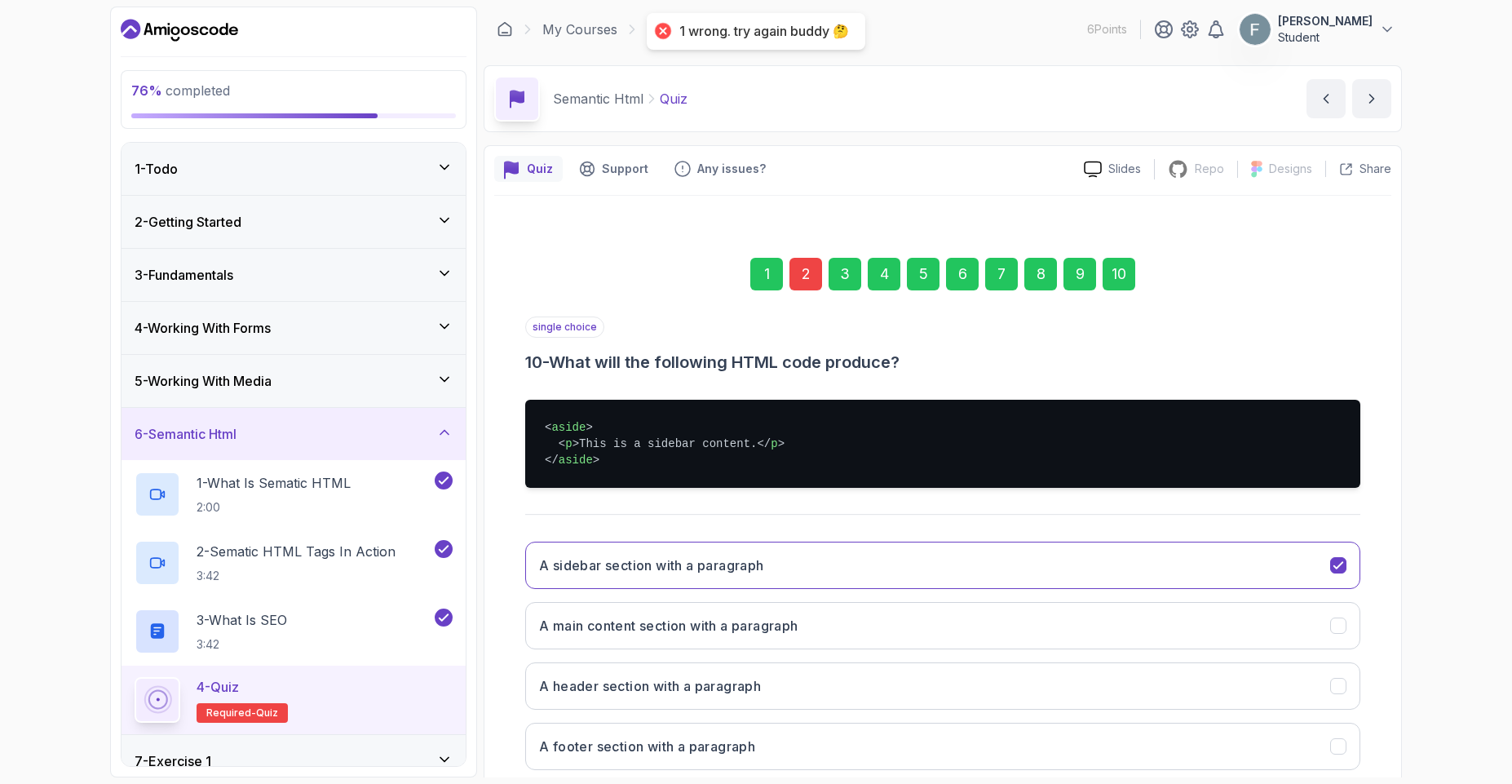
drag, startPoint x: 822, startPoint y: 280, endPoint x: 813, endPoint y: 280, distance: 9.0
click at [819, 283] on div "1 2 3 4 5 6 7 8 9 10" at bounding box center [942, 274] width 835 height 85
click at [813, 280] on div "2" at bounding box center [806, 274] width 33 height 33
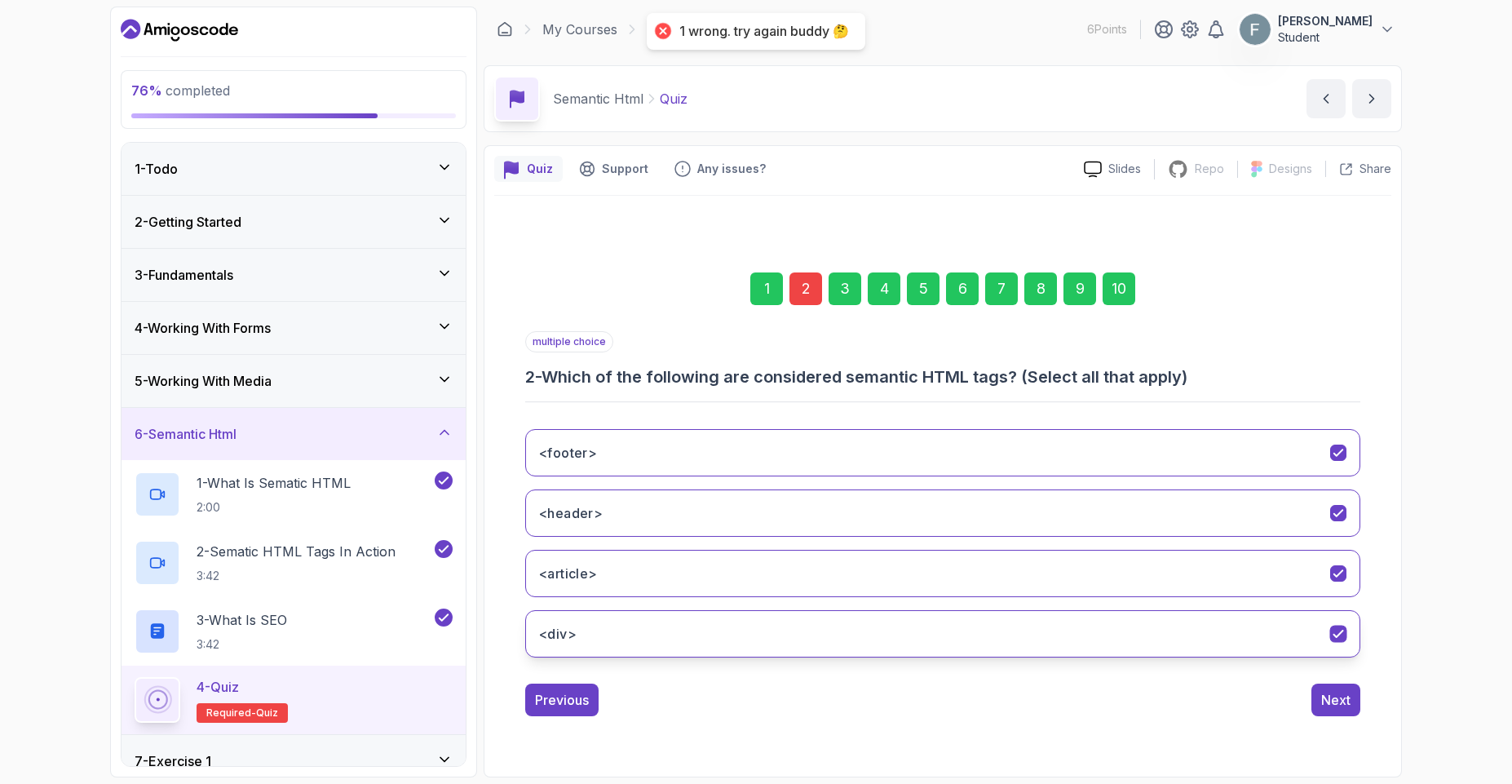
click at [635, 634] on button "<div>" at bounding box center [942, 634] width 835 height 48
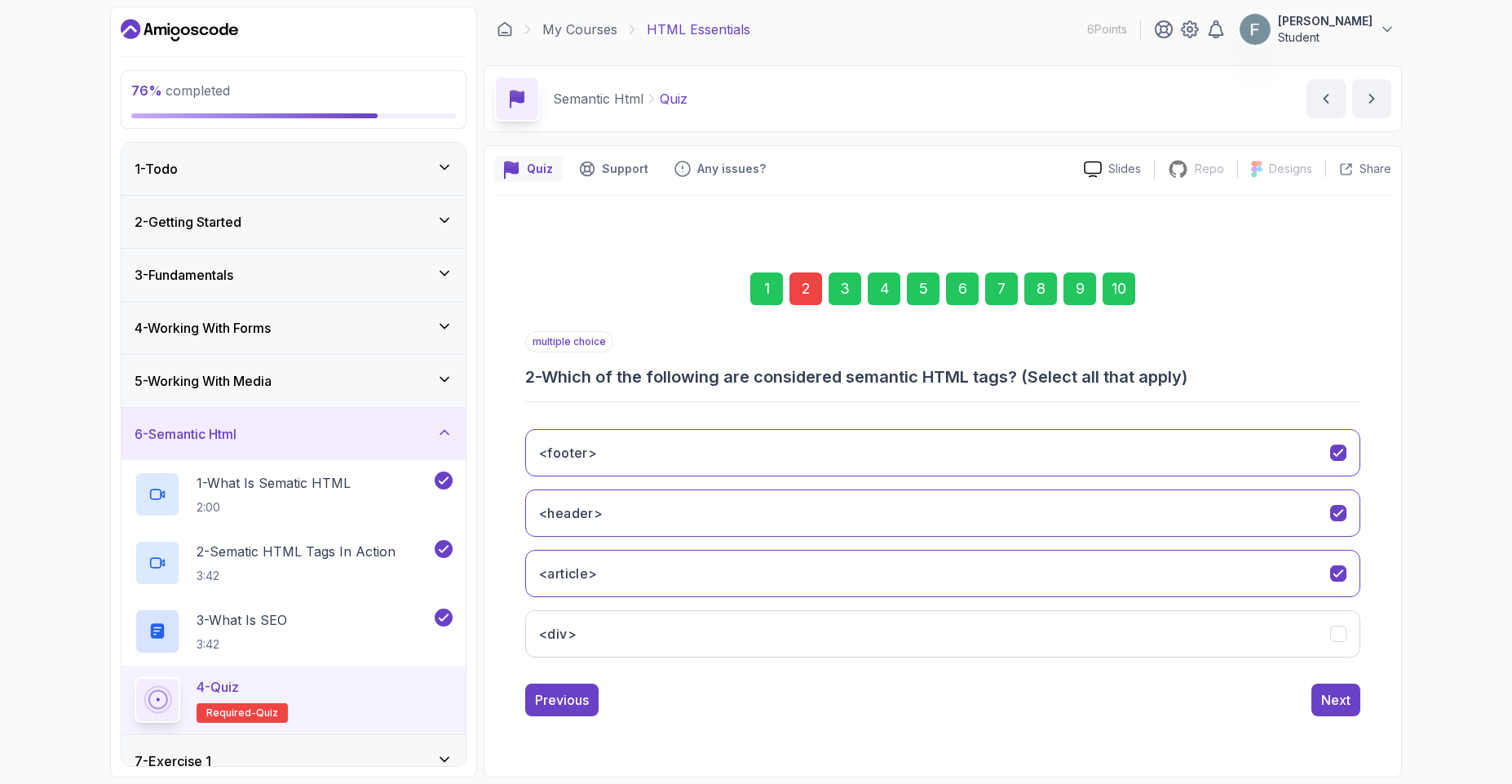
click at [1122, 295] on div "10" at bounding box center [1119, 289] width 33 height 33
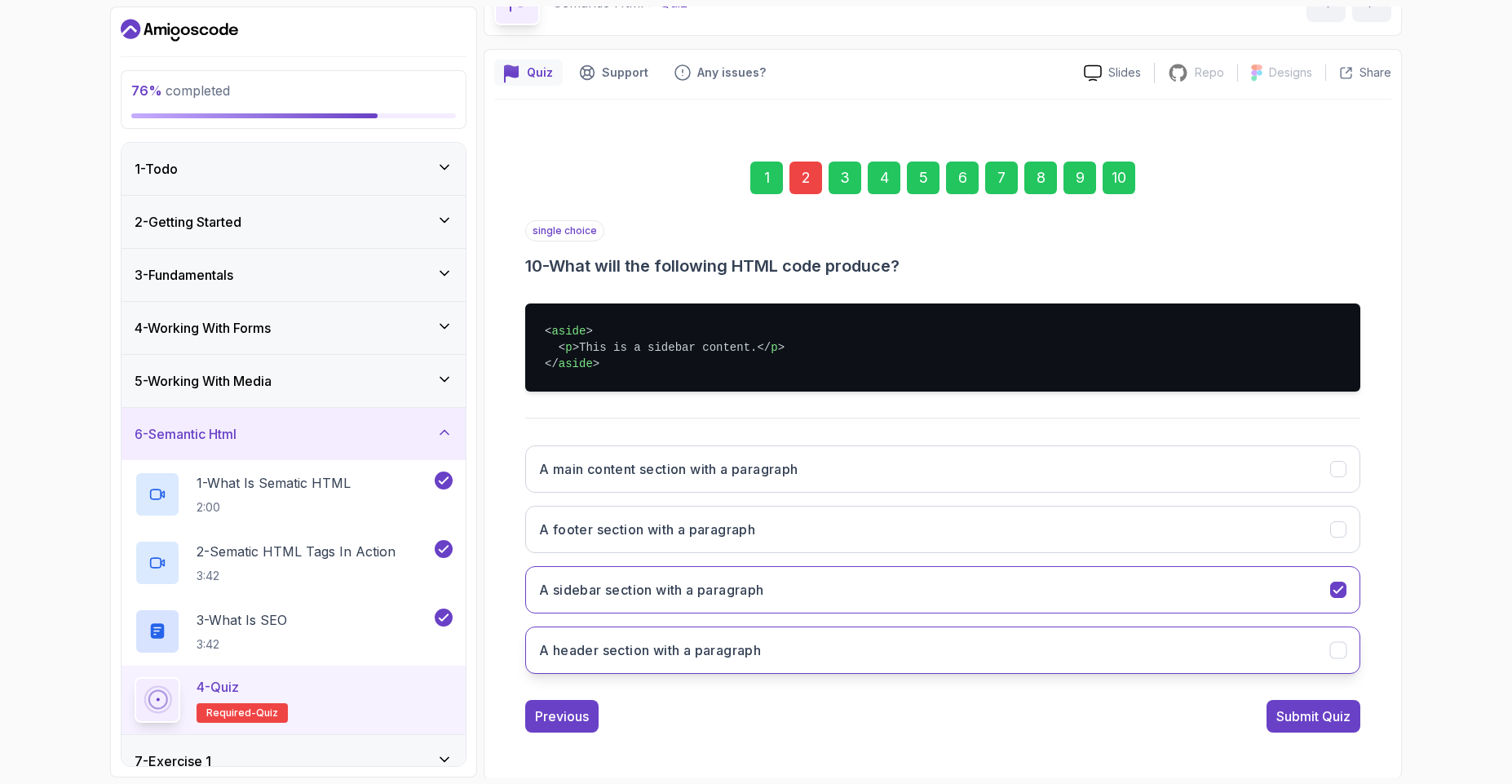
scroll to position [98, 0]
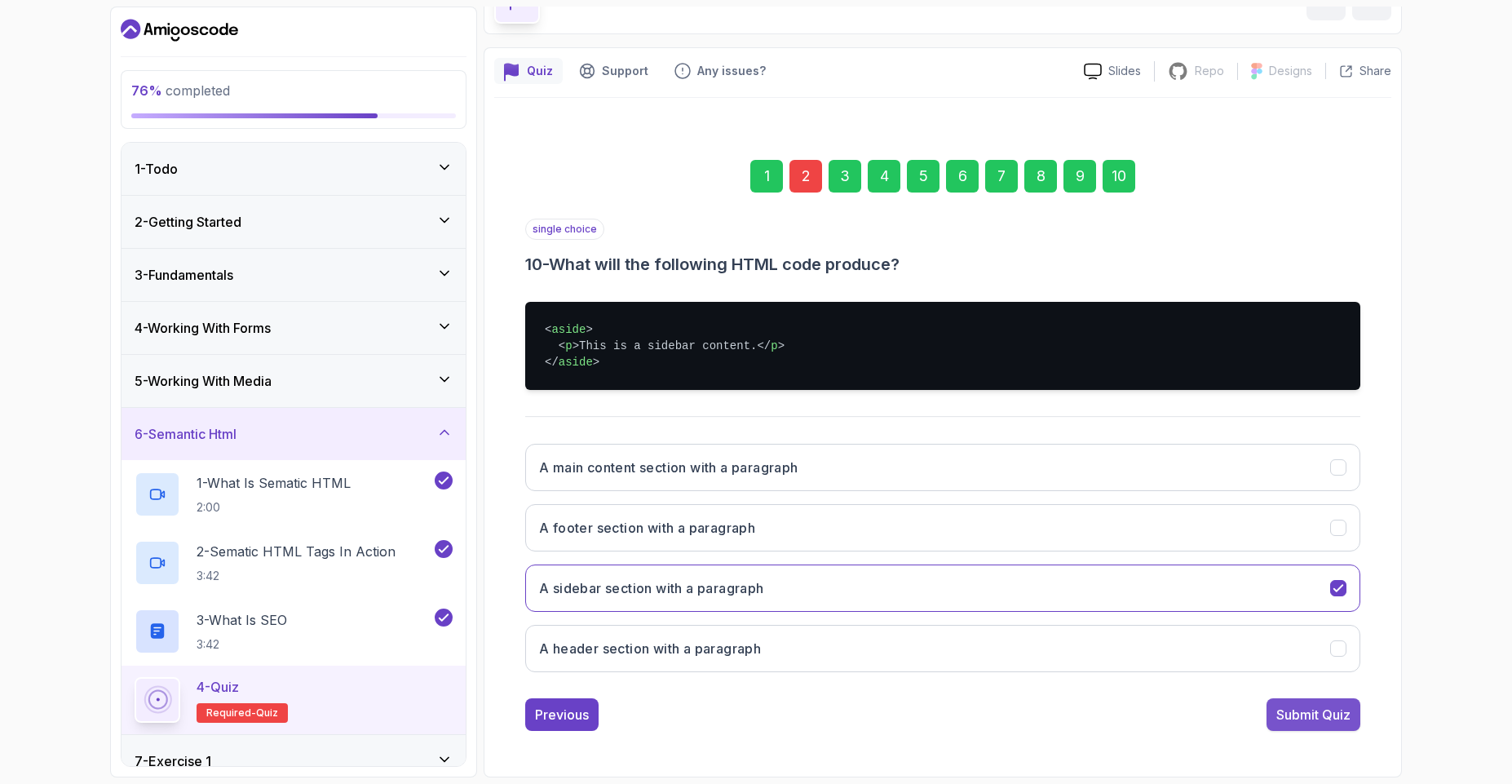
click at [1351, 724] on button "Submit Quiz" at bounding box center [1313, 714] width 93 height 33
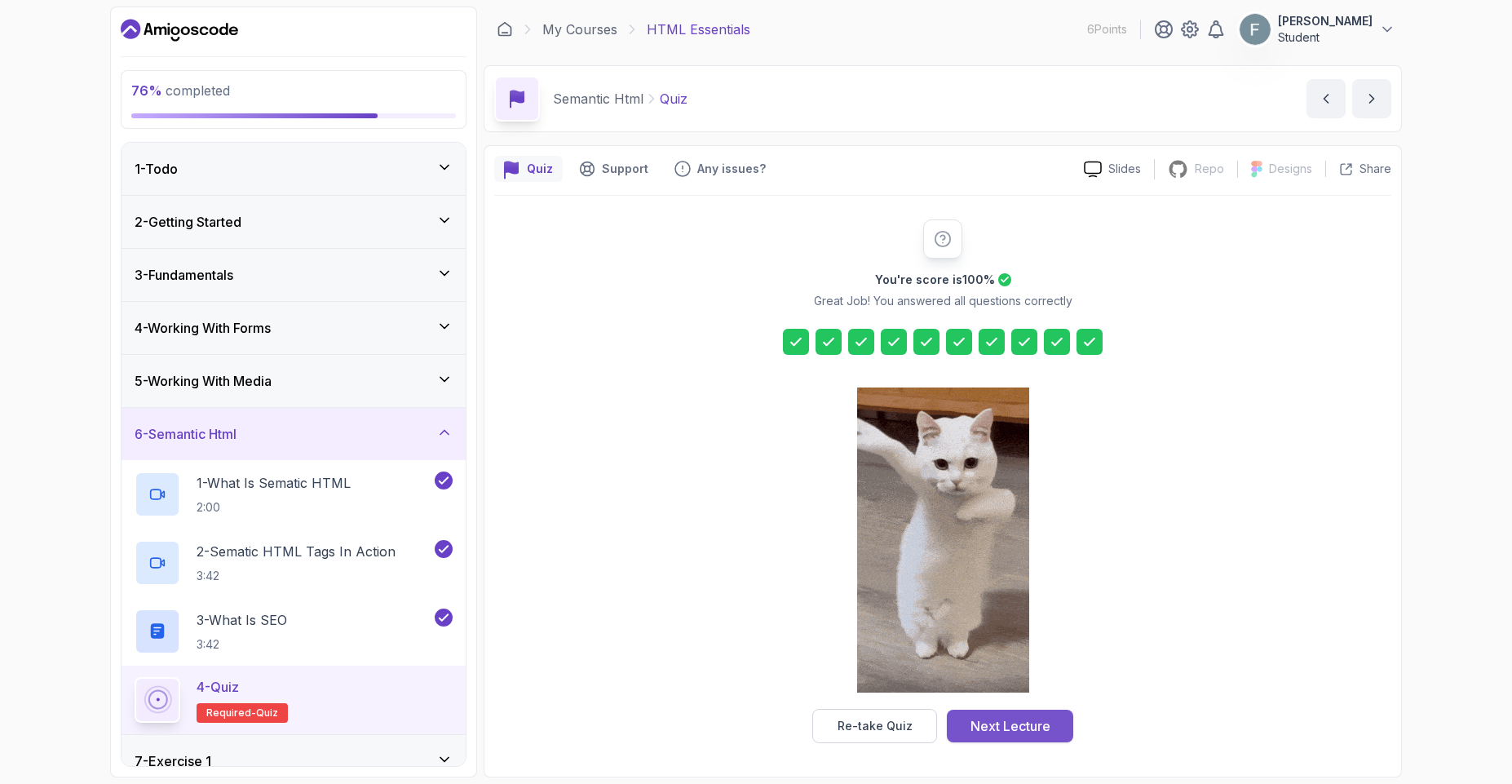
click at [1014, 737] on button "Next Lecture" at bounding box center [1010, 726] width 126 height 33
